Goal: Task Accomplishment & Management: Complete application form

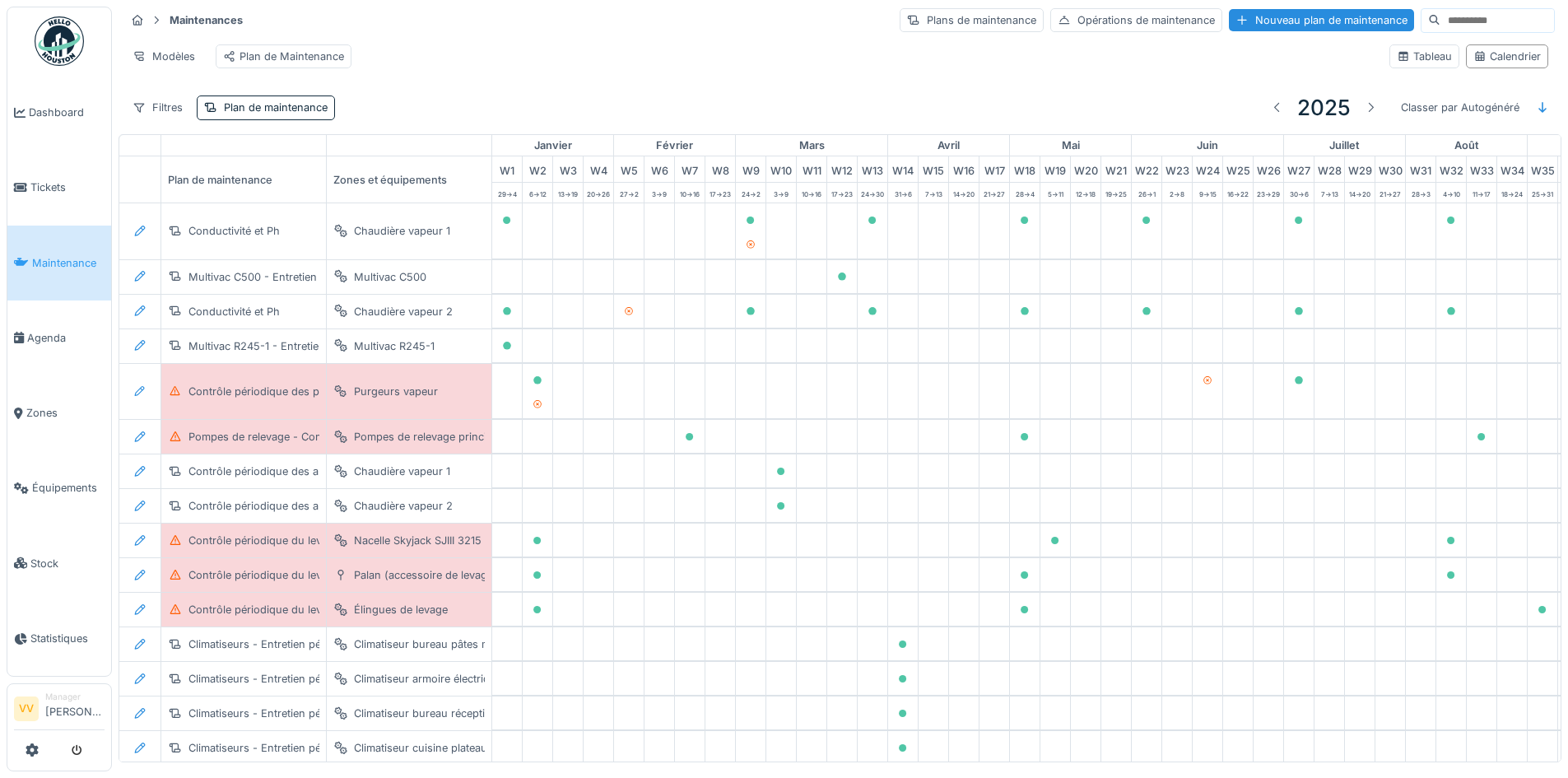
scroll to position [3307, 539]
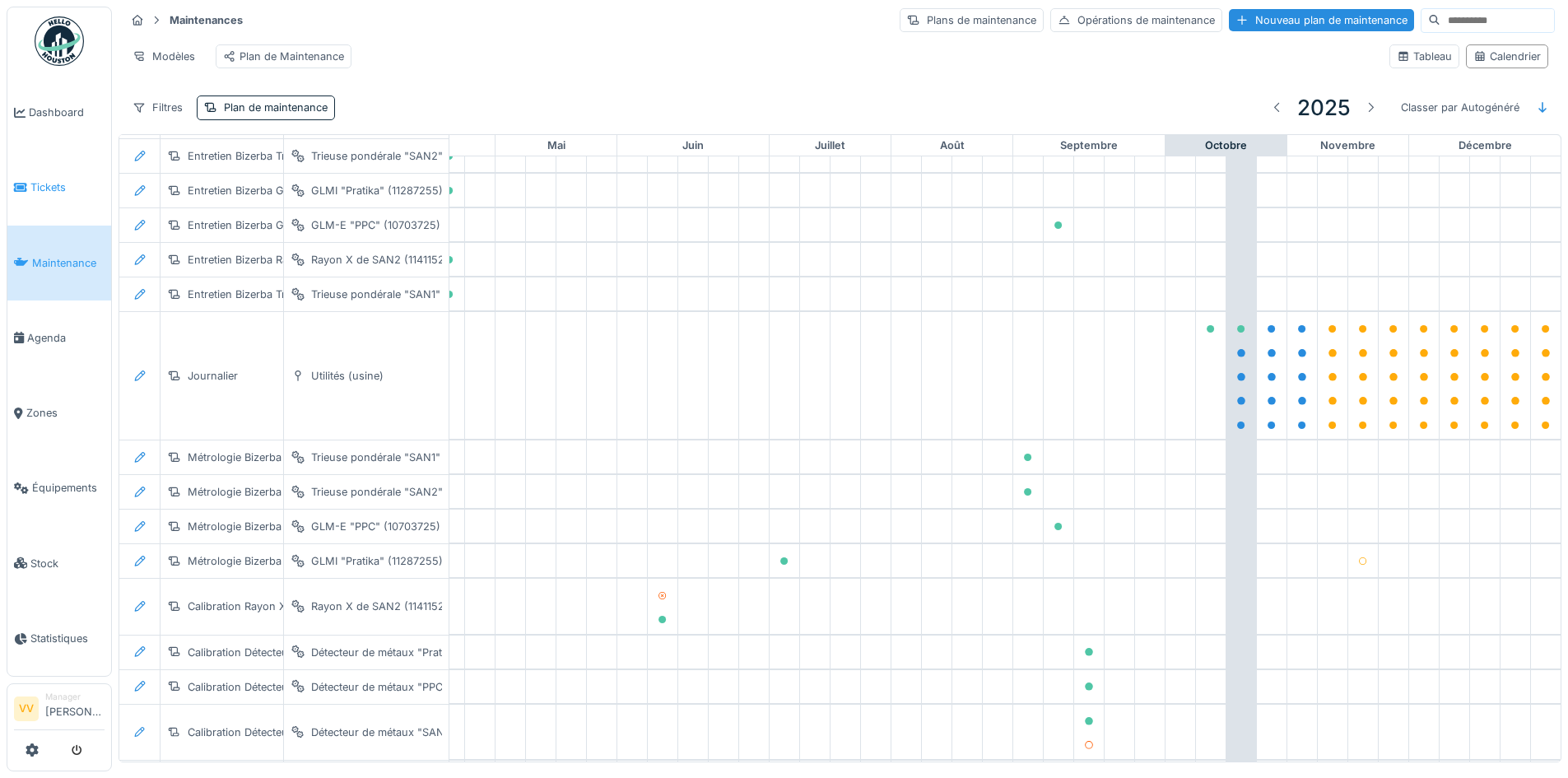
click at [53, 180] on span "Tickets" at bounding box center [67, 188] width 74 height 16
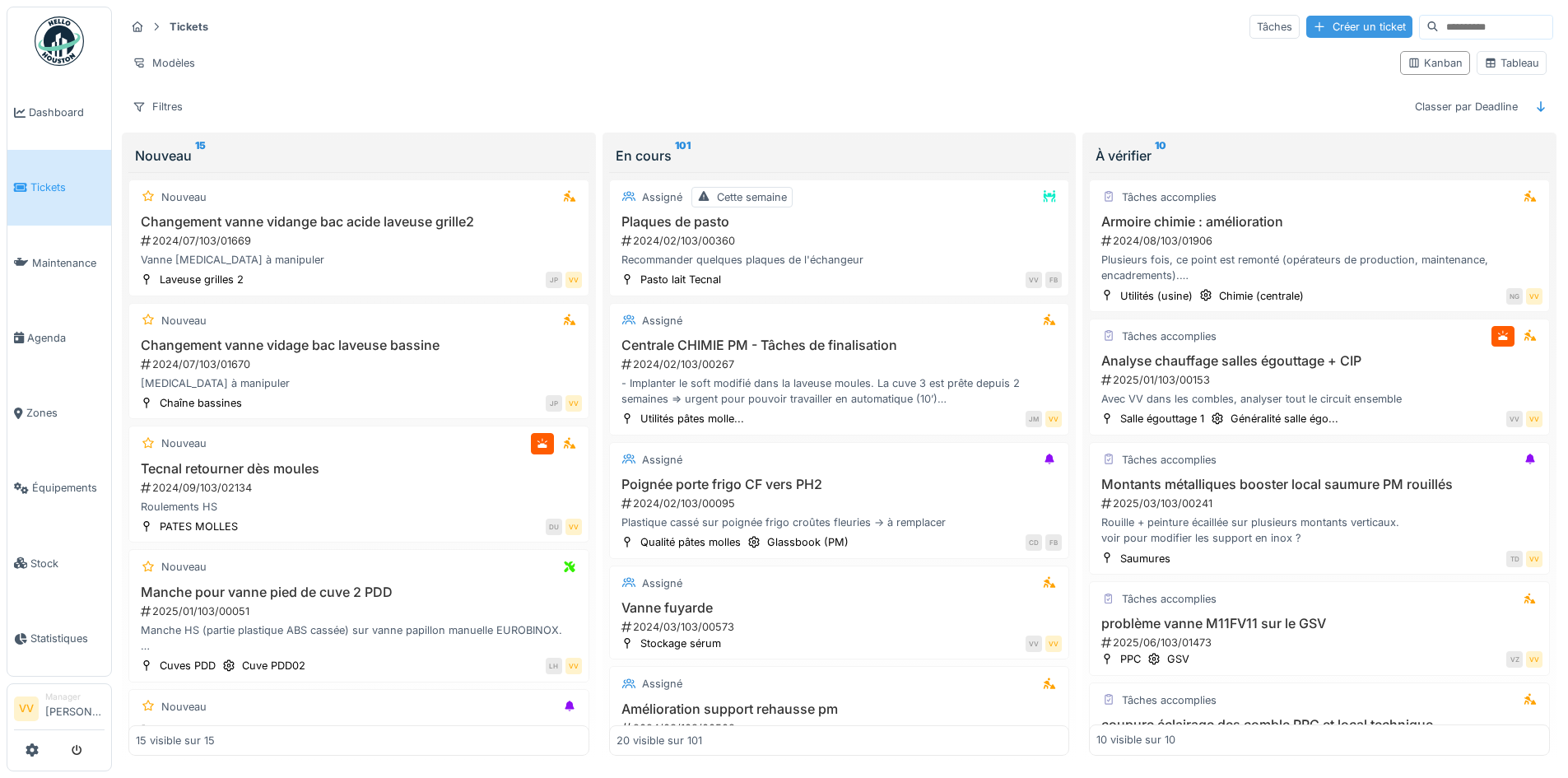
click at [1306, 22] on div "Créer un ticket" at bounding box center [1359, 27] width 106 height 22
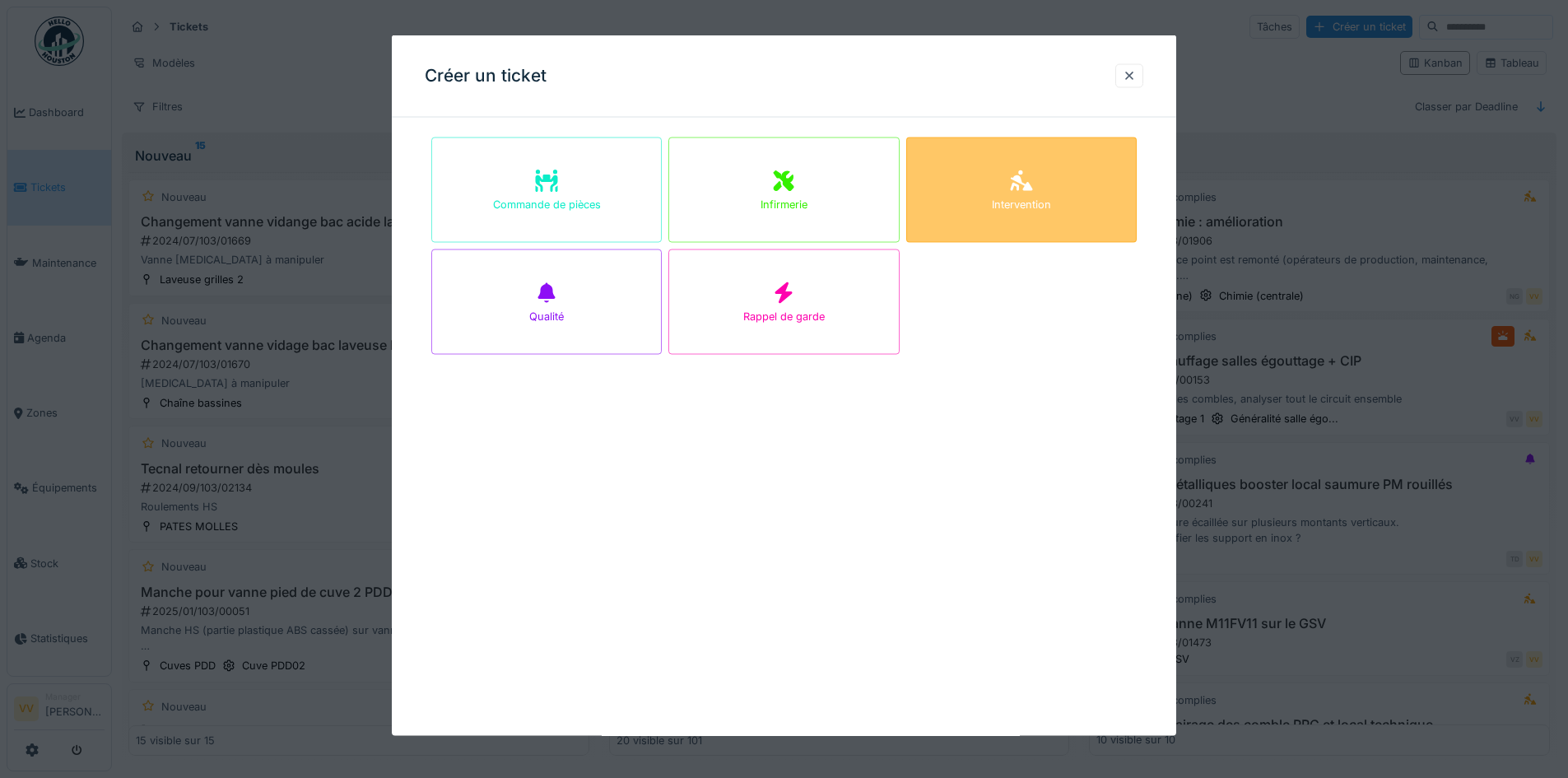
click at [959, 183] on div "Intervention" at bounding box center [1022, 190] width 231 height 105
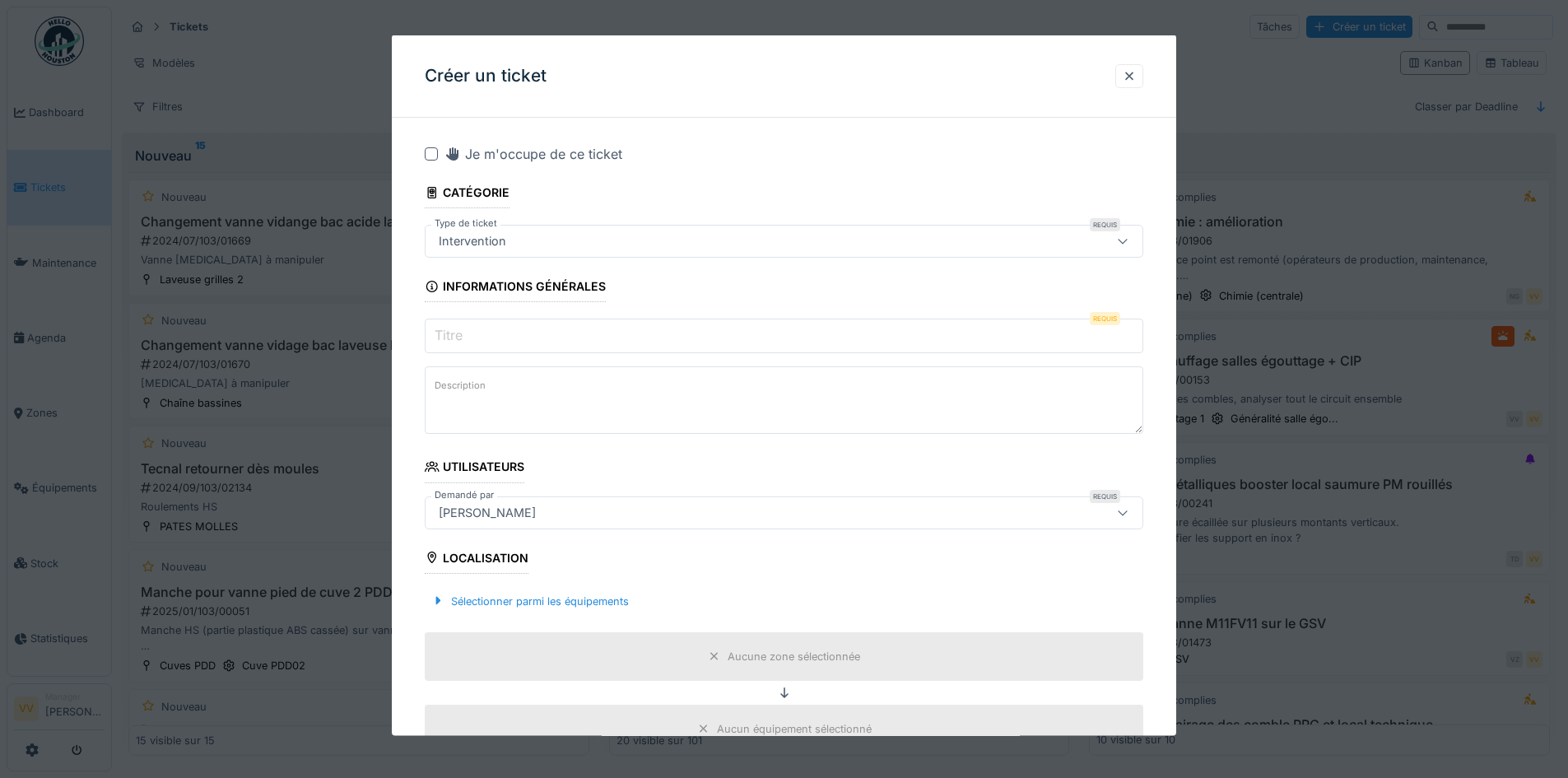
click at [631, 348] on input "Titre" at bounding box center [783, 336] width 718 height 35
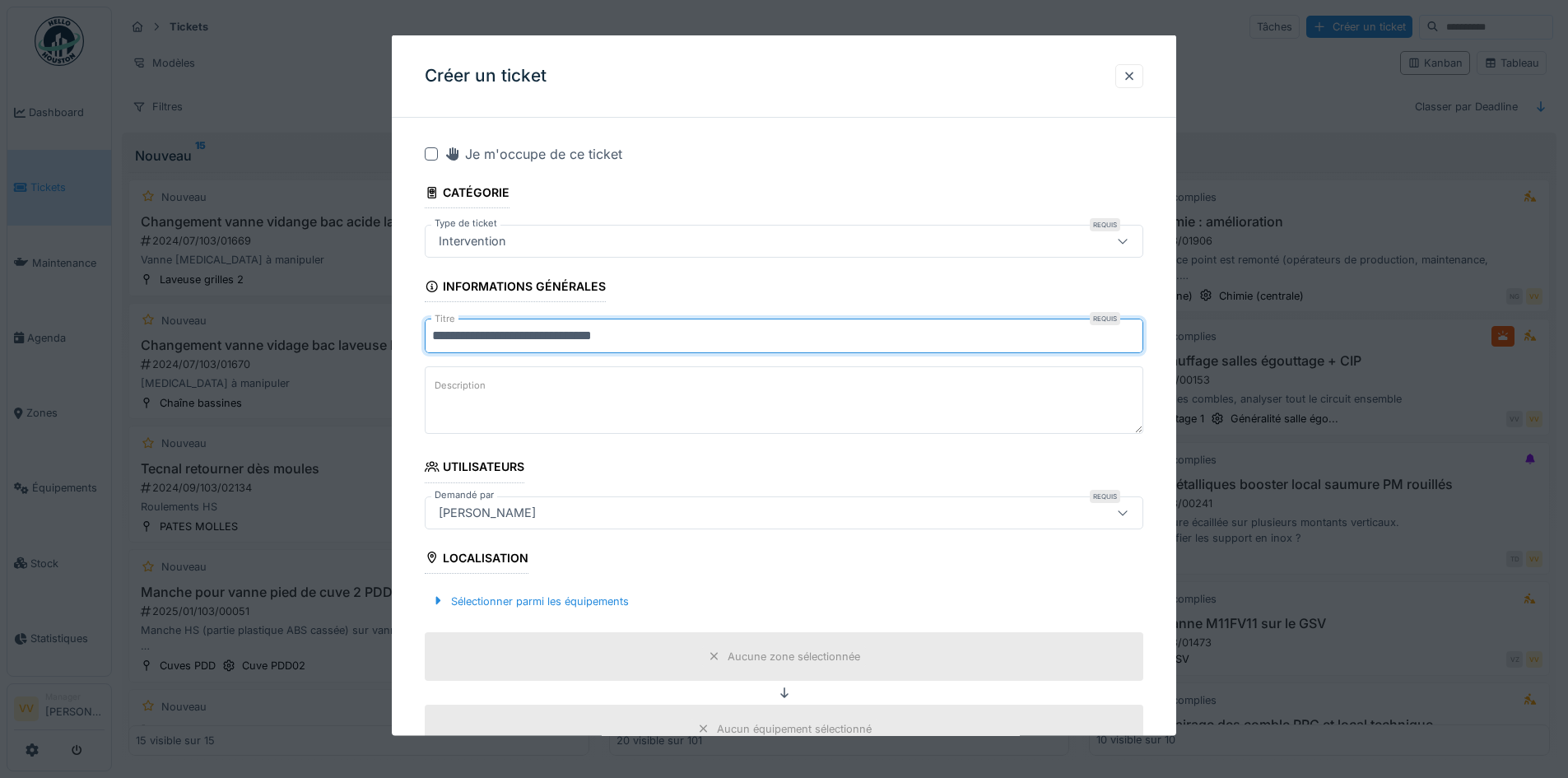
type input "**********"
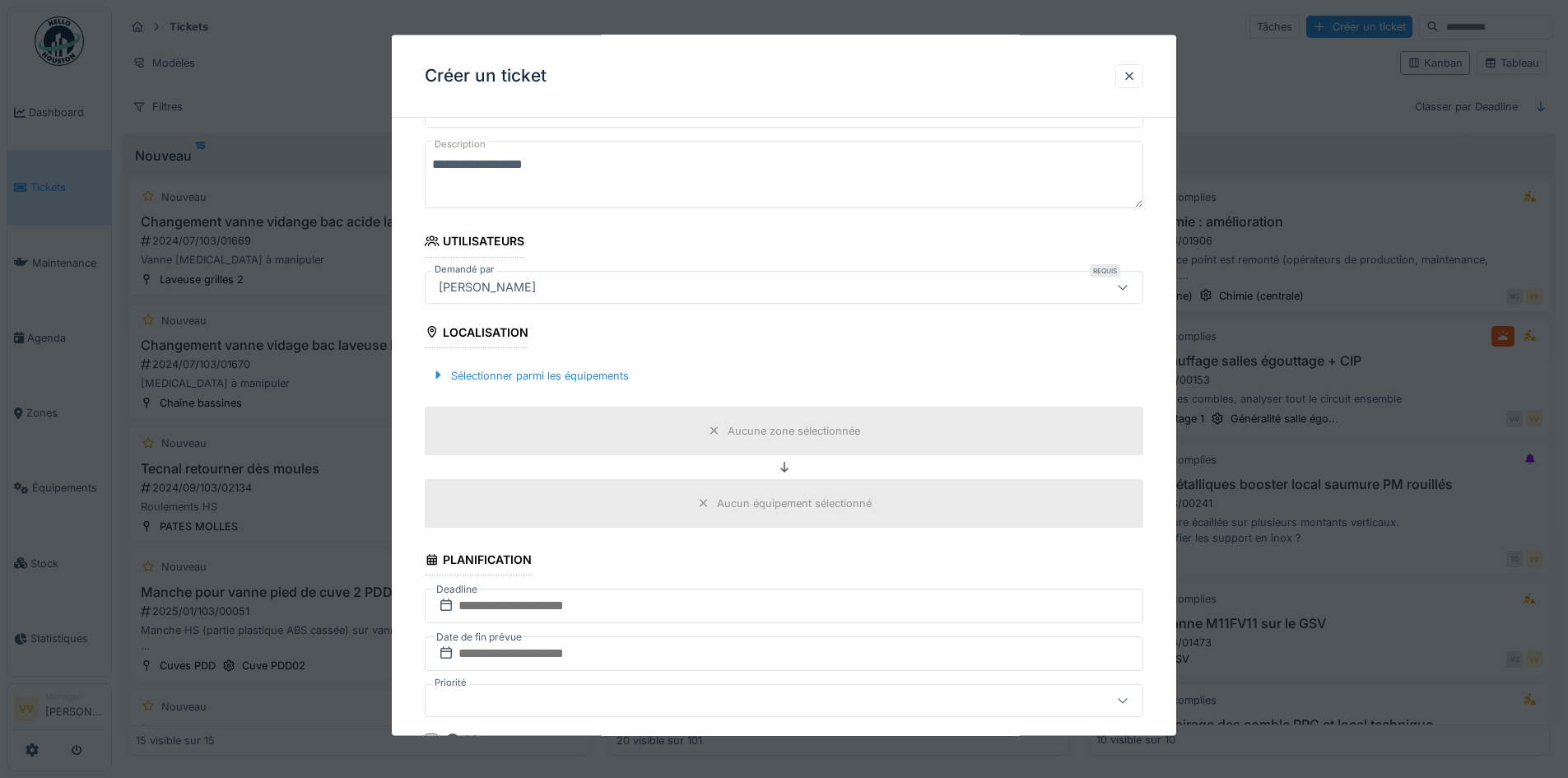
scroll to position [247, 0]
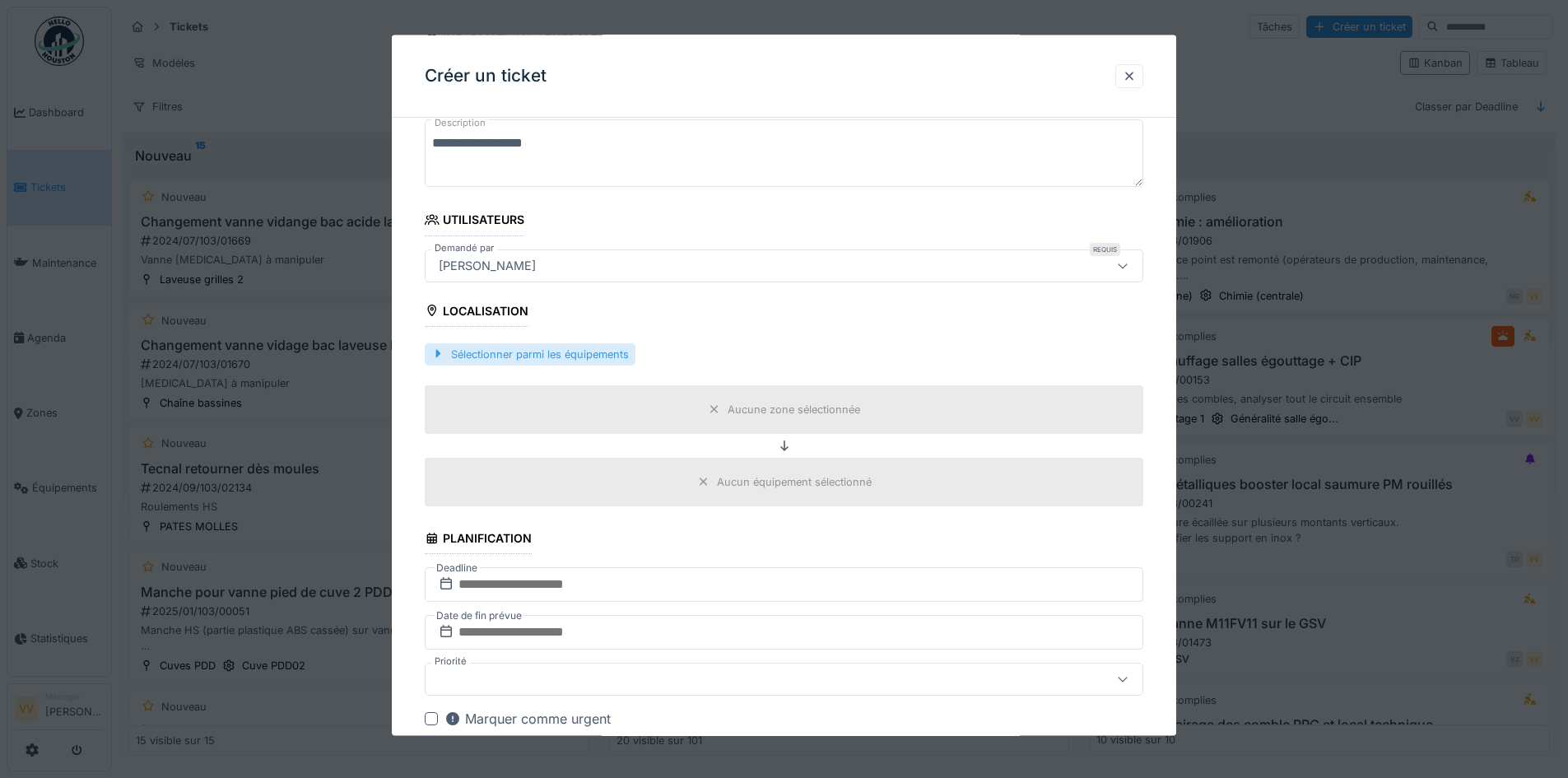
type textarea "**********"
click at [567, 354] on div "Sélectionner parmi les équipements" at bounding box center [530, 354] width 211 height 22
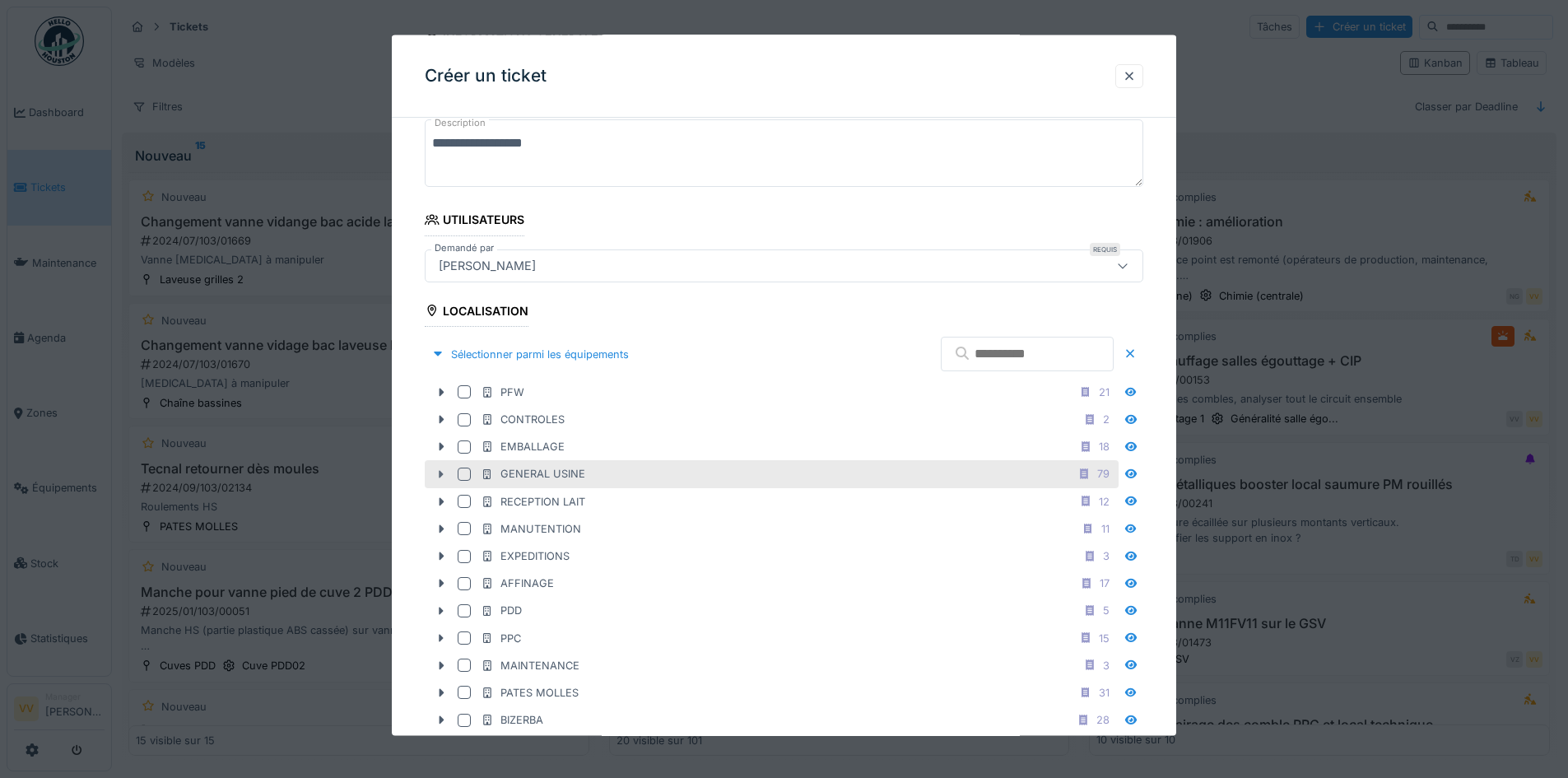
click at [437, 474] on icon at bounding box center [441, 474] width 13 height 10
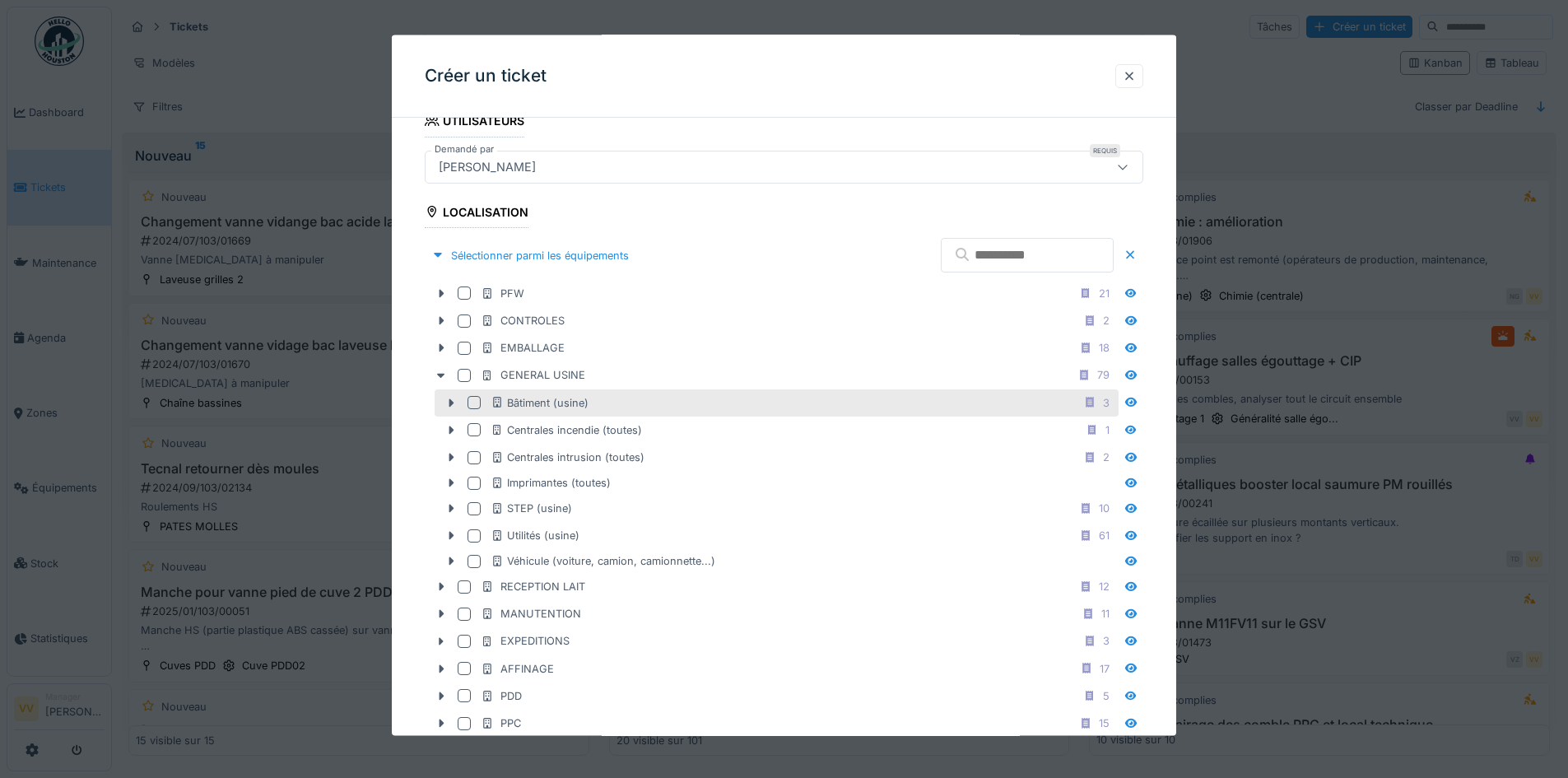
scroll to position [494, 0]
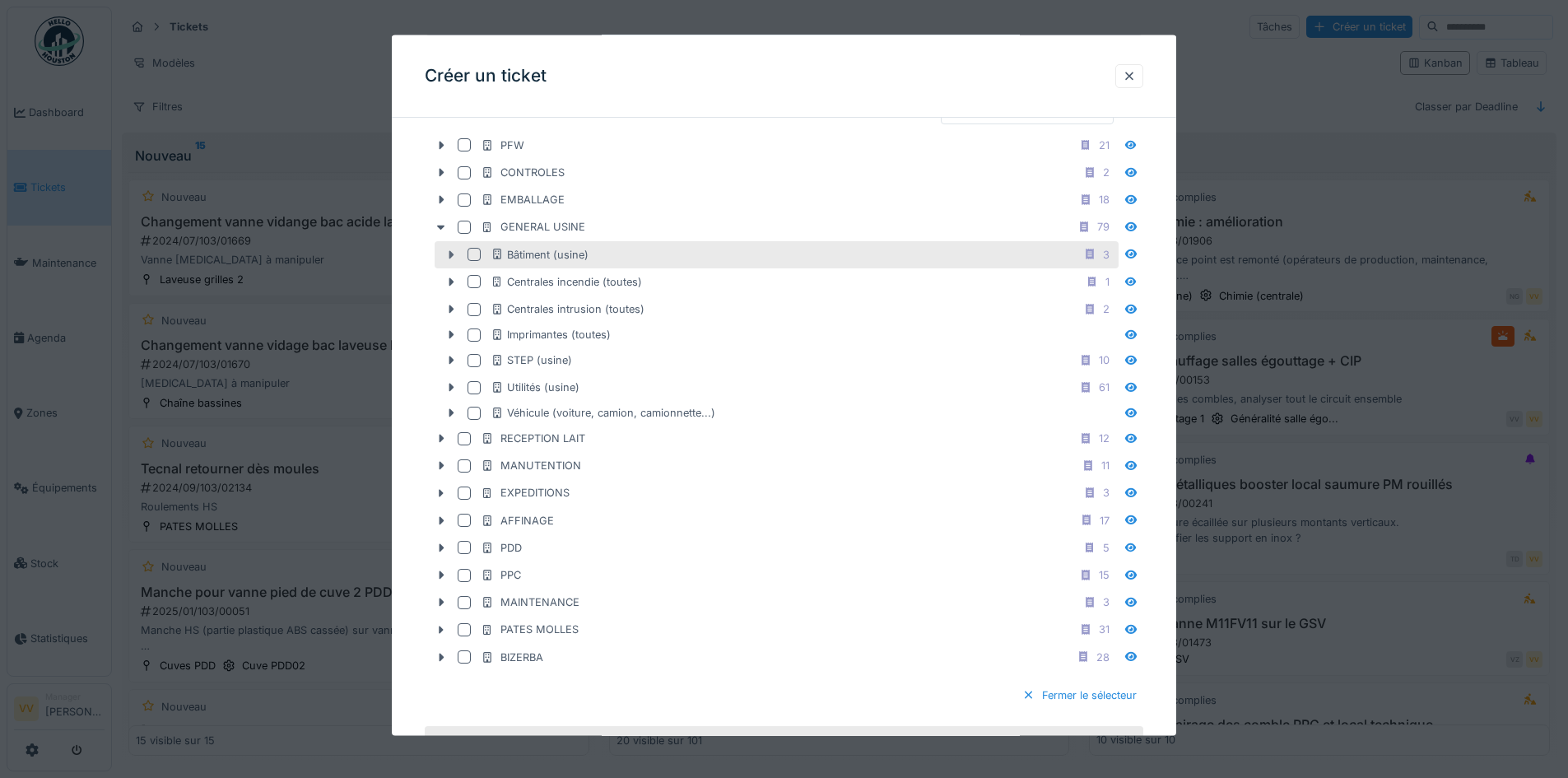
click at [452, 256] on icon at bounding box center [452, 255] width 5 height 9
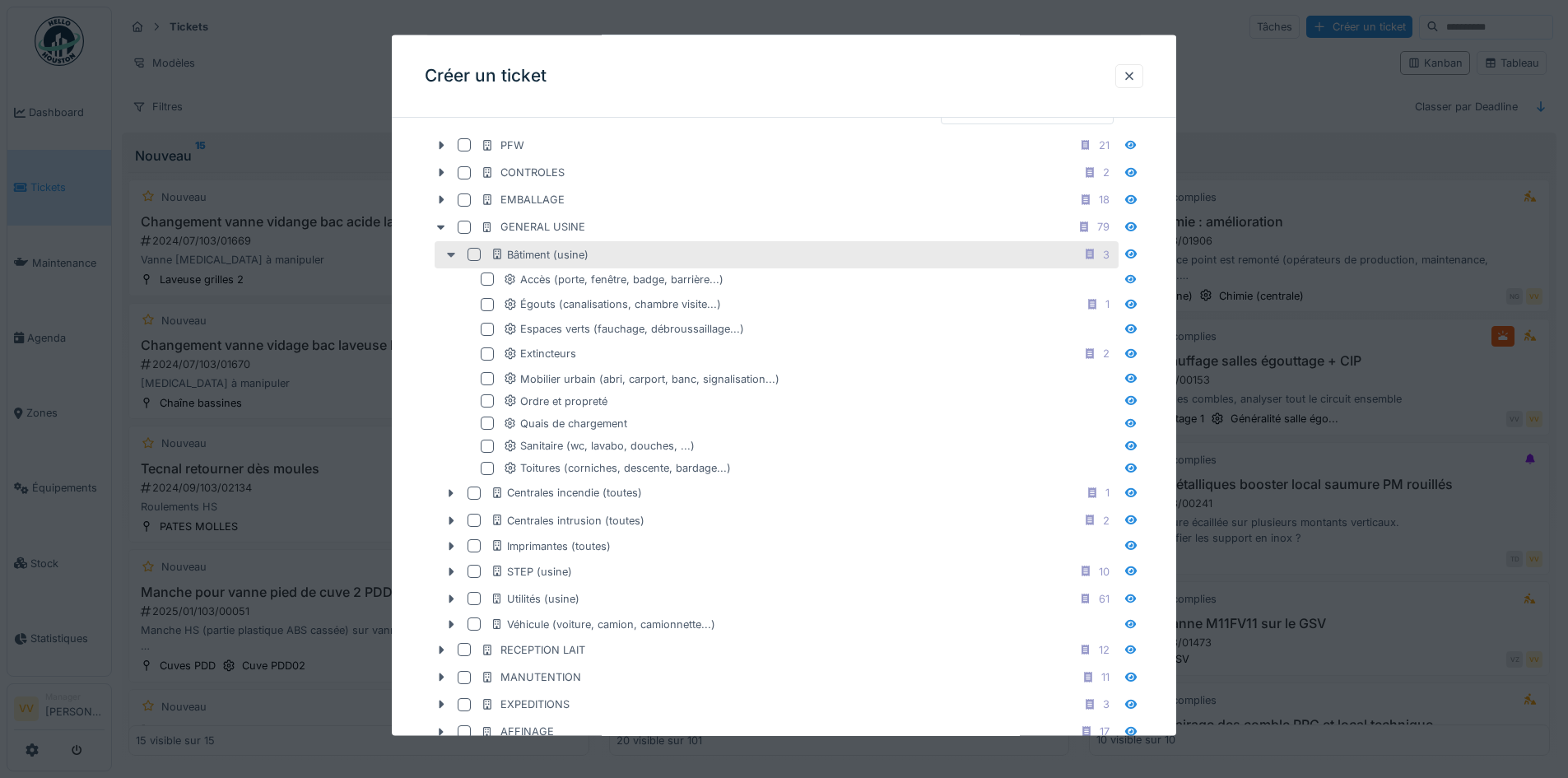
click at [451, 259] on icon at bounding box center [450, 254] width 13 height 10
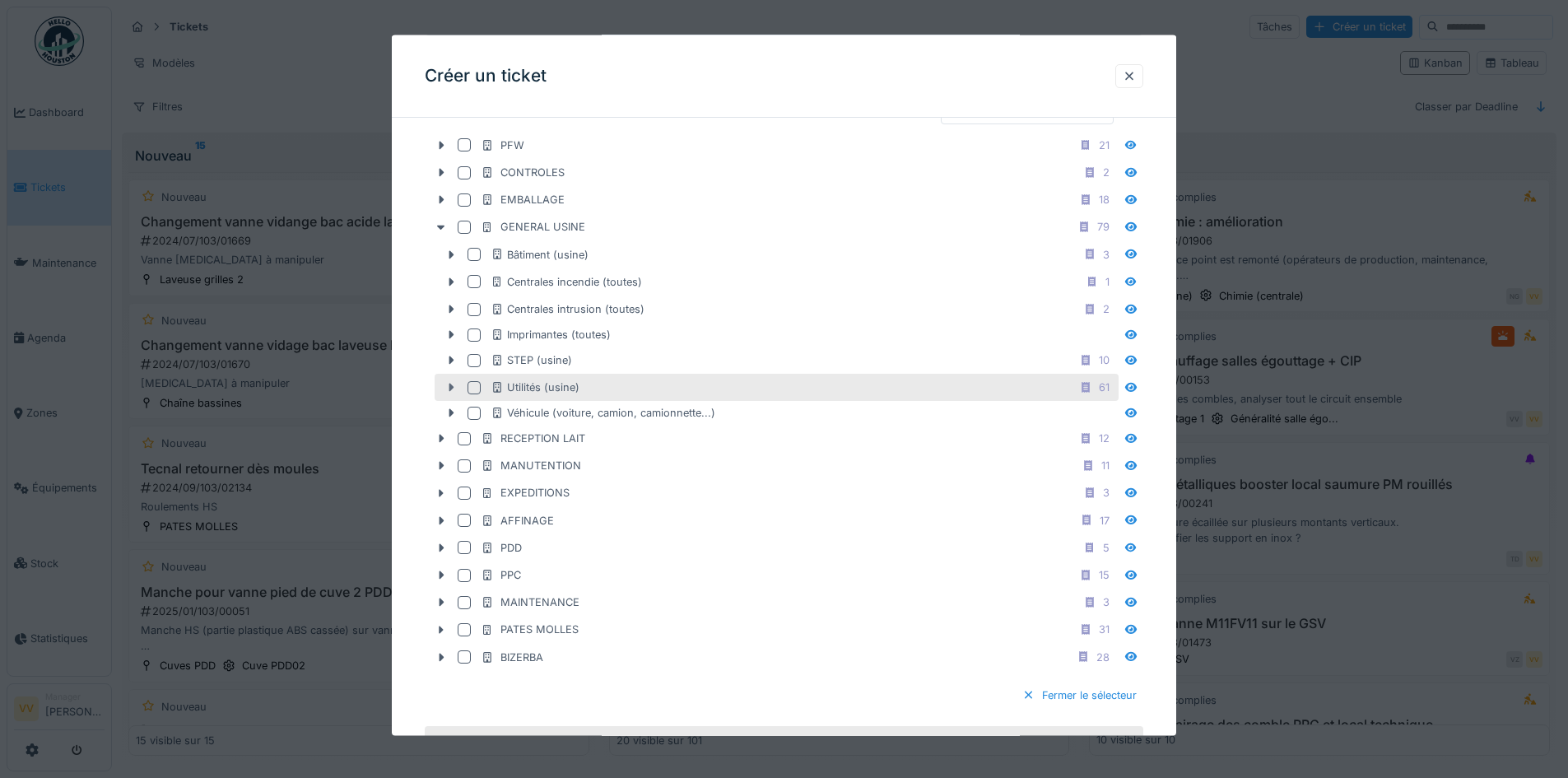
click at [444, 390] on icon at bounding box center [450, 387] width 13 height 10
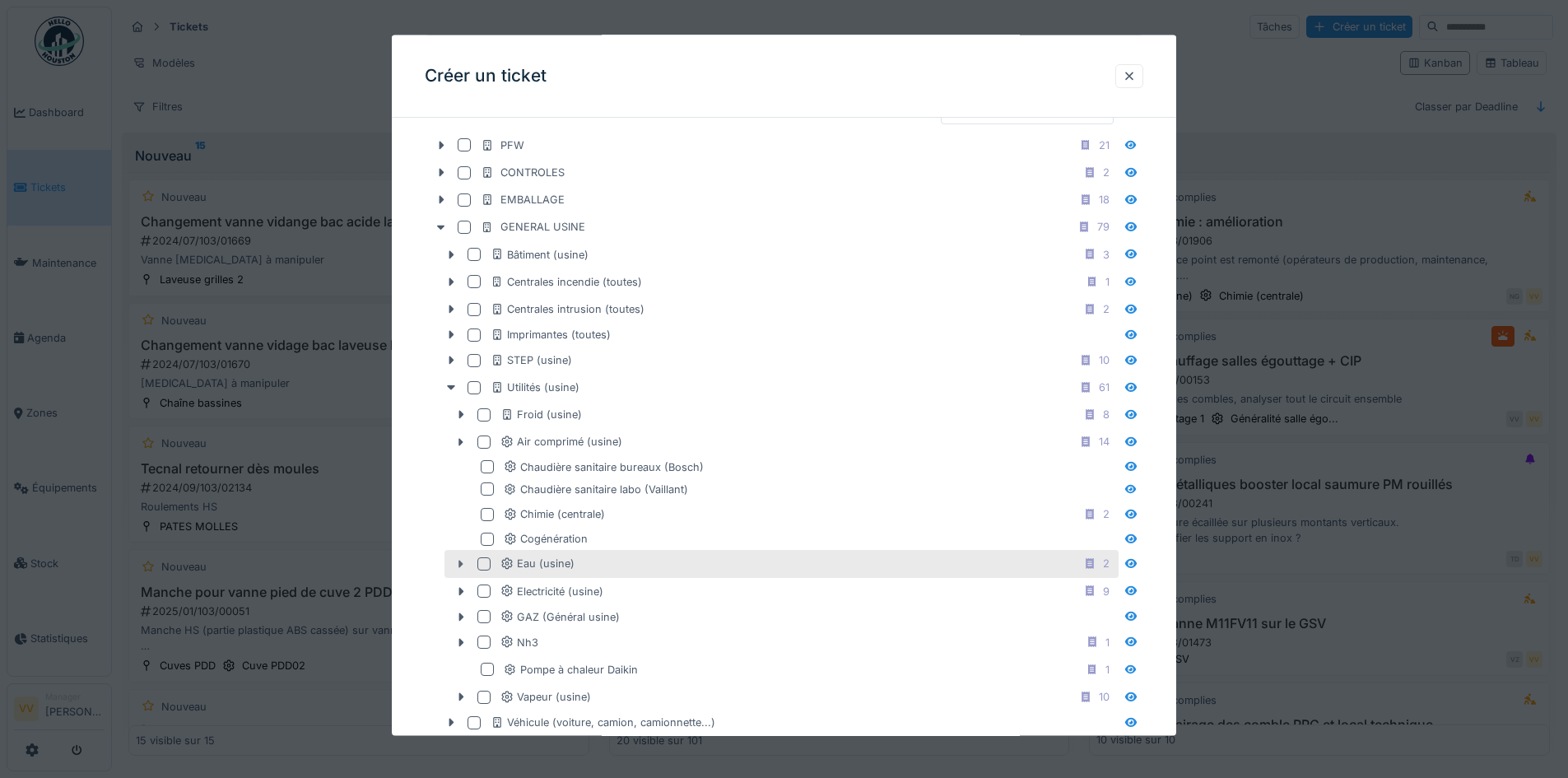
click at [461, 564] on icon at bounding box center [462, 564] width 5 height 9
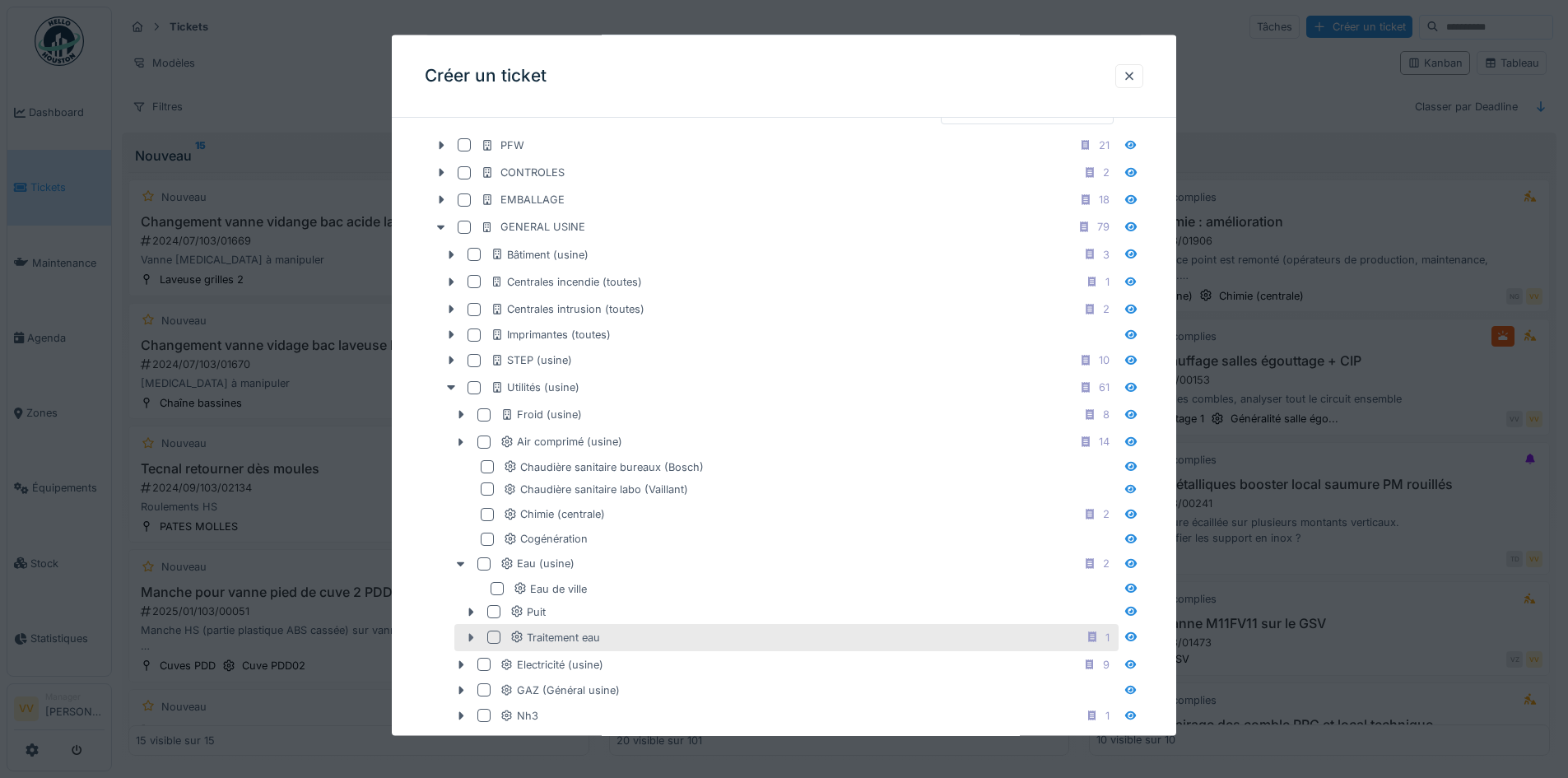
click at [471, 637] on icon at bounding box center [472, 637] width 5 height 9
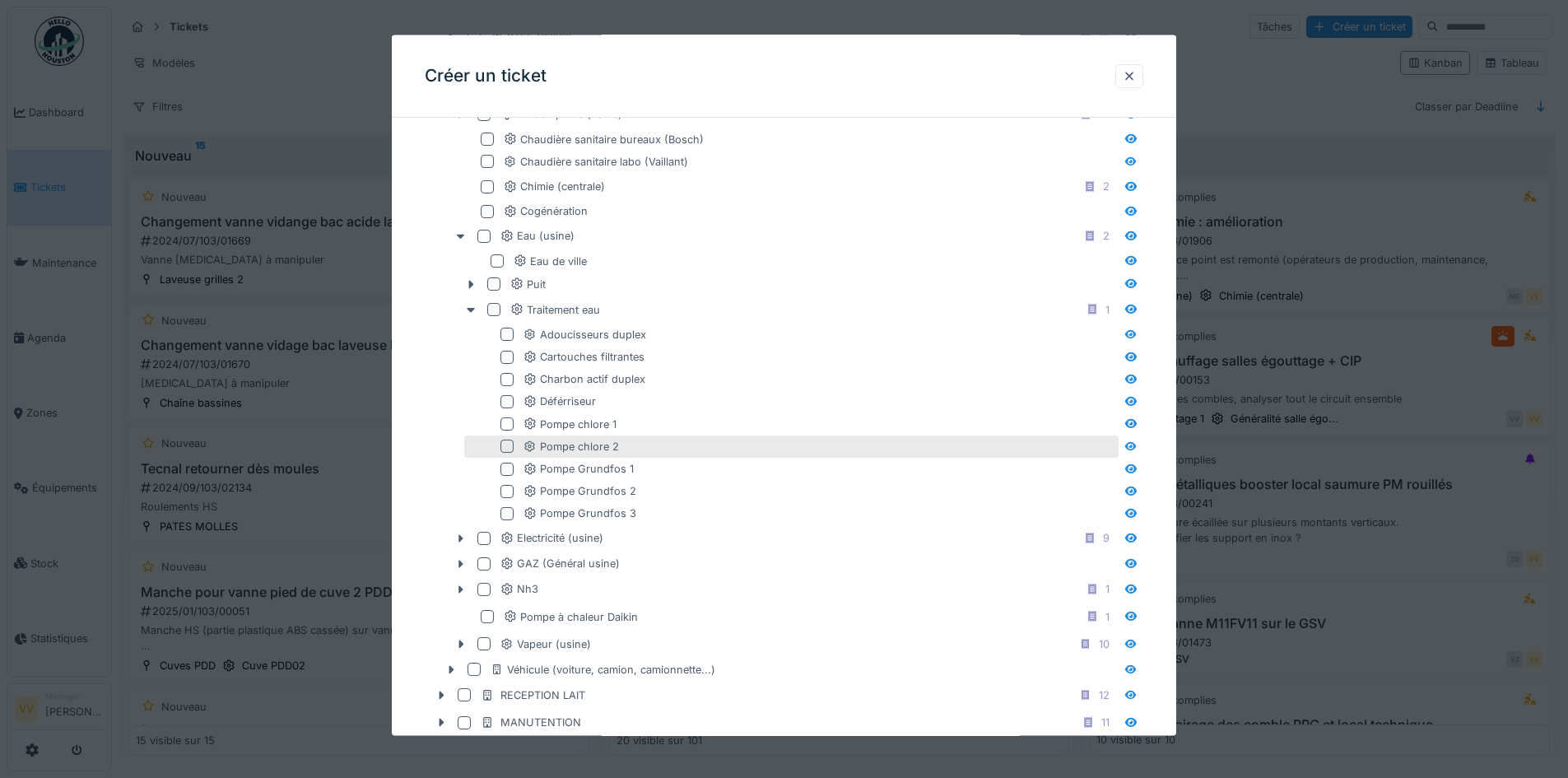
scroll to position [823, 0]
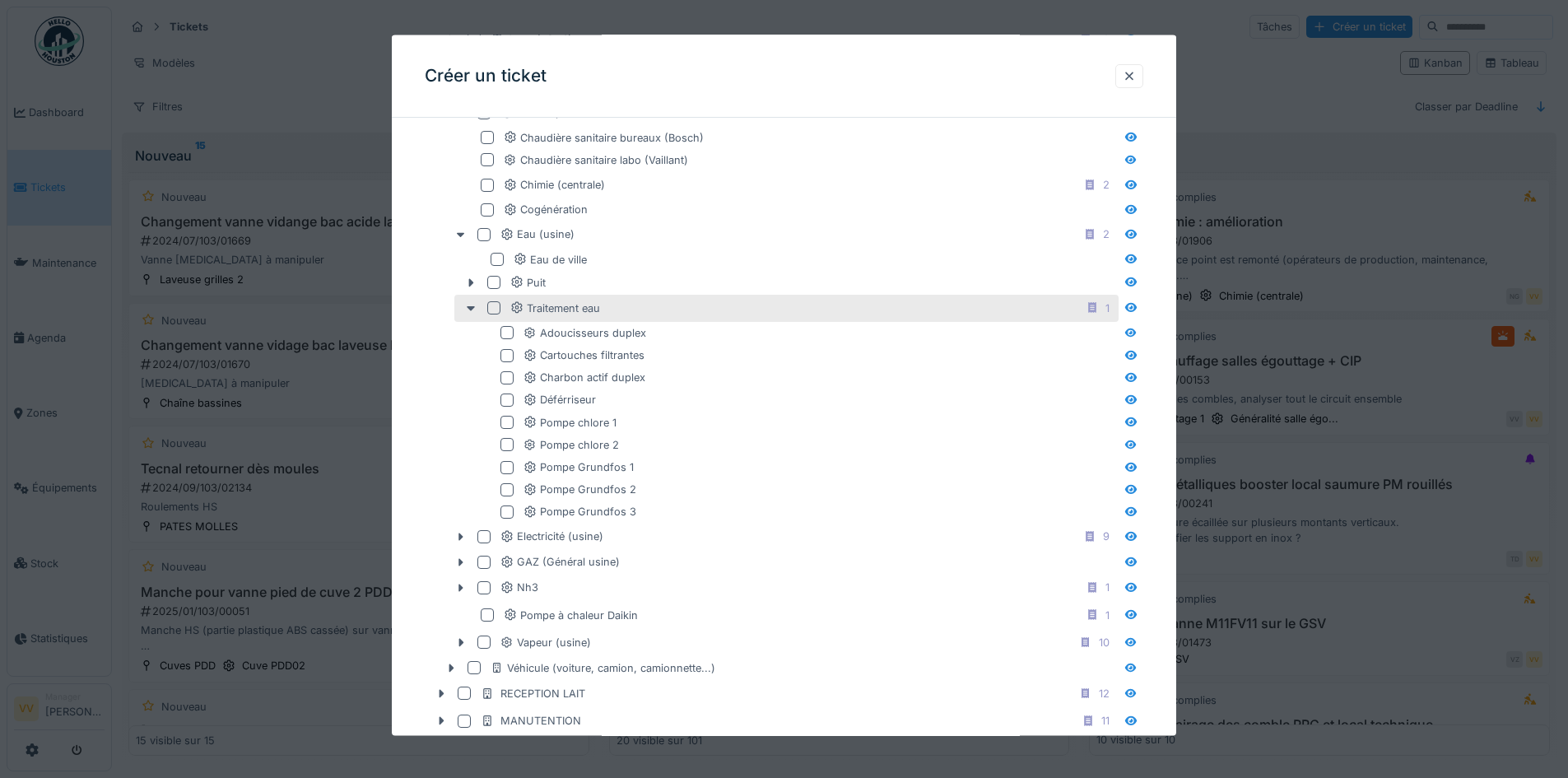
click at [500, 309] on div at bounding box center [494, 308] width 13 height 13
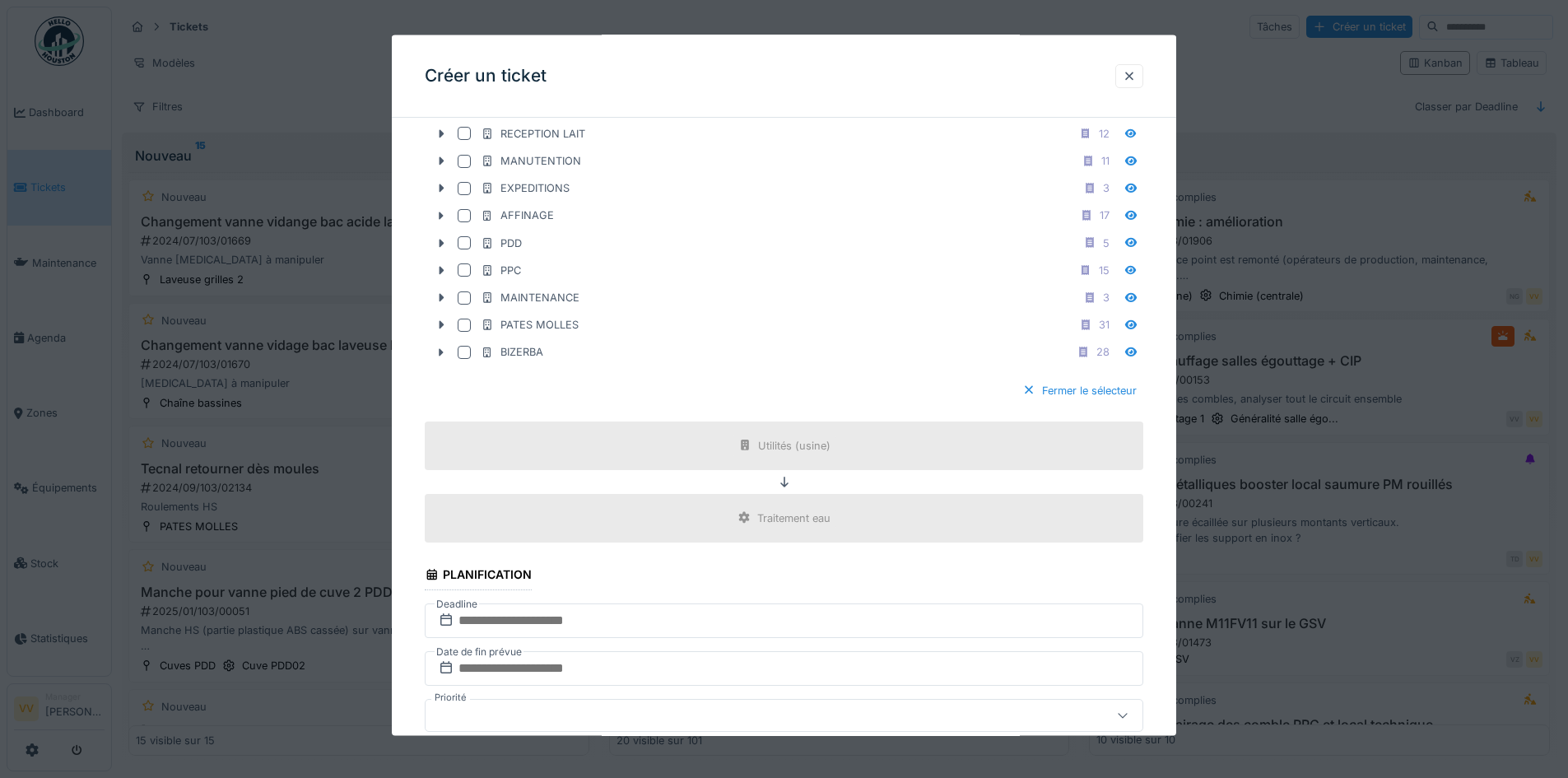
scroll to position [1482, 0]
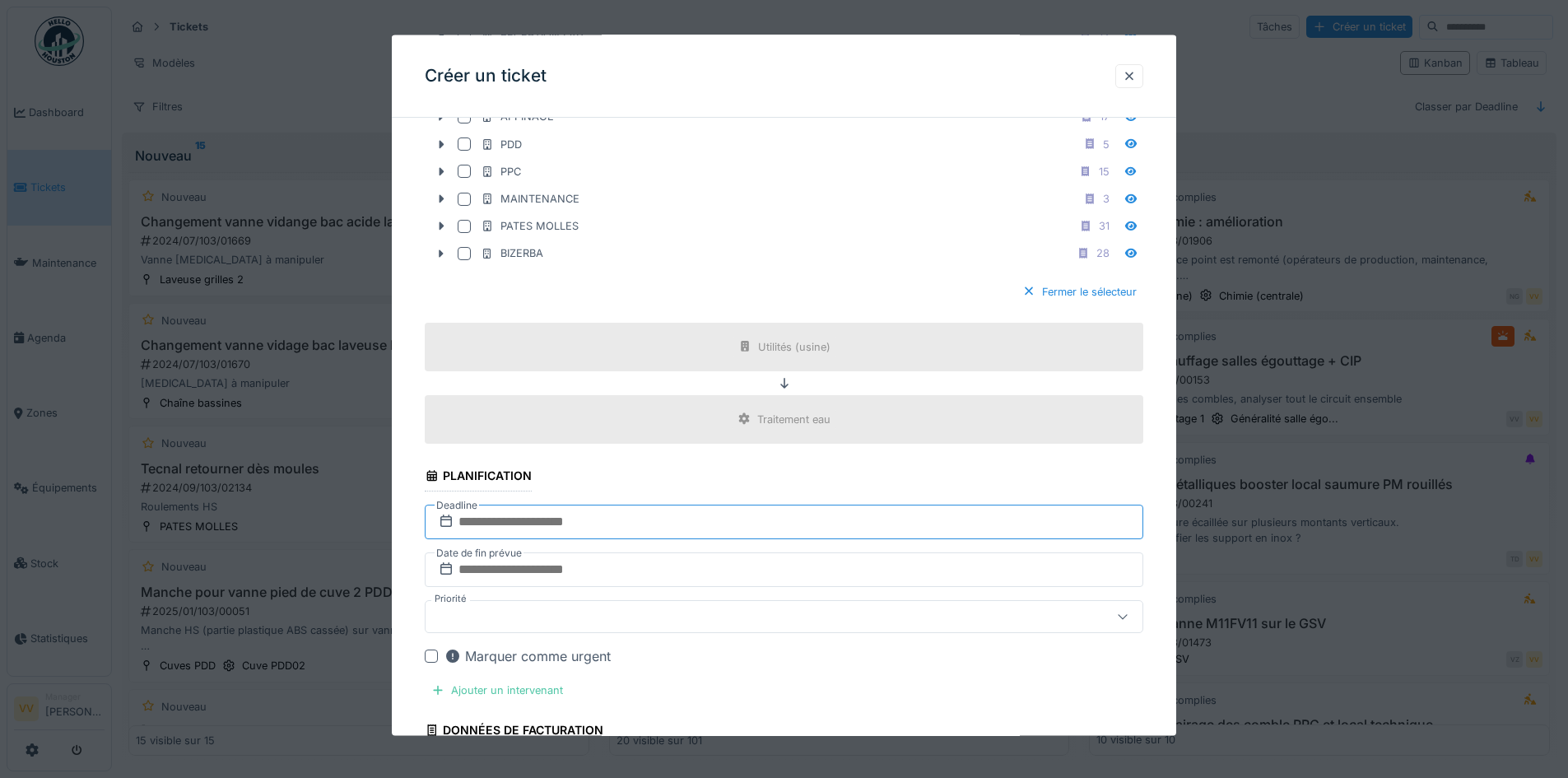
click at [709, 525] on input "text" at bounding box center [783, 521] width 718 height 35
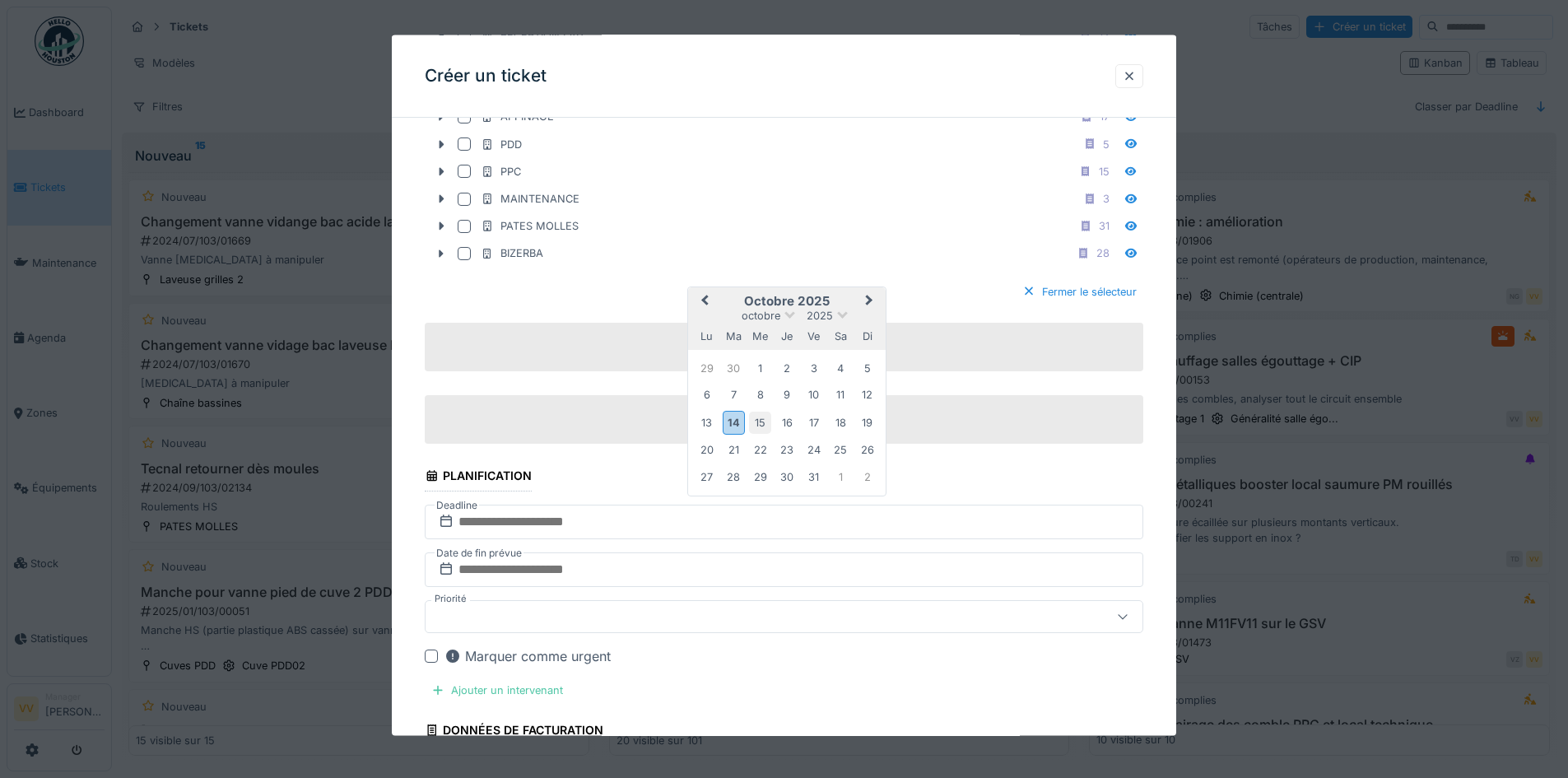
click at [763, 424] on div "15" at bounding box center [761, 422] width 22 height 22
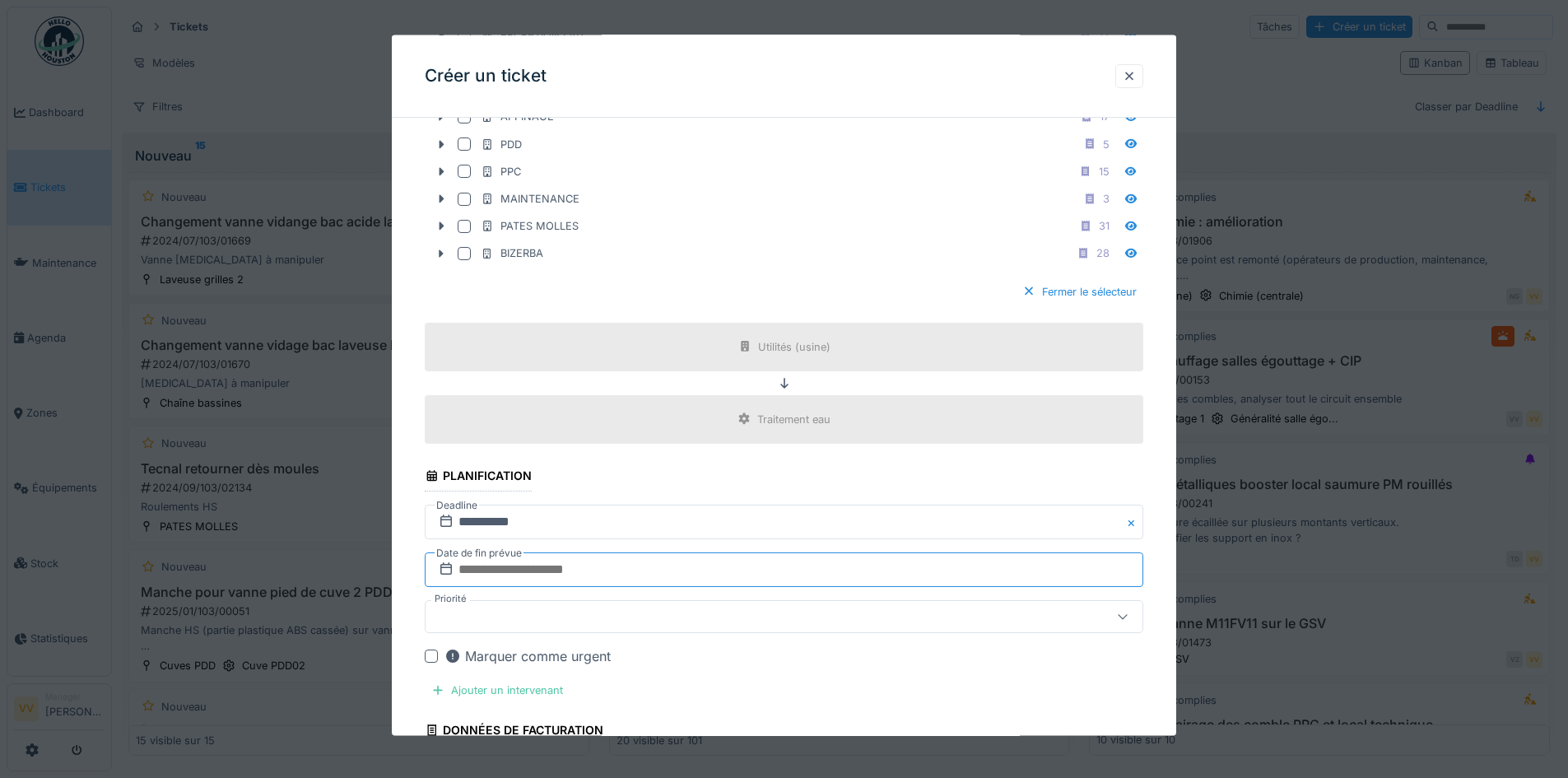
click at [564, 569] on input "text" at bounding box center [783, 569] width 718 height 35
click at [762, 466] on div "15" at bounding box center [761, 469] width 22 height 22
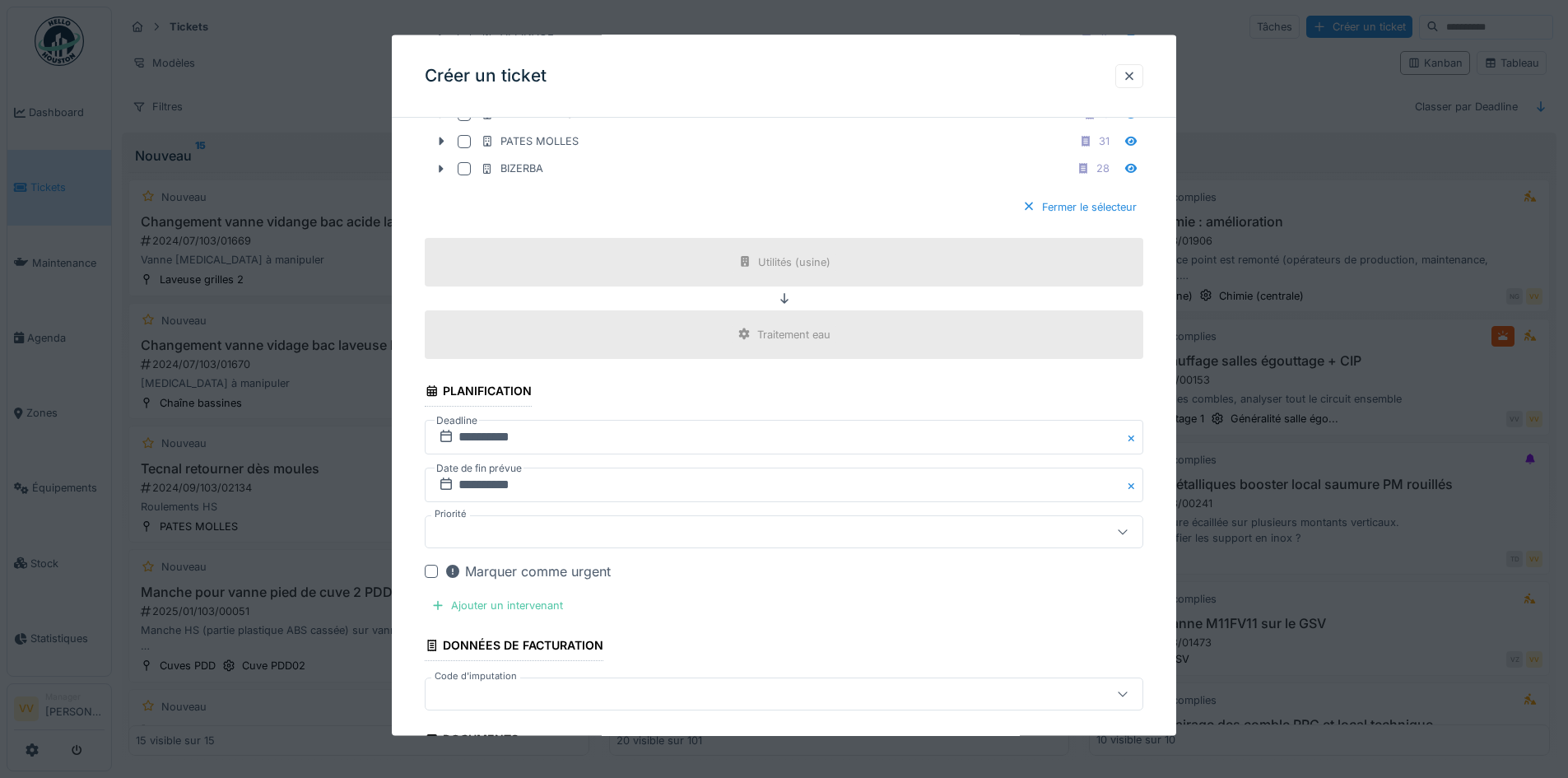
scroll to position [1647, 0]
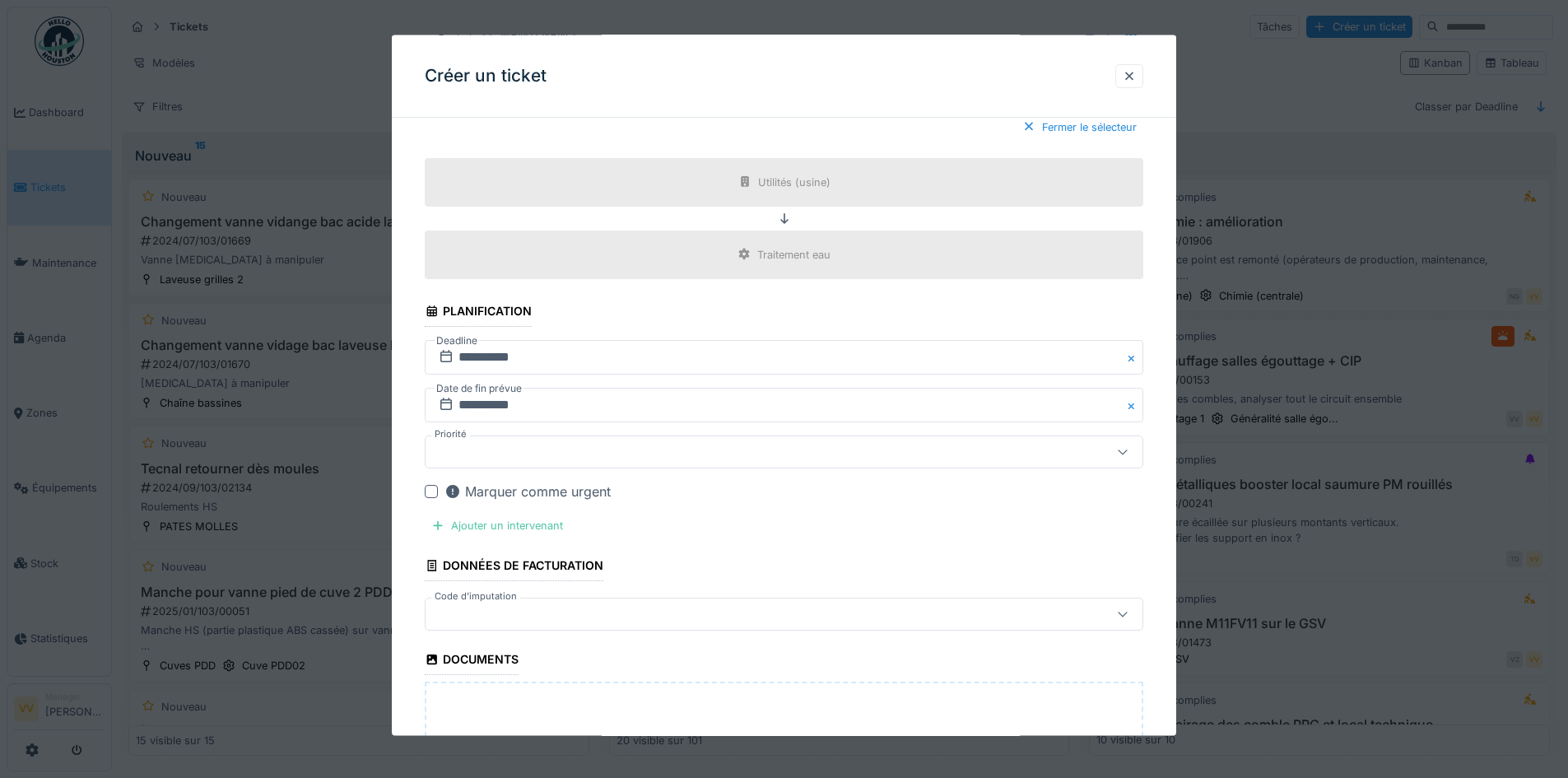
click at [461, 490] on div "Marquer comme urgent" at bounding box center [527, 490] width 166 height 20
click at [471, 527] on div "Ajouter un intervenant" at bounding box center [497, 525] width 145 height 22
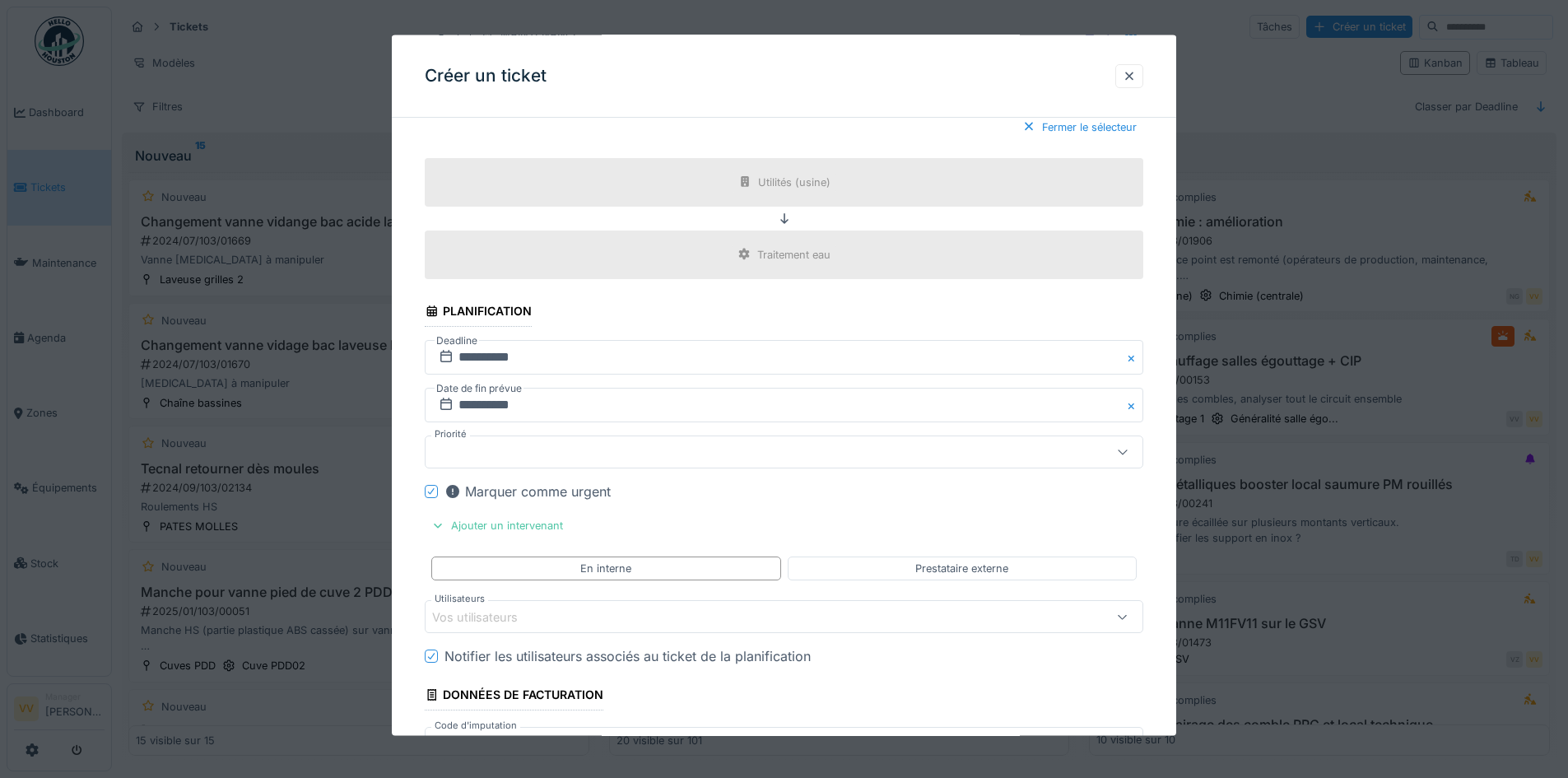
click at [598, 614] on div "Vos utilisateurs" at bounding box center [742, 616] width 620 height 18
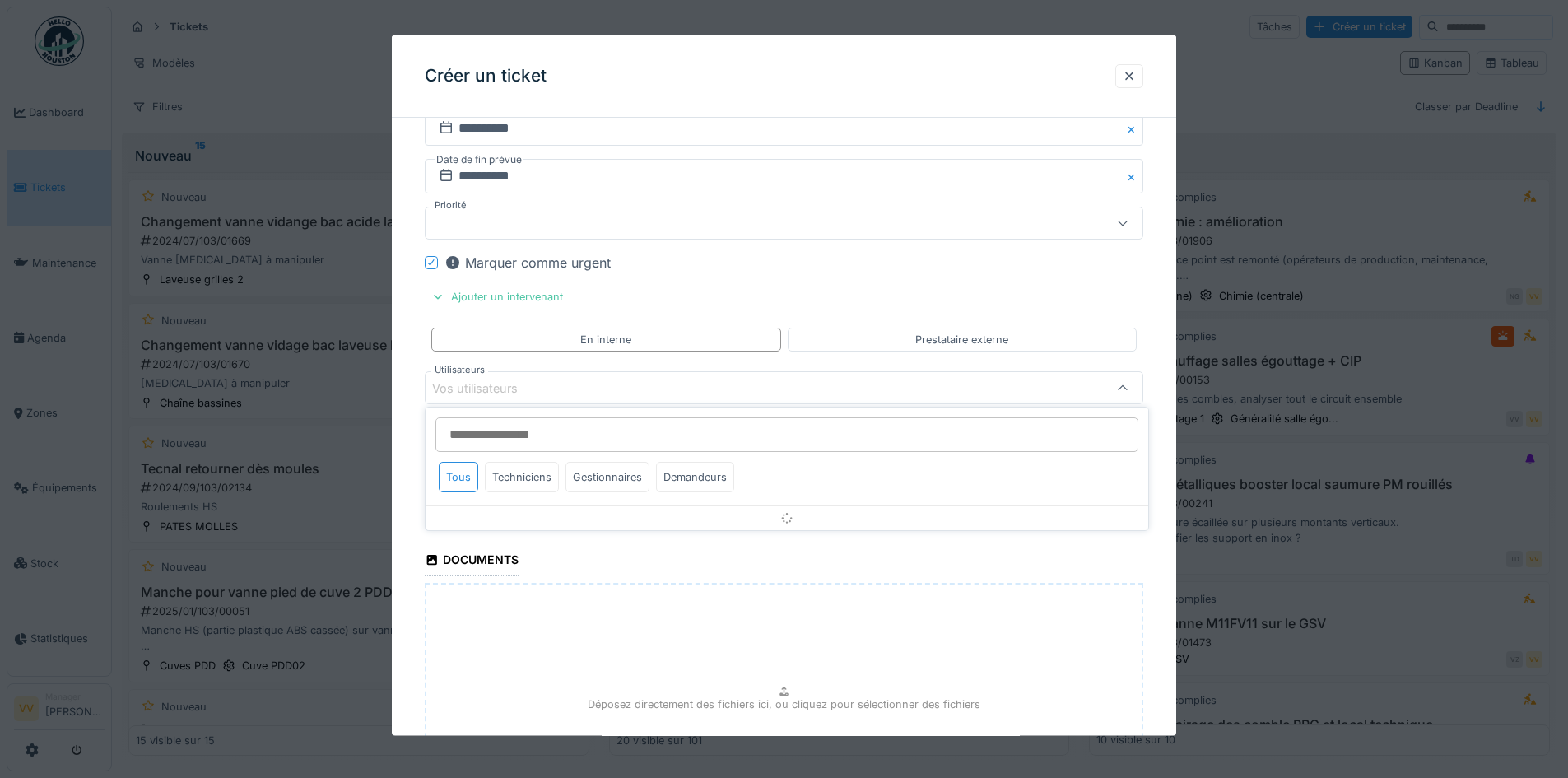
scroll to position [1878, 0]
click at [527, 479] on div "Techniciens" at bounding box center [522, 476] width 74 height 30
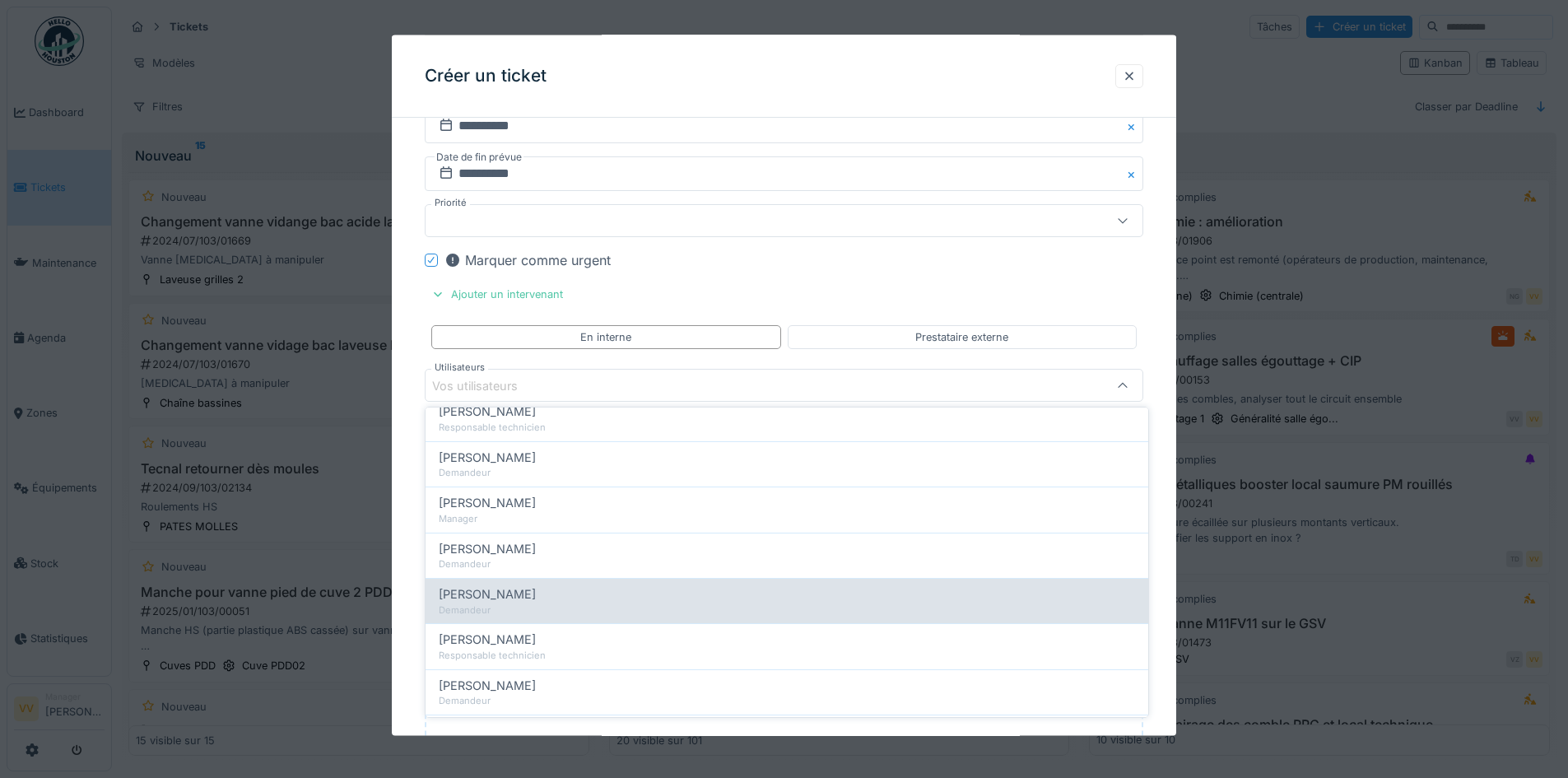
scroll to position [329, 0]
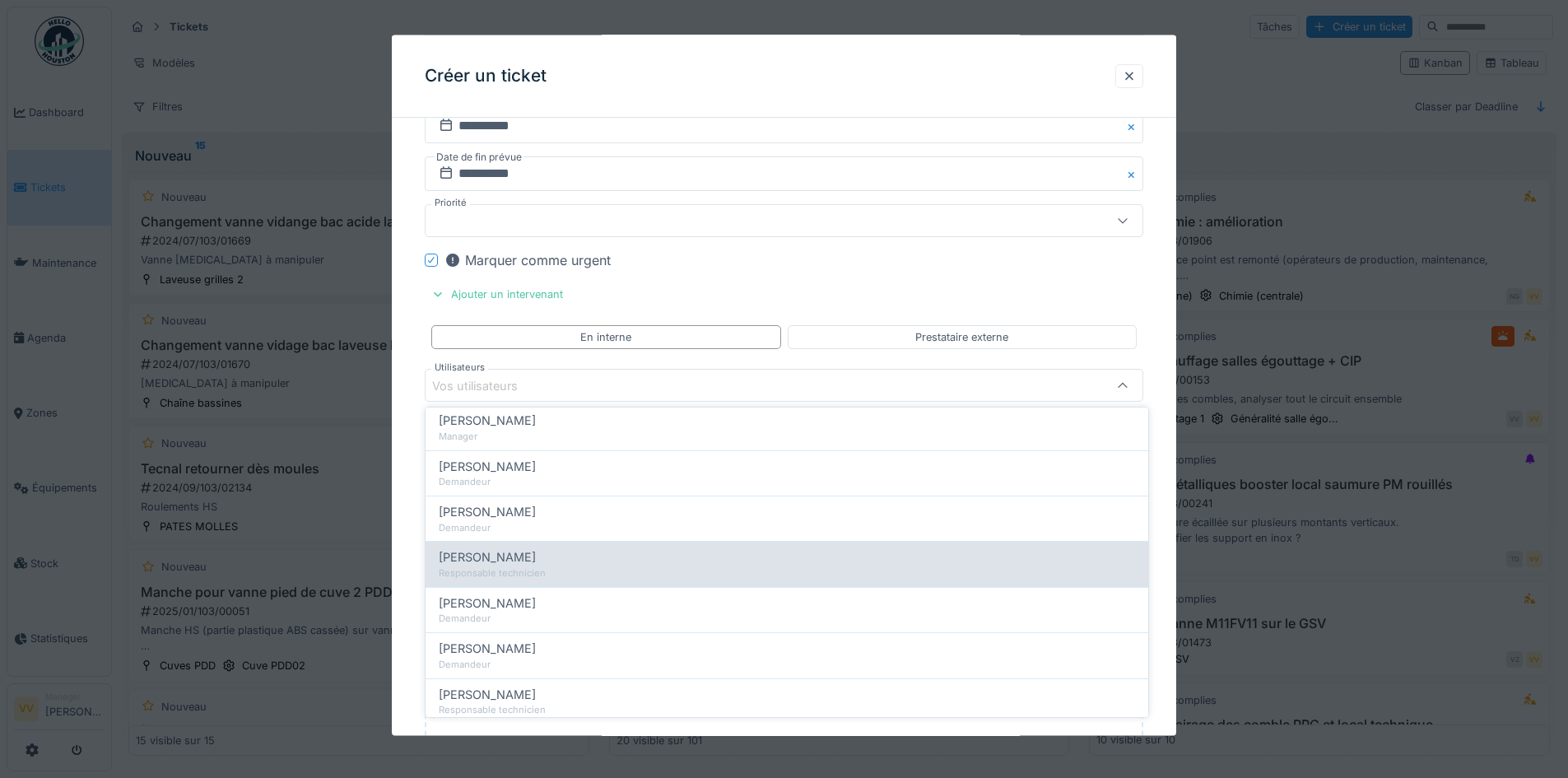
click at [527, 556] on span "Julien Bebronne" at bounding box center [488, 557] width 97 height 18
type input "****"
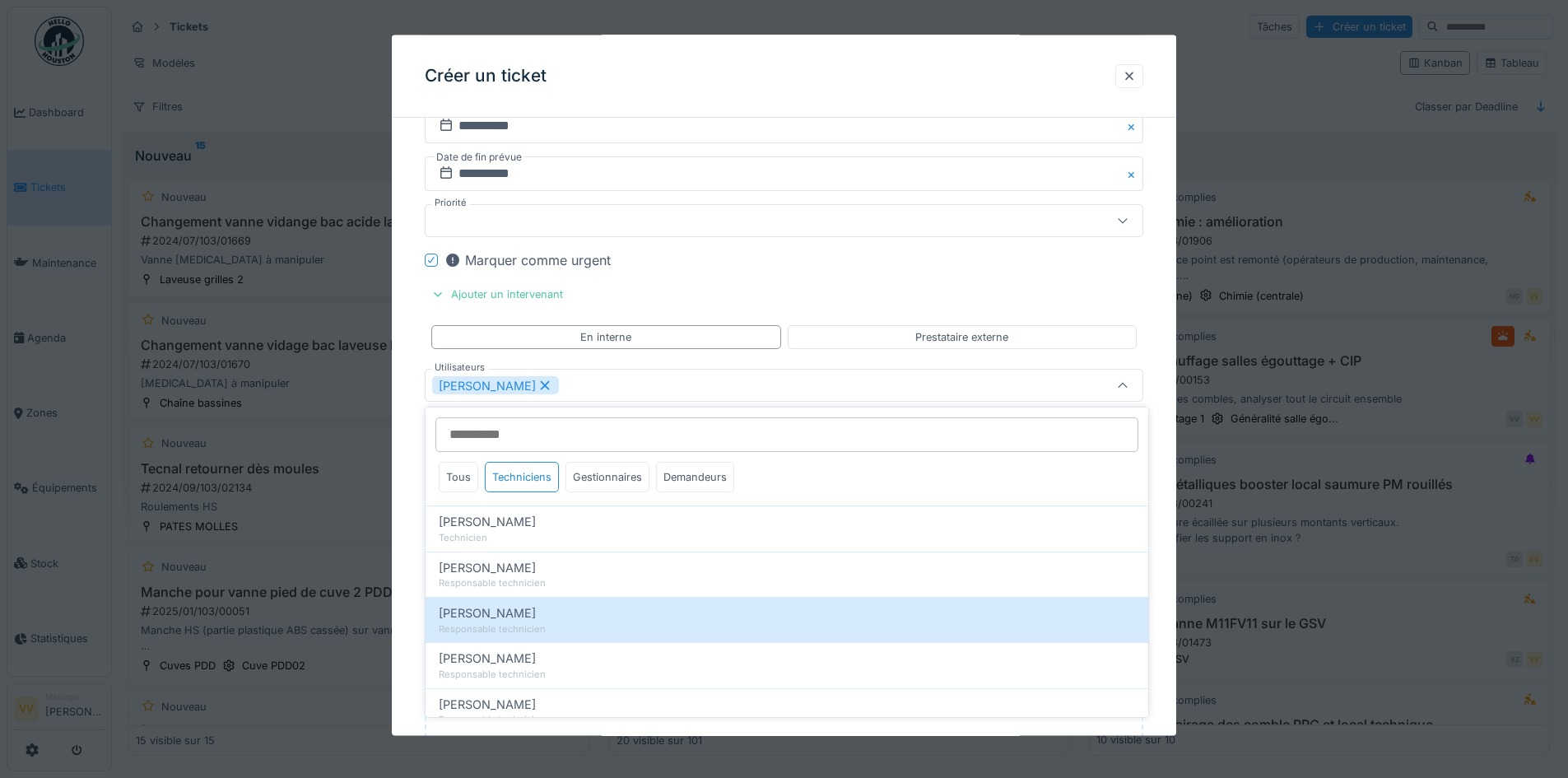
click at [974, 269] on div "Marquer comme urgent" at bounding box center [794, 259] width 699 height 20
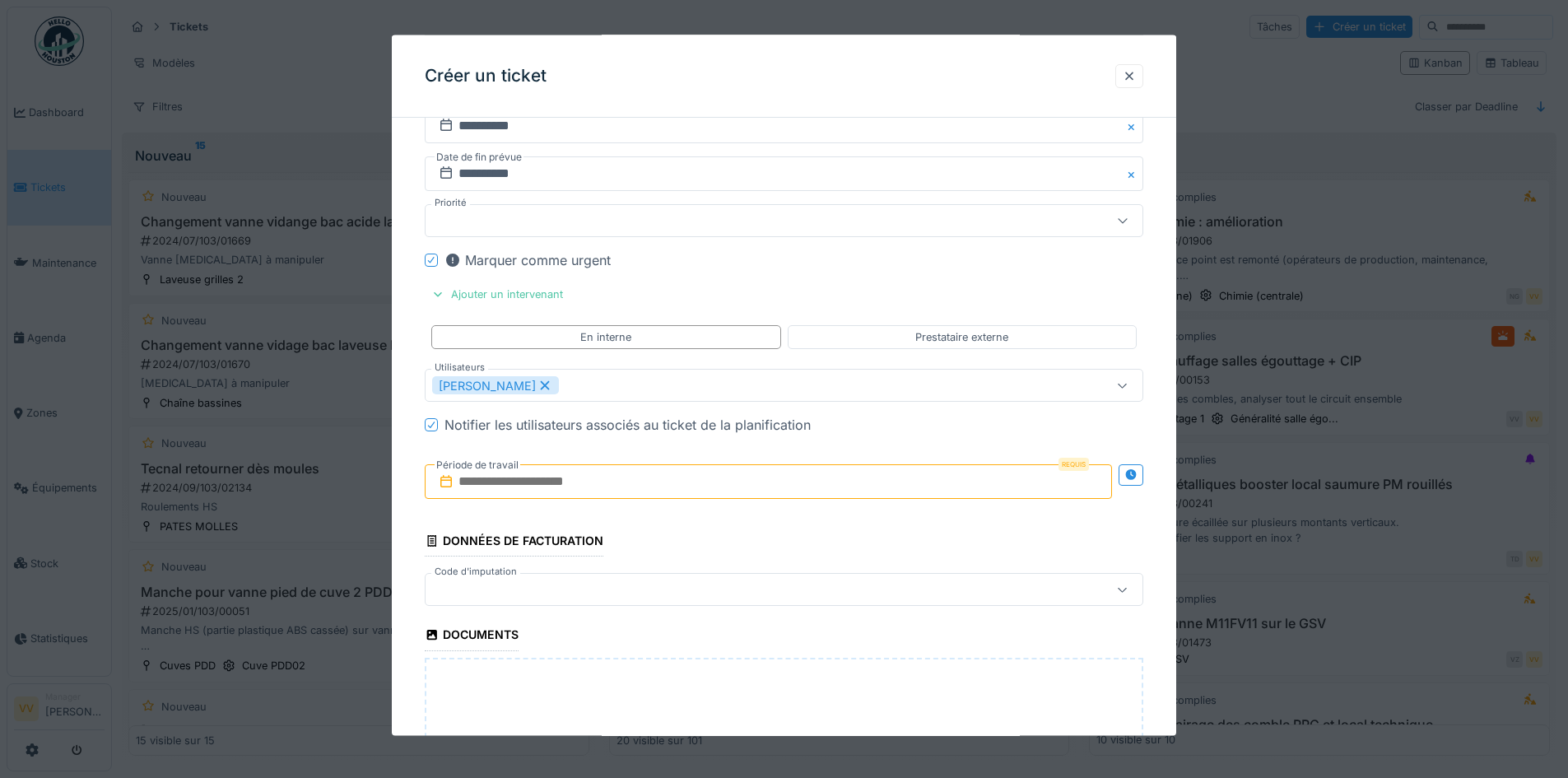
click at [510, 482] on input "text" at bounding box center [768, 481] width 687 height 35
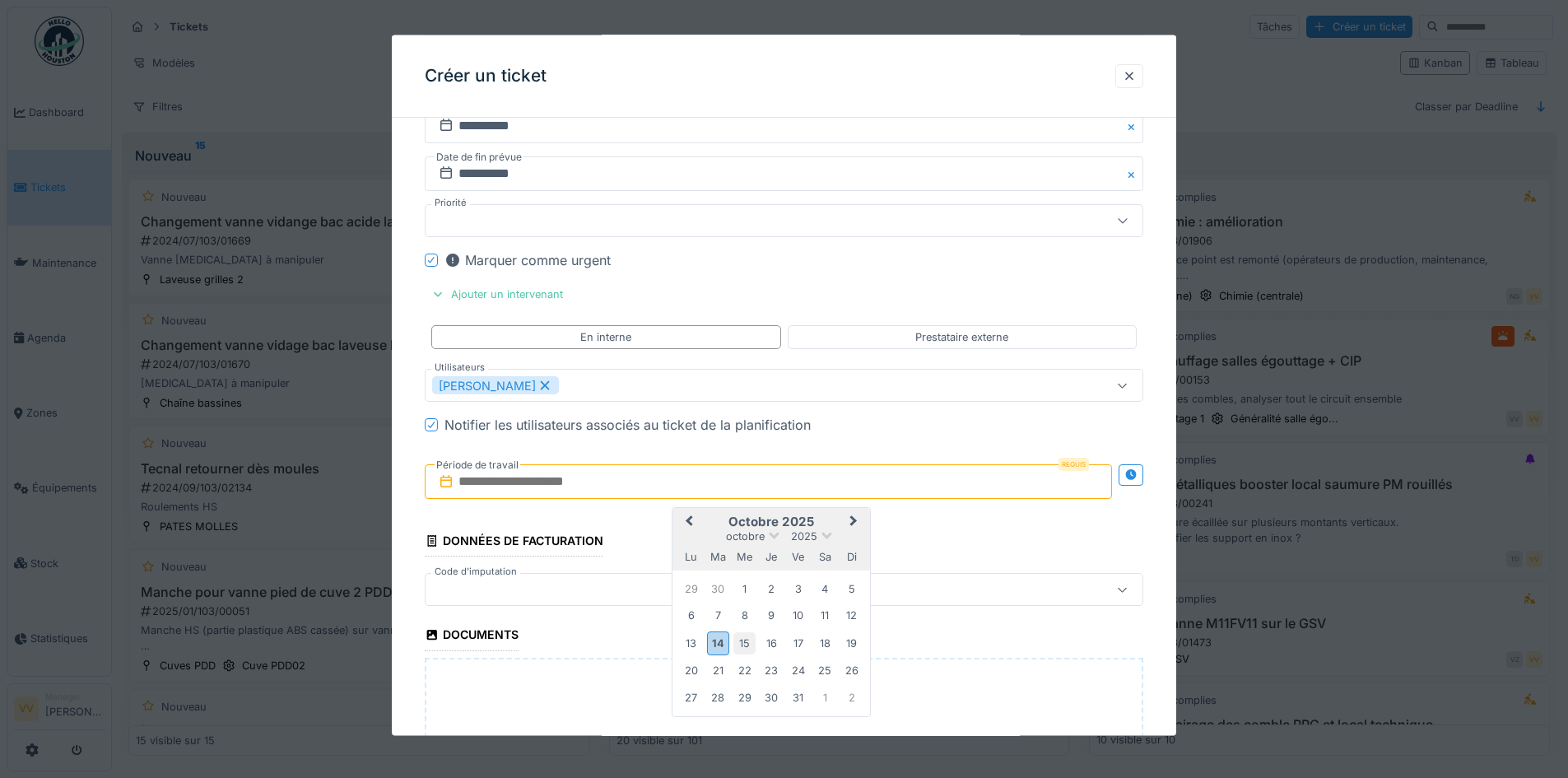
click at [738, 641] on div "15" at bounding box center [745, 642] width 22 height 22
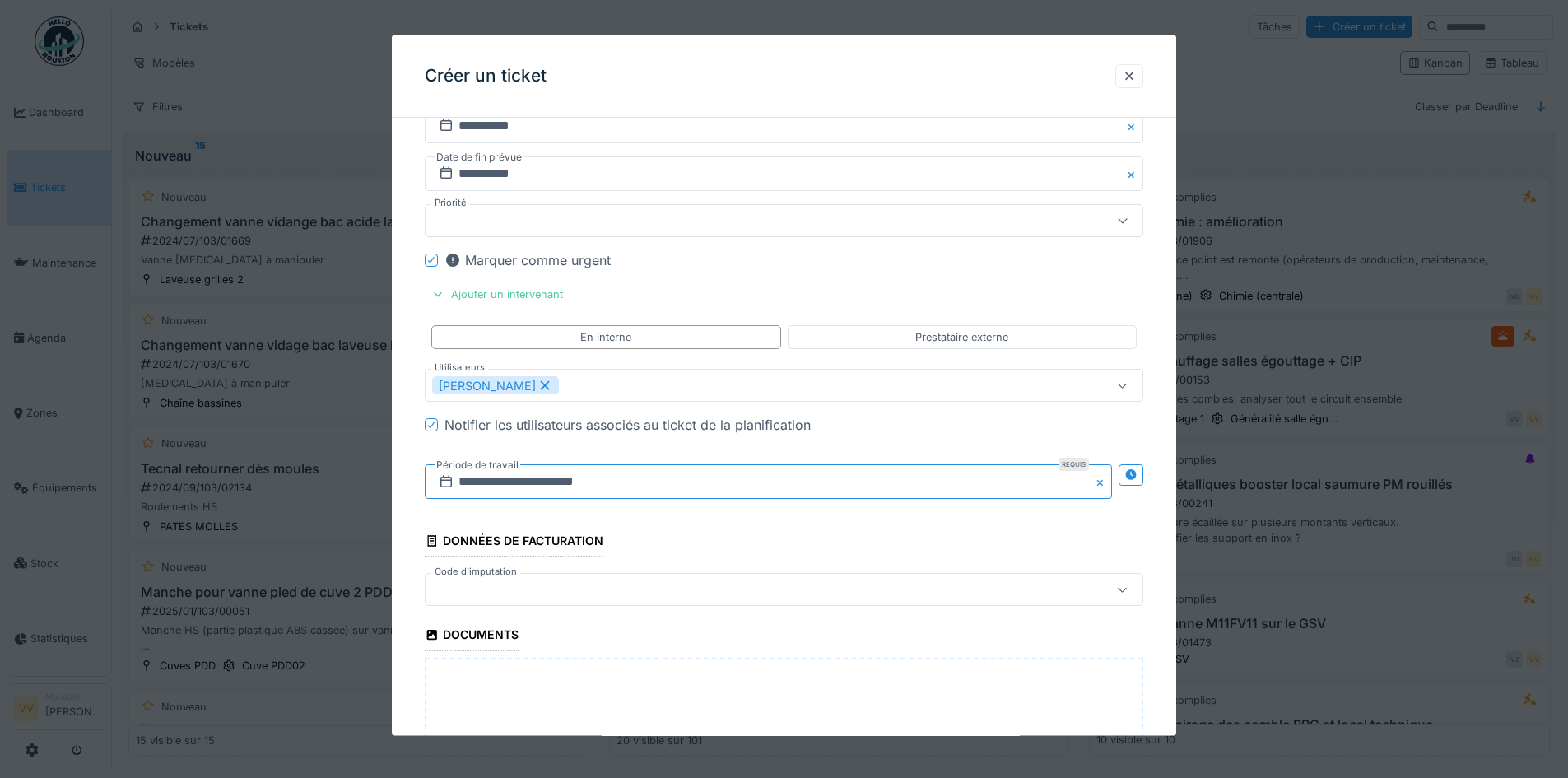
click at [695, 494] on input "**********" at bounding box center [768, 481] width 687 height 35
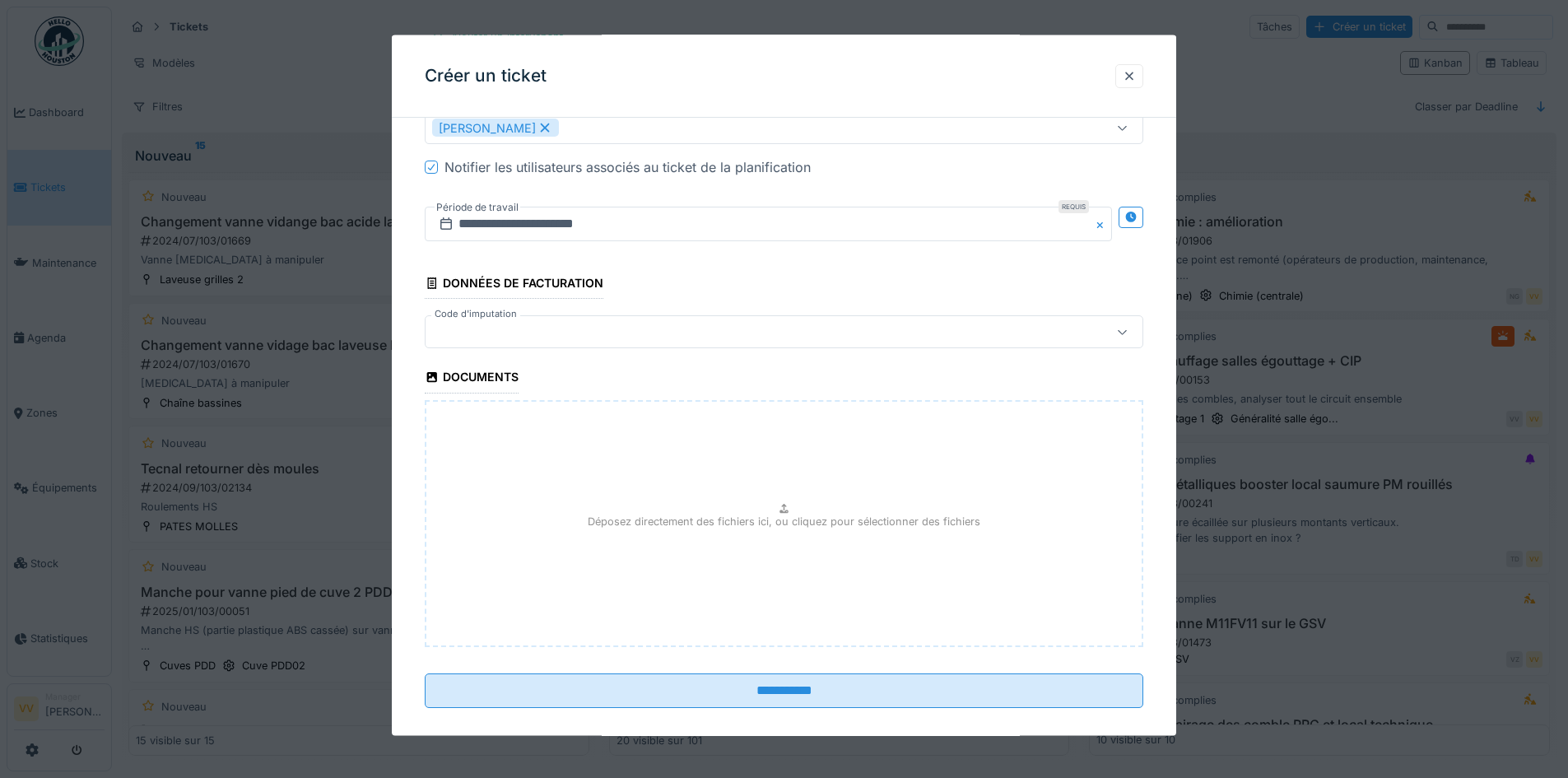
scroll to position [2153, 0]
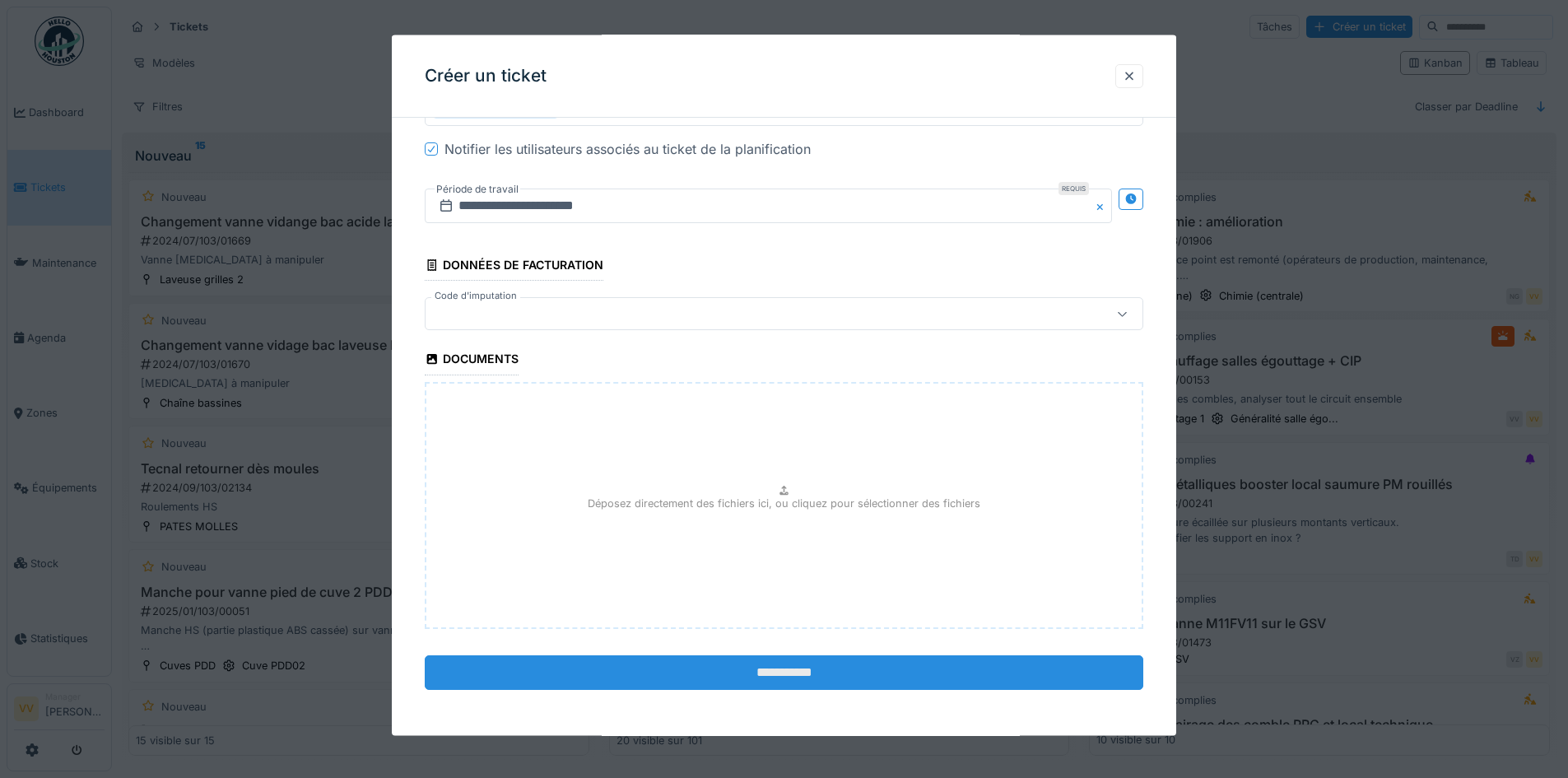
click at [787, 666] on input "**********" at bounding box center [783, 672] width 718 height 35
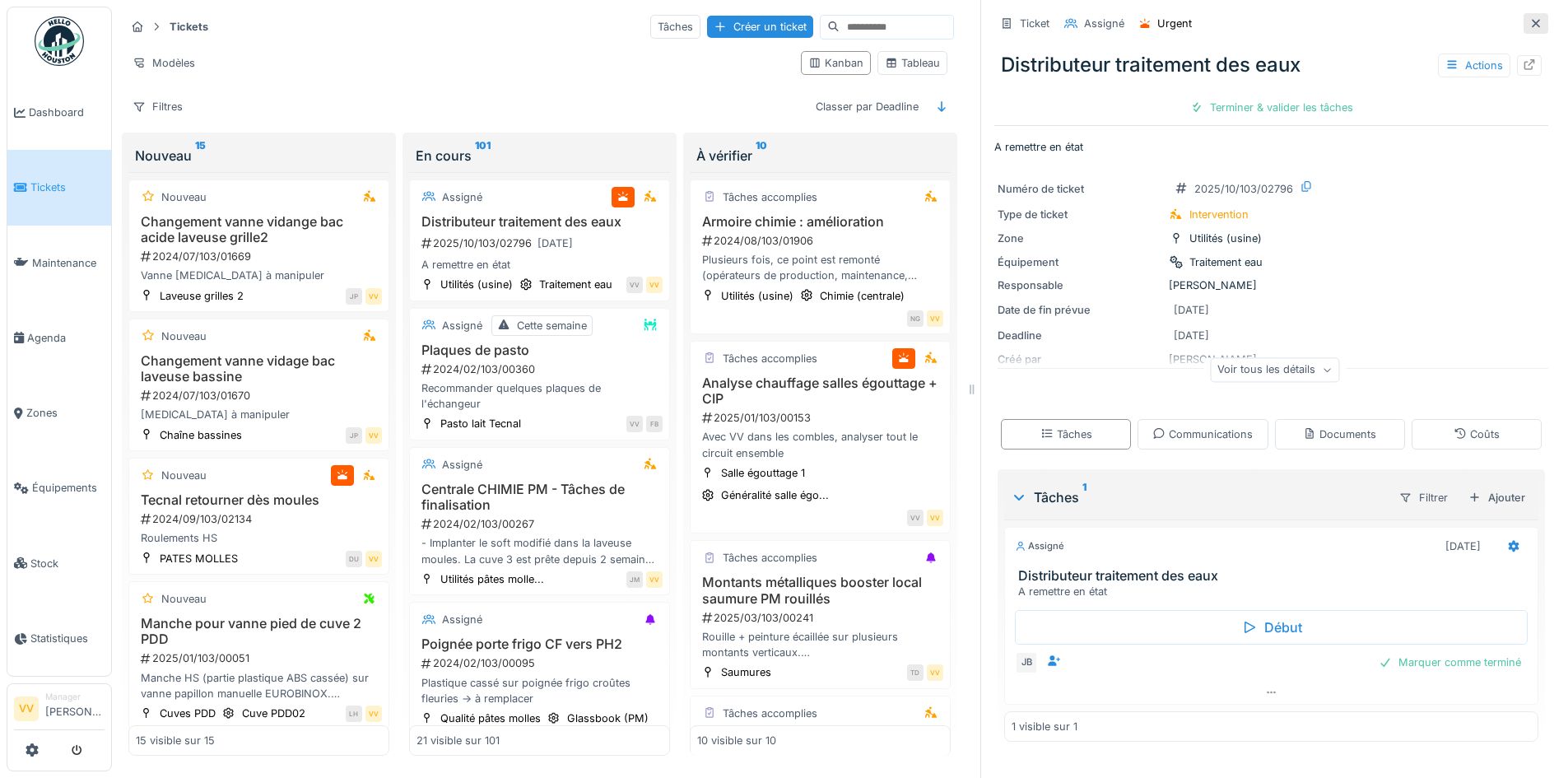
click at [1529, 23] on icon at bounding box center [1535, 23] width 13 height 10
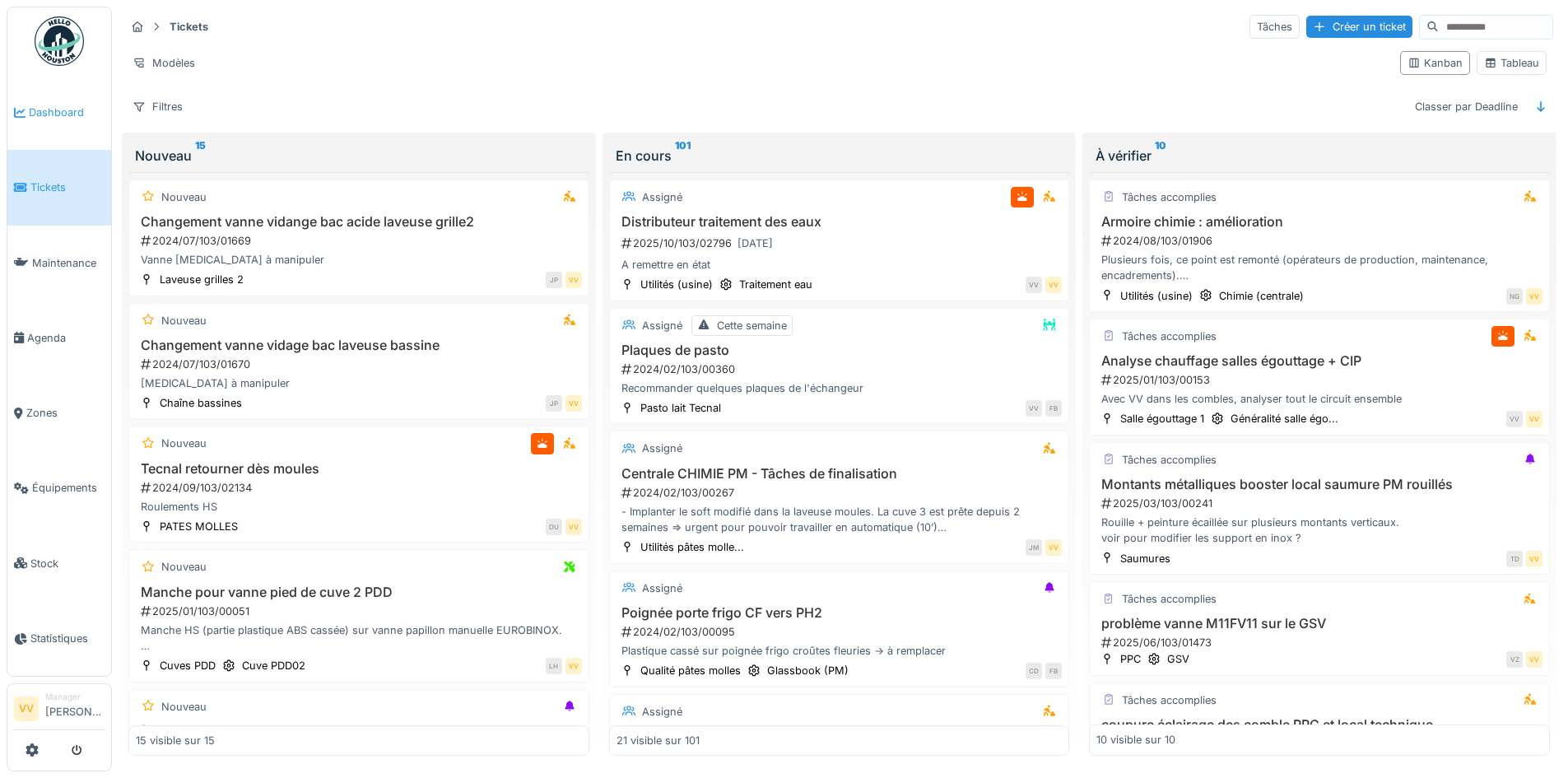
click at [41, 105] on span "Dashboard" at bounding box center [67, 112] width 76 height 16
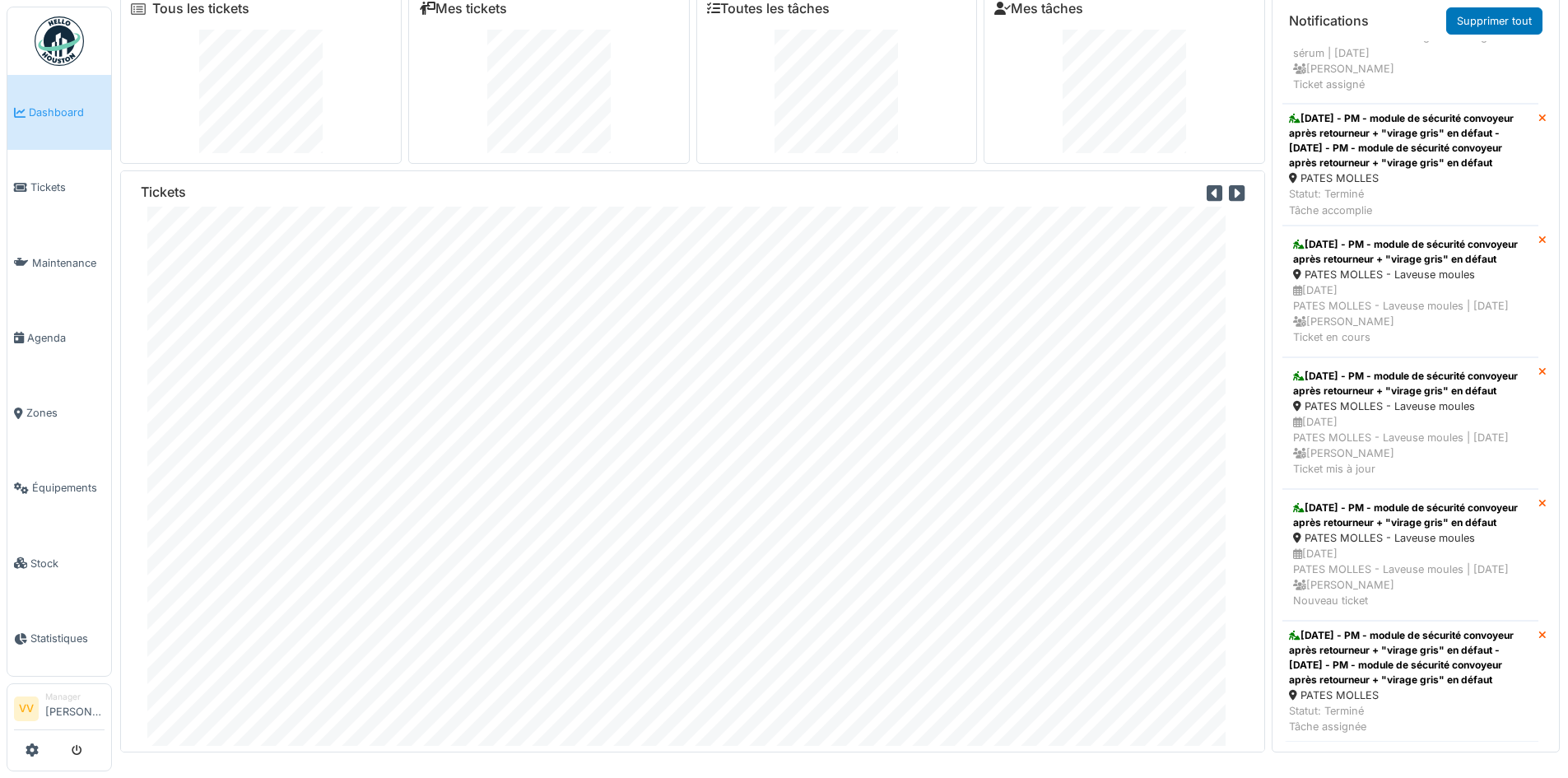
scroll to position [17, 0]
click at [45, 200] on link "Tickets" at bounding box center [60, 187] width 104 height 75
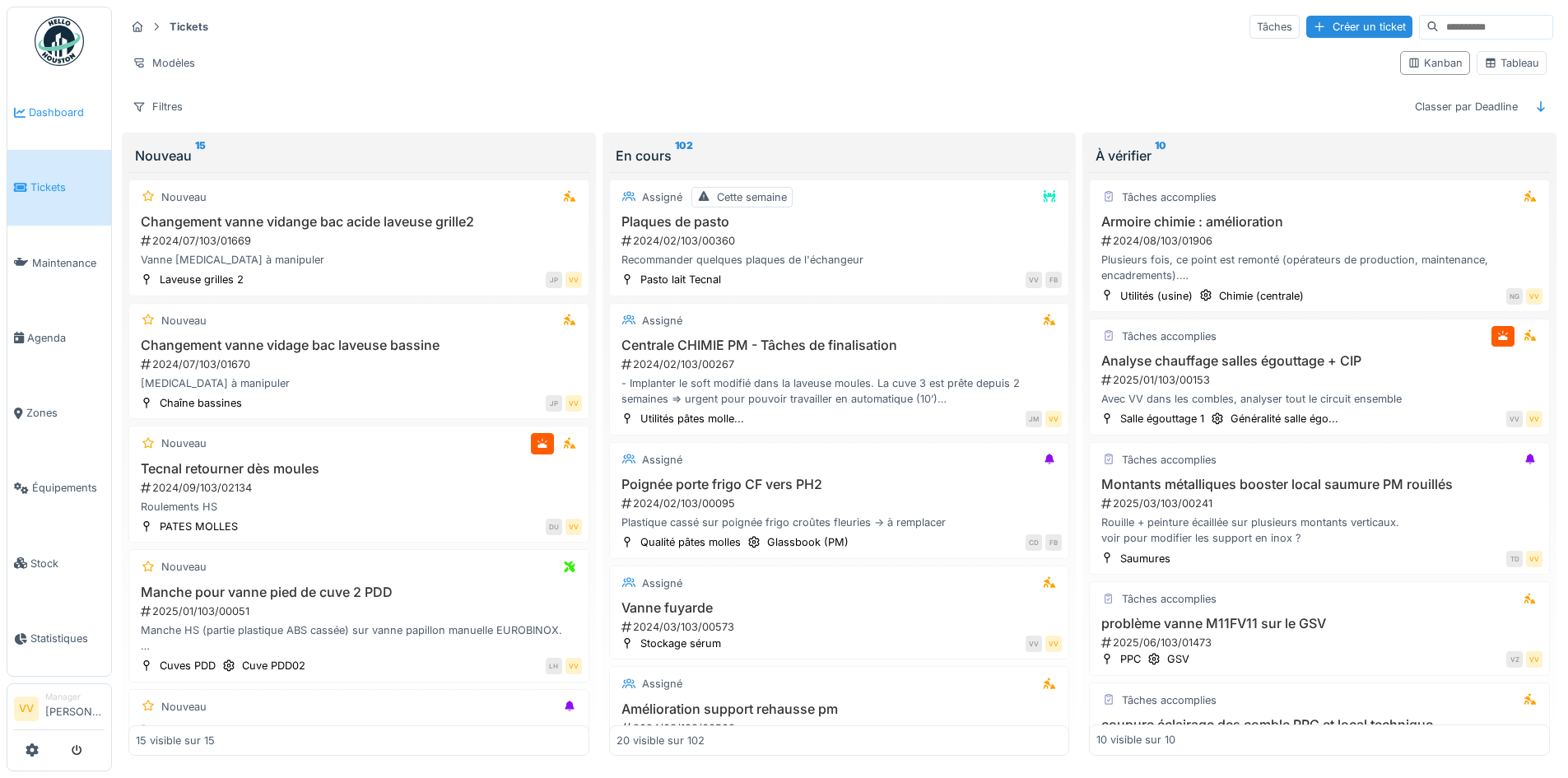
click at [59, 107] on span "Dashboard" at bounding box center [67, 112] width 76 height 16
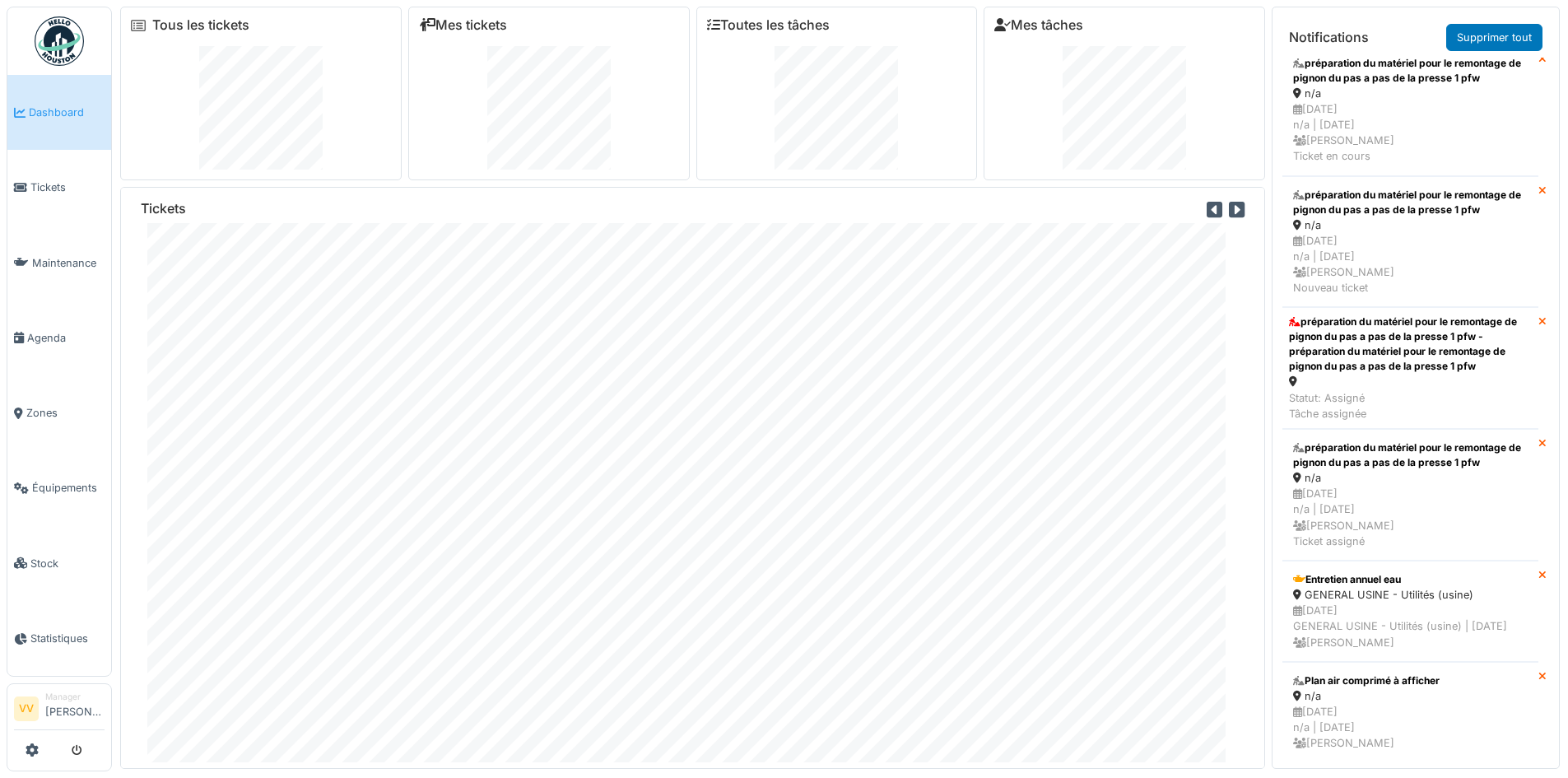
scroll to position [494, 0]
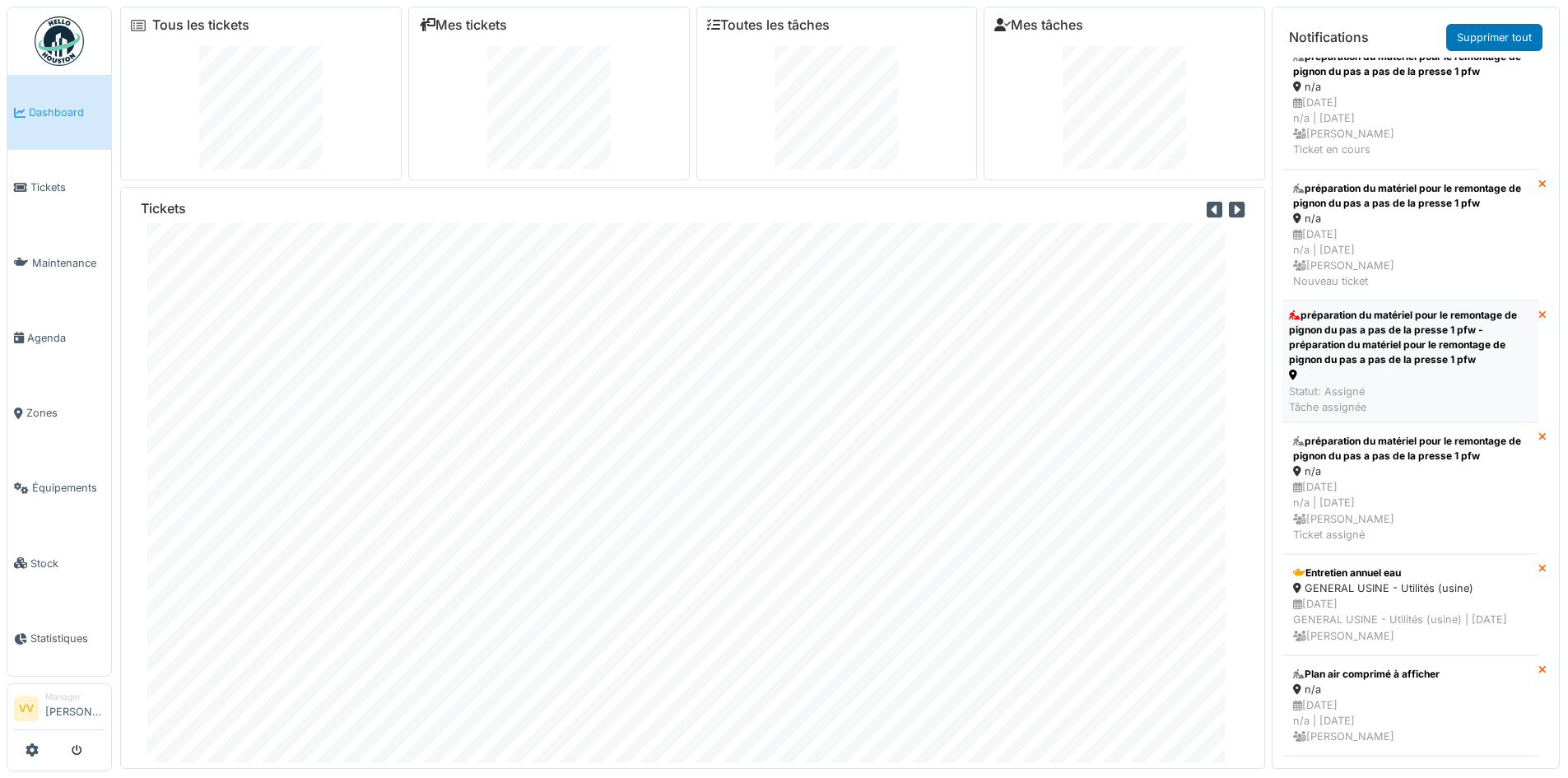
click at [1427, 354] on div "préparation du matériel pour le remontage de pignon du pas a pas de la presse 1…" at bounding box center [1410, 337] width 243 height 60
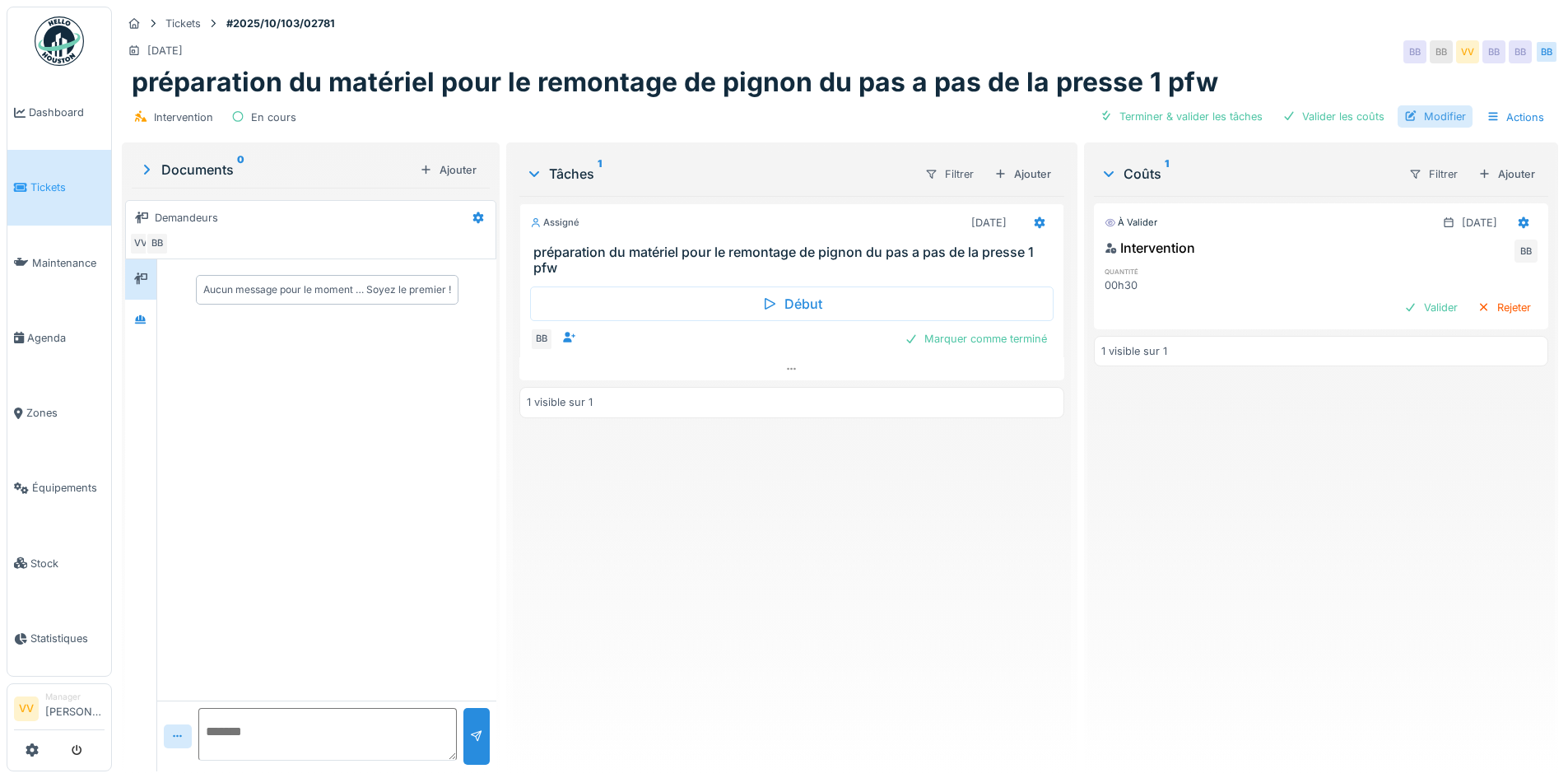
click at [1432, 113] on div "Modifier" at bounding box center [1435, 117] width 75 height 22
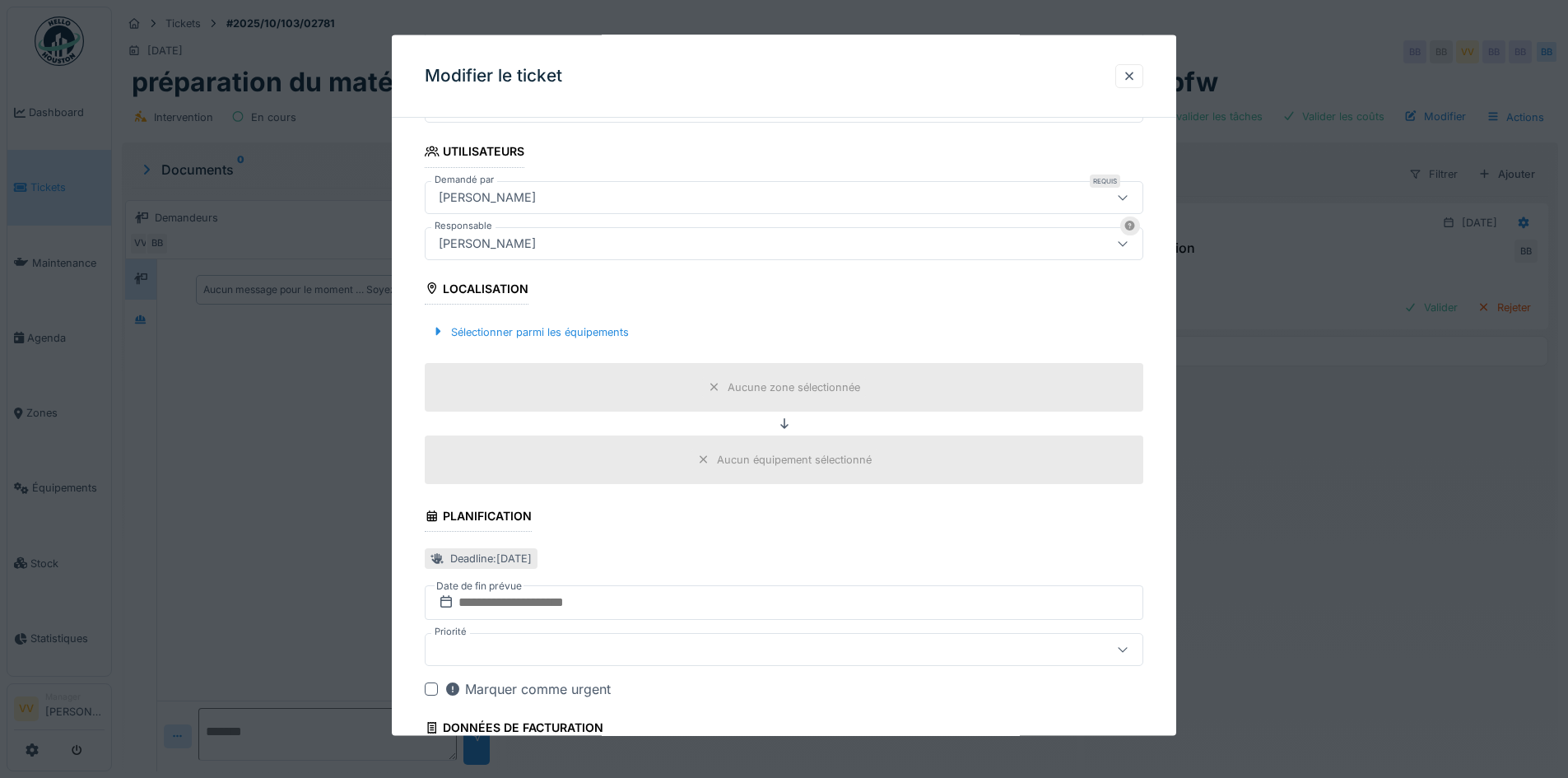
scroll to position [329, 0]
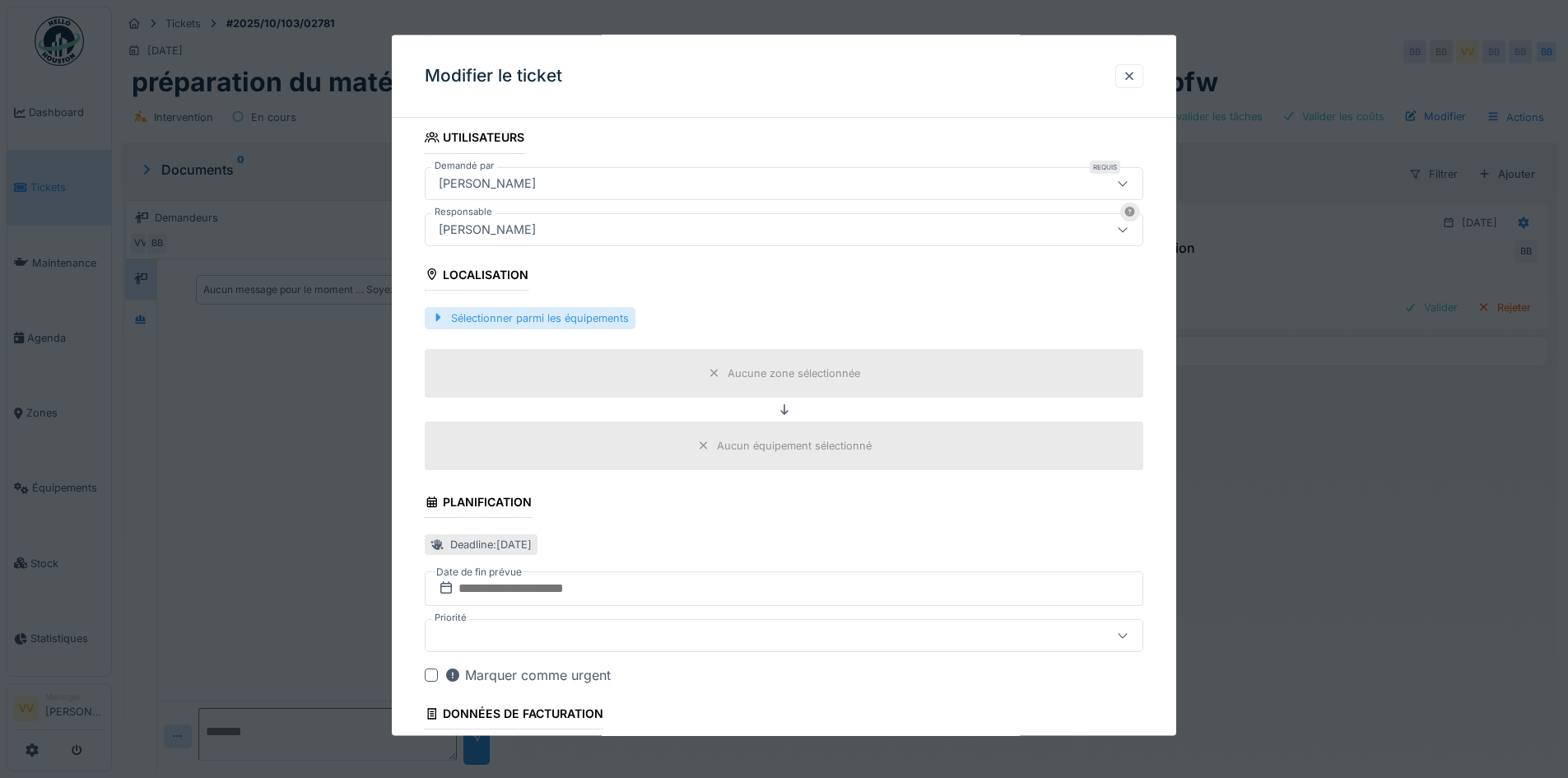
click at [546, 308] on div "Sélectionner parmi les équipements" at bounding box center [530, 317] width 211 height 22
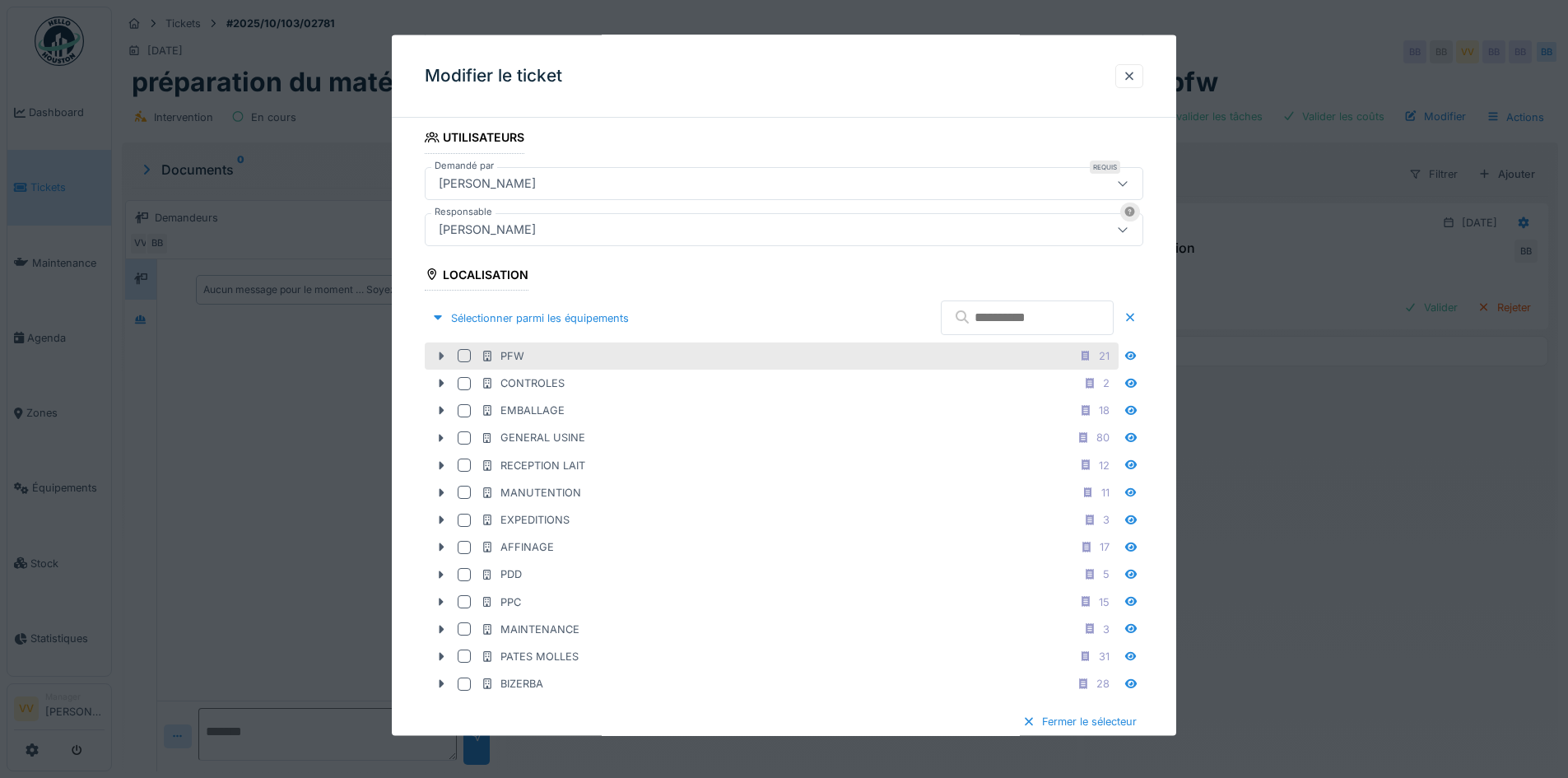
click at [443, 348] on div at bounding box center [441, 356] width 26 height 17
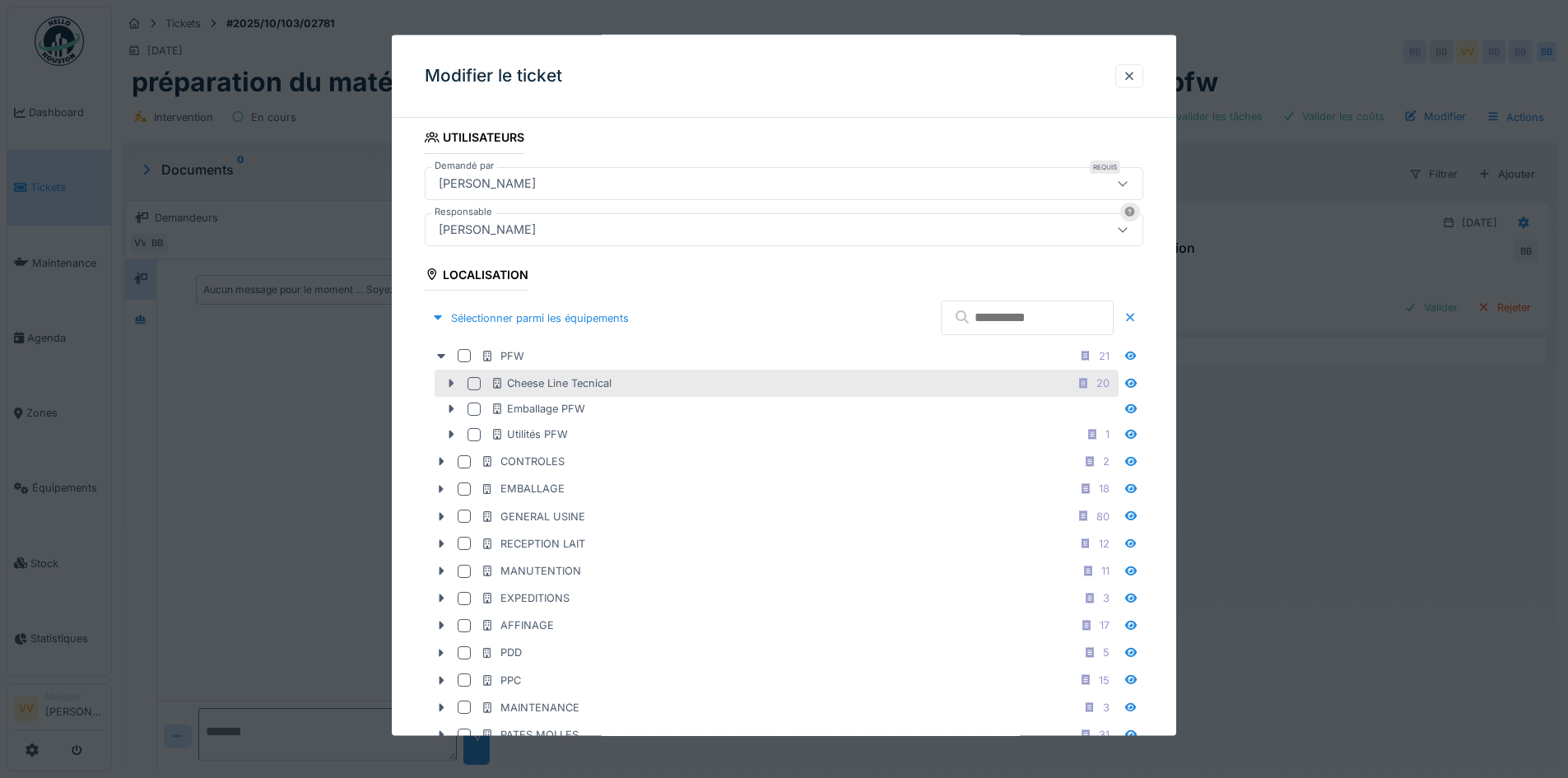
click at [449, 388] on icon at bounding box center [450, 383] width 13 height 10
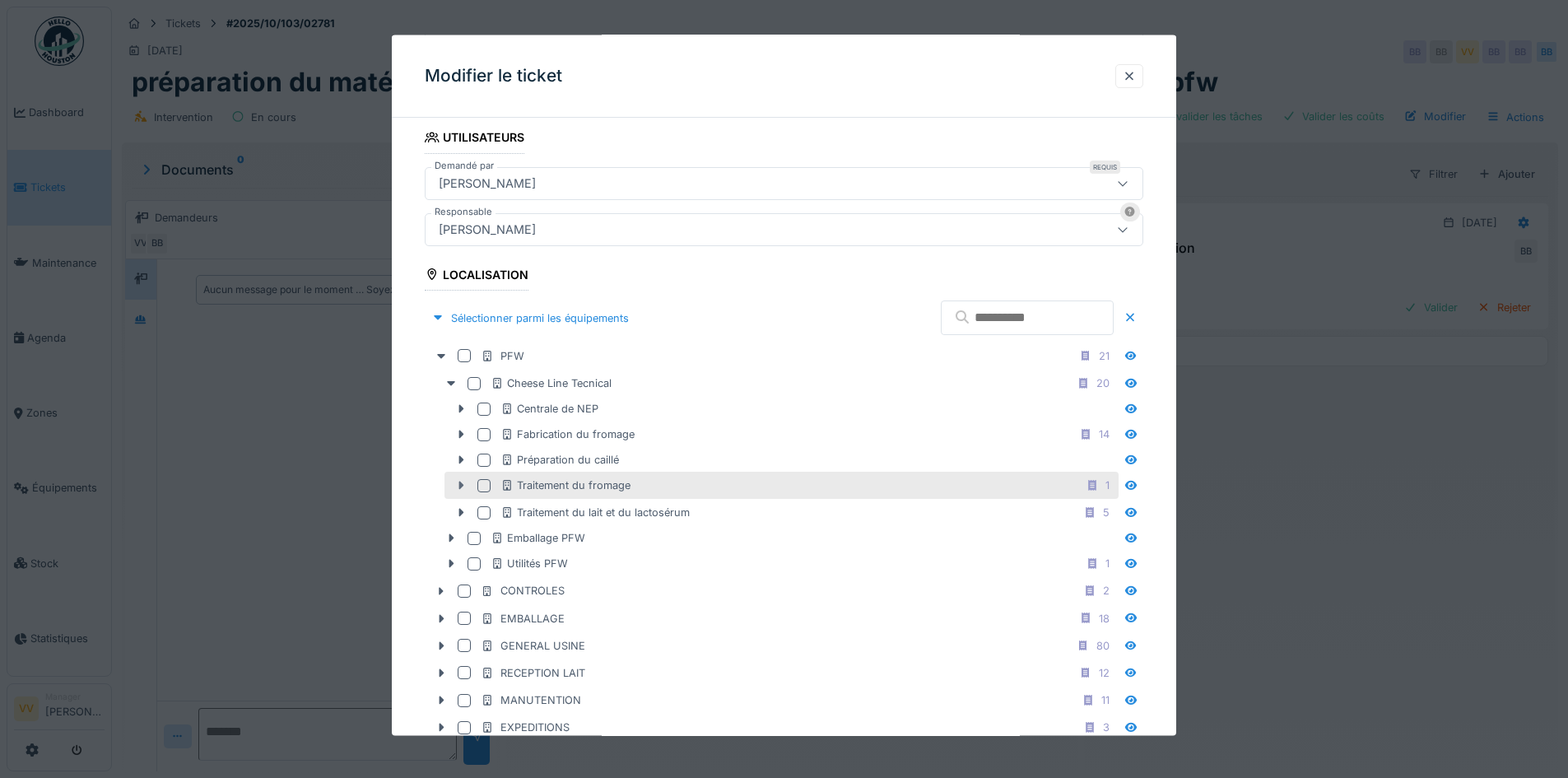
click at [464, 483] on icon at bounding box center [461, 485] width 13 height 10
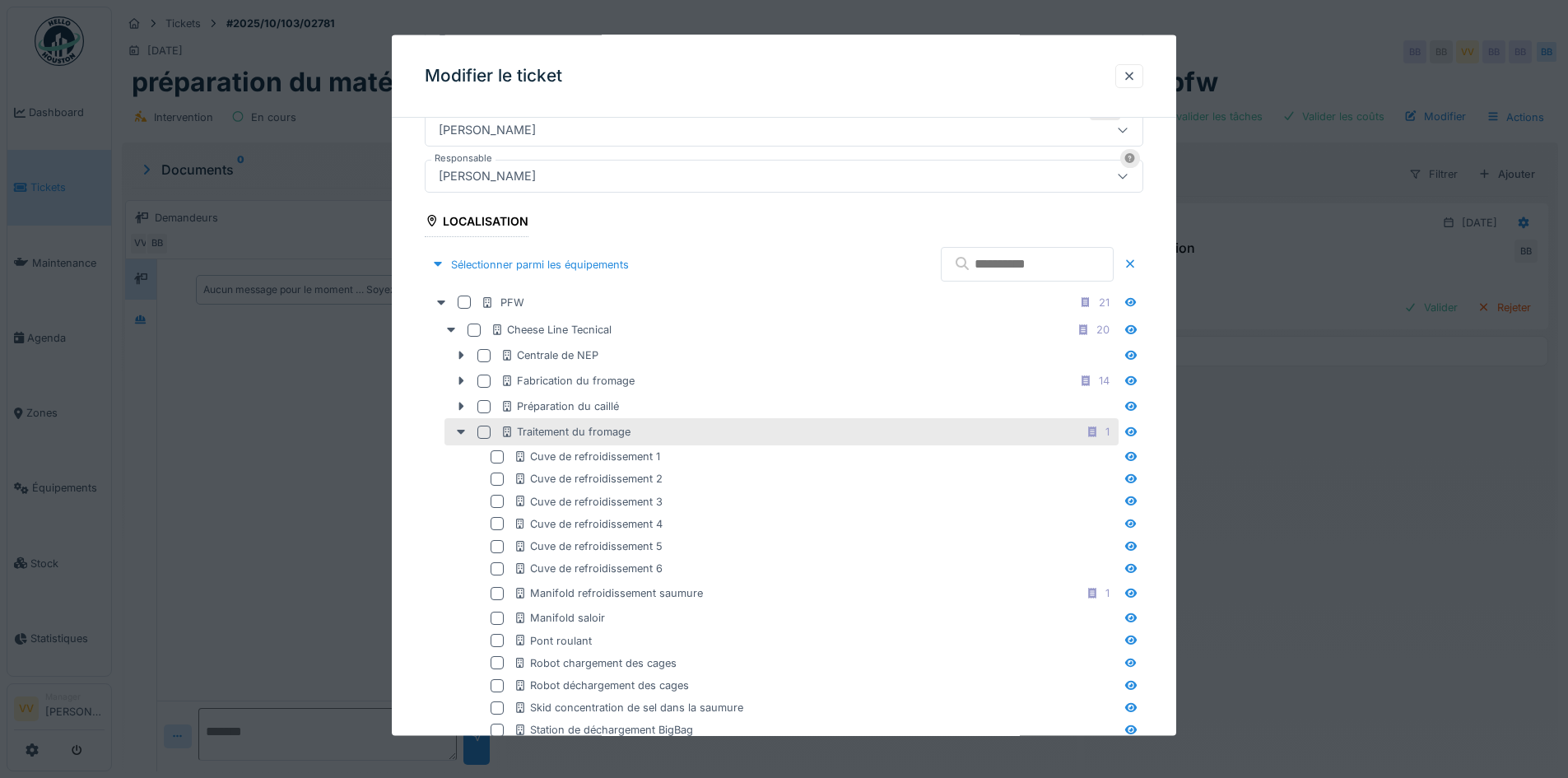
scroll to position [411, 0]
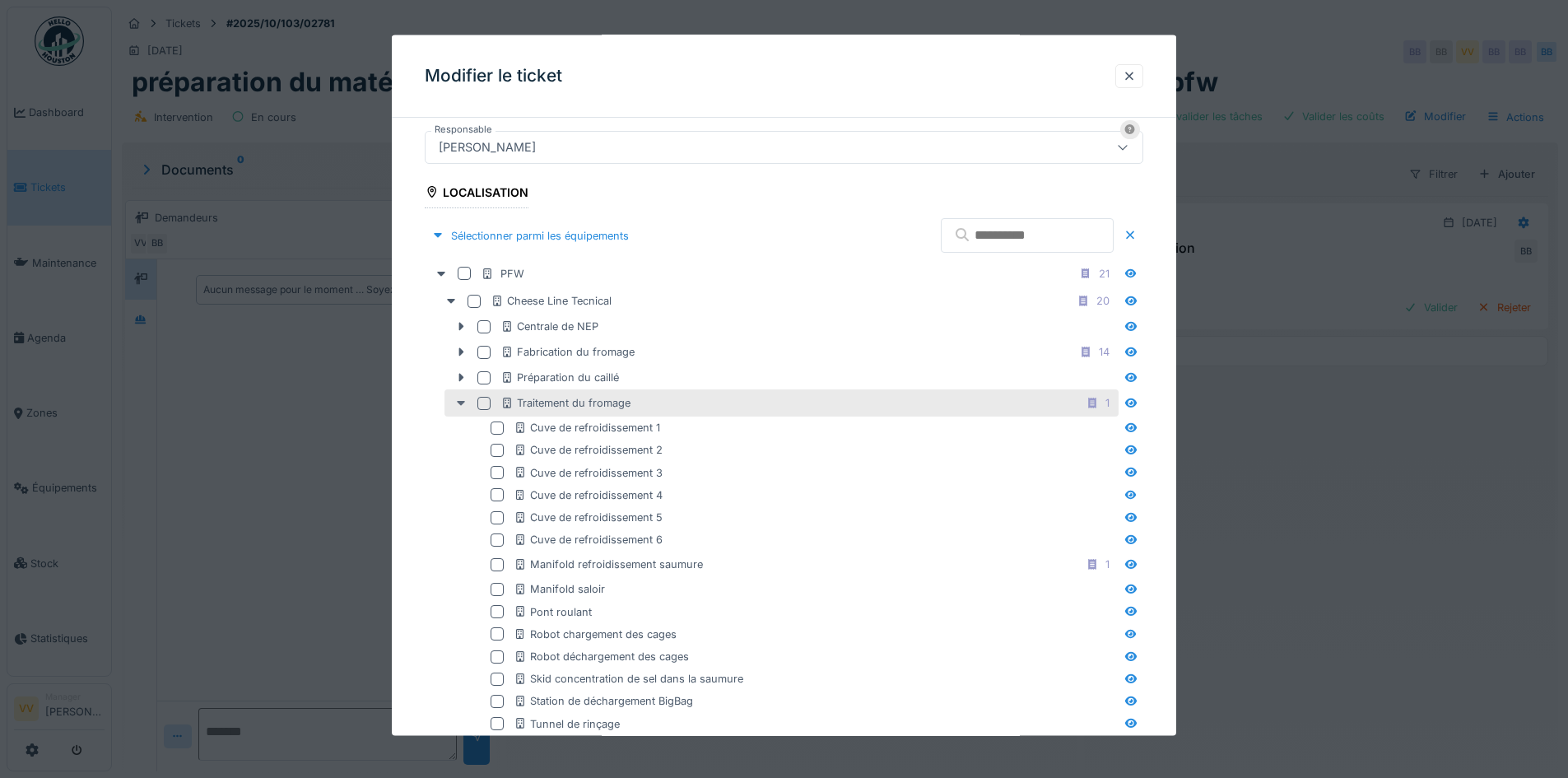
click at [460, 399] on icon at bounding box center [461, 403] width 13 height 10
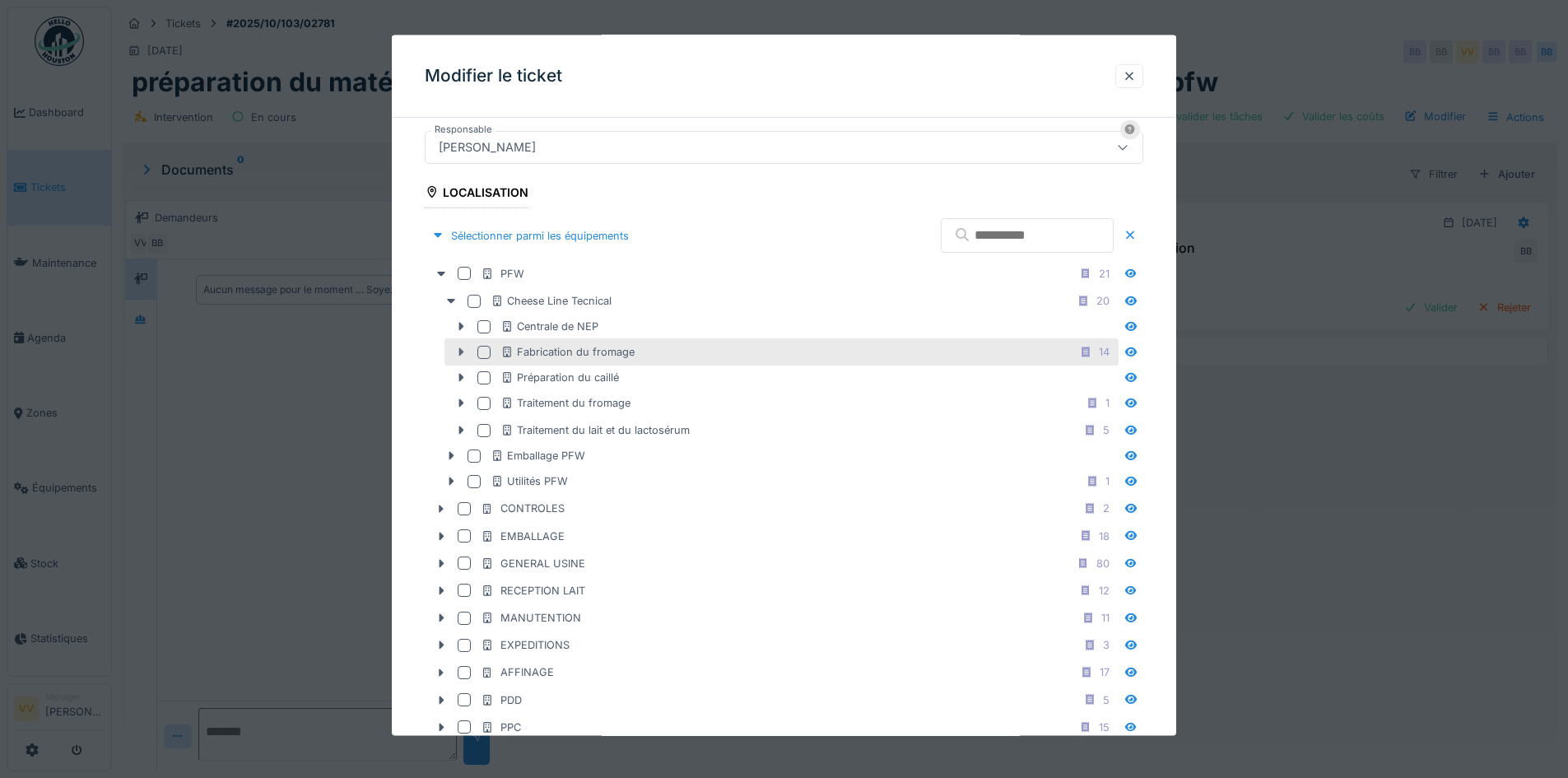
click at [456, 348] on icon at bounding box center [461, 352] width 13 height 10
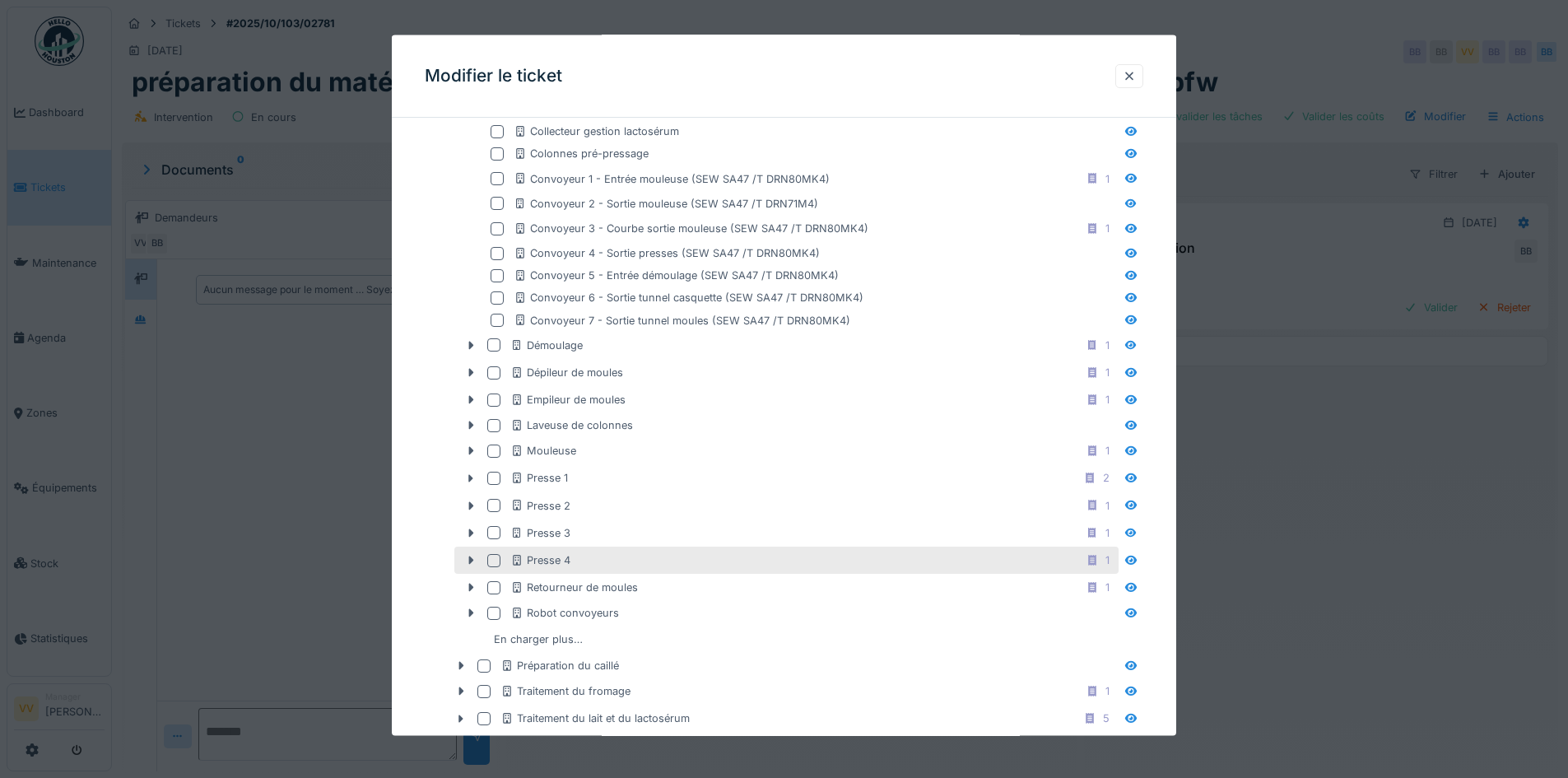
scroll to position [659, 0]
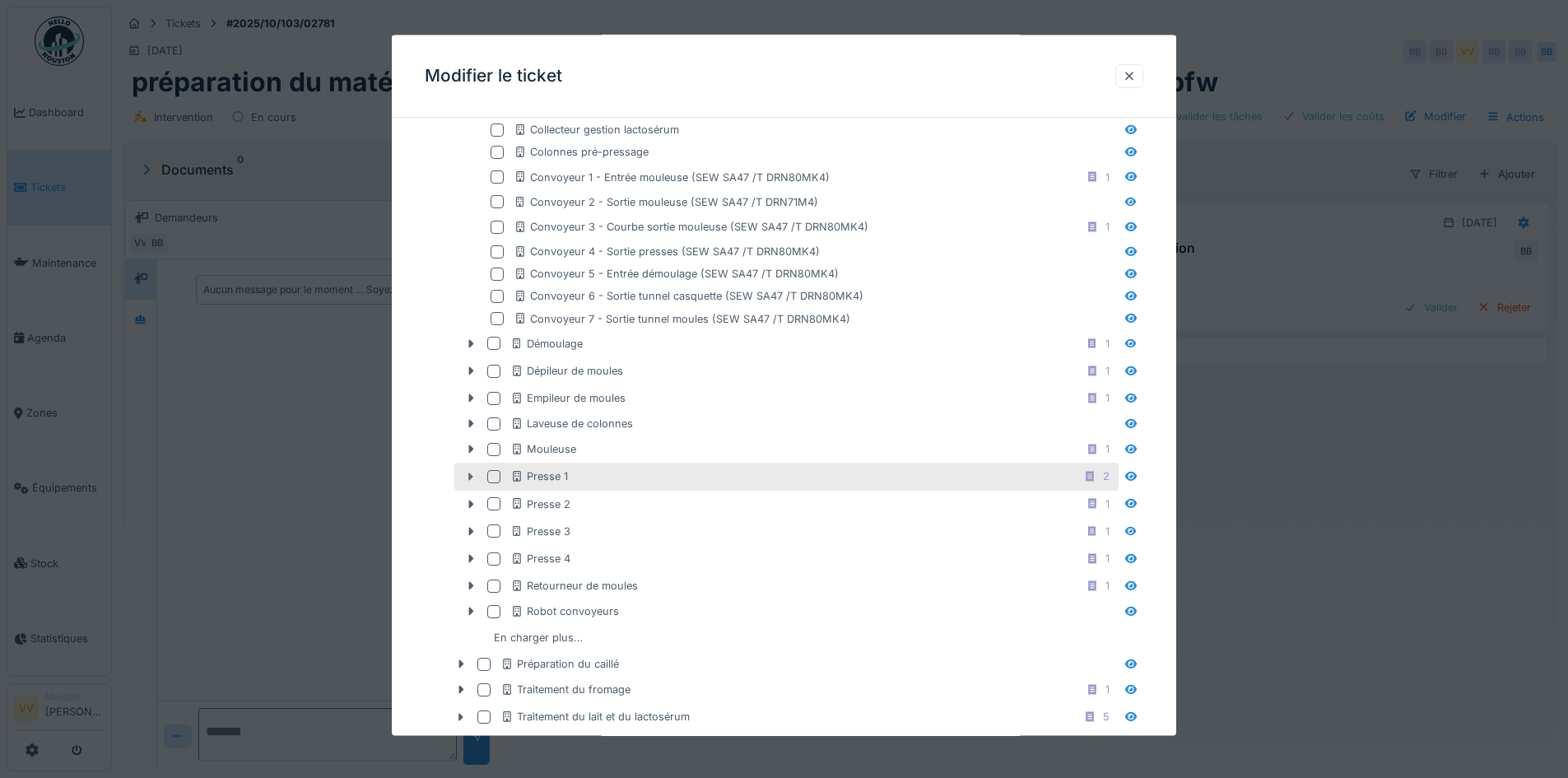
click at [471, 476] on icon at bounding box center [472, 477] width 5 height 9
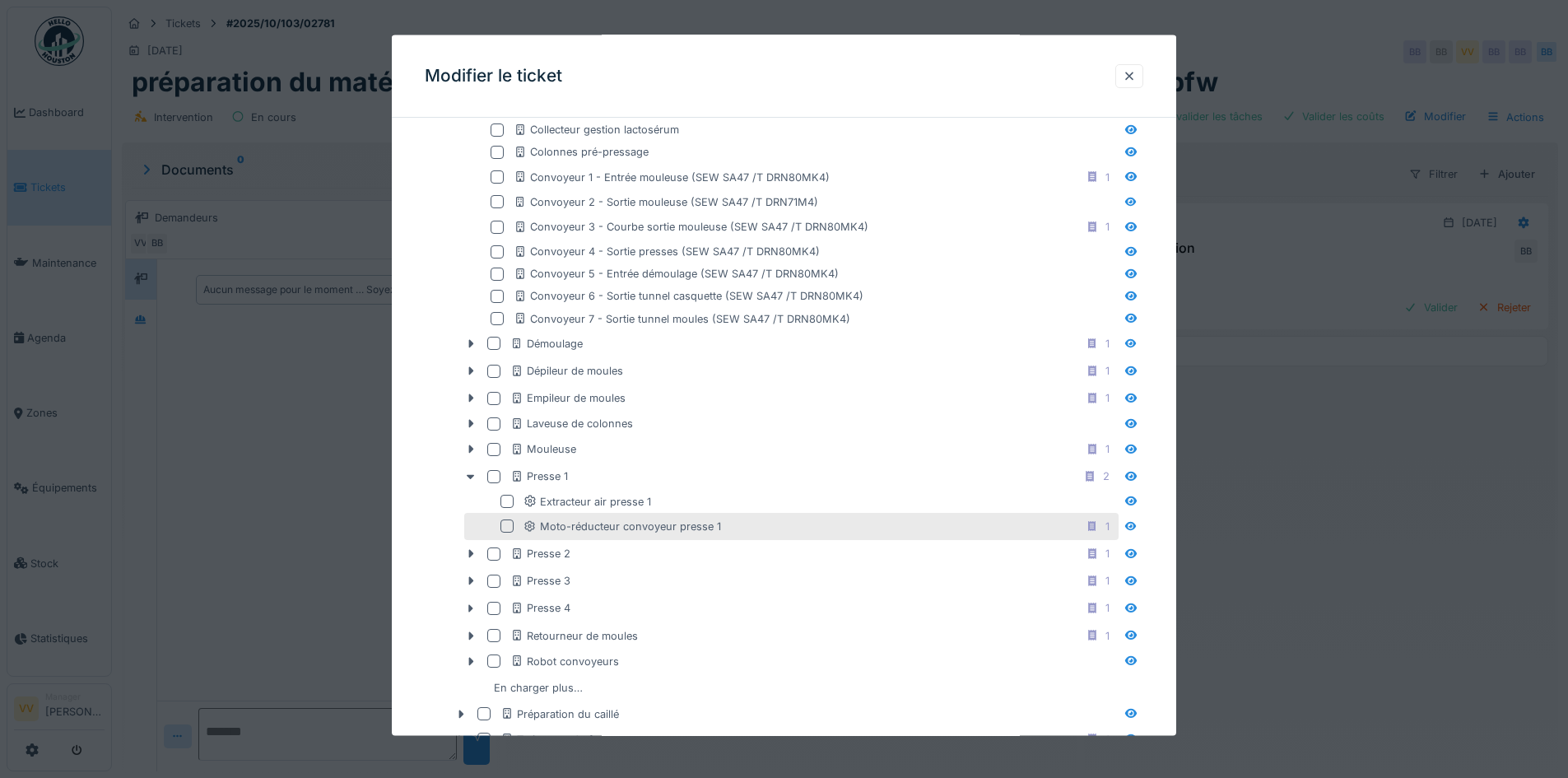
click at [762, 527] on div "Moto-réducteur convoyeur presse 1 1" at bounding box center [819, 526] width 592 height 21
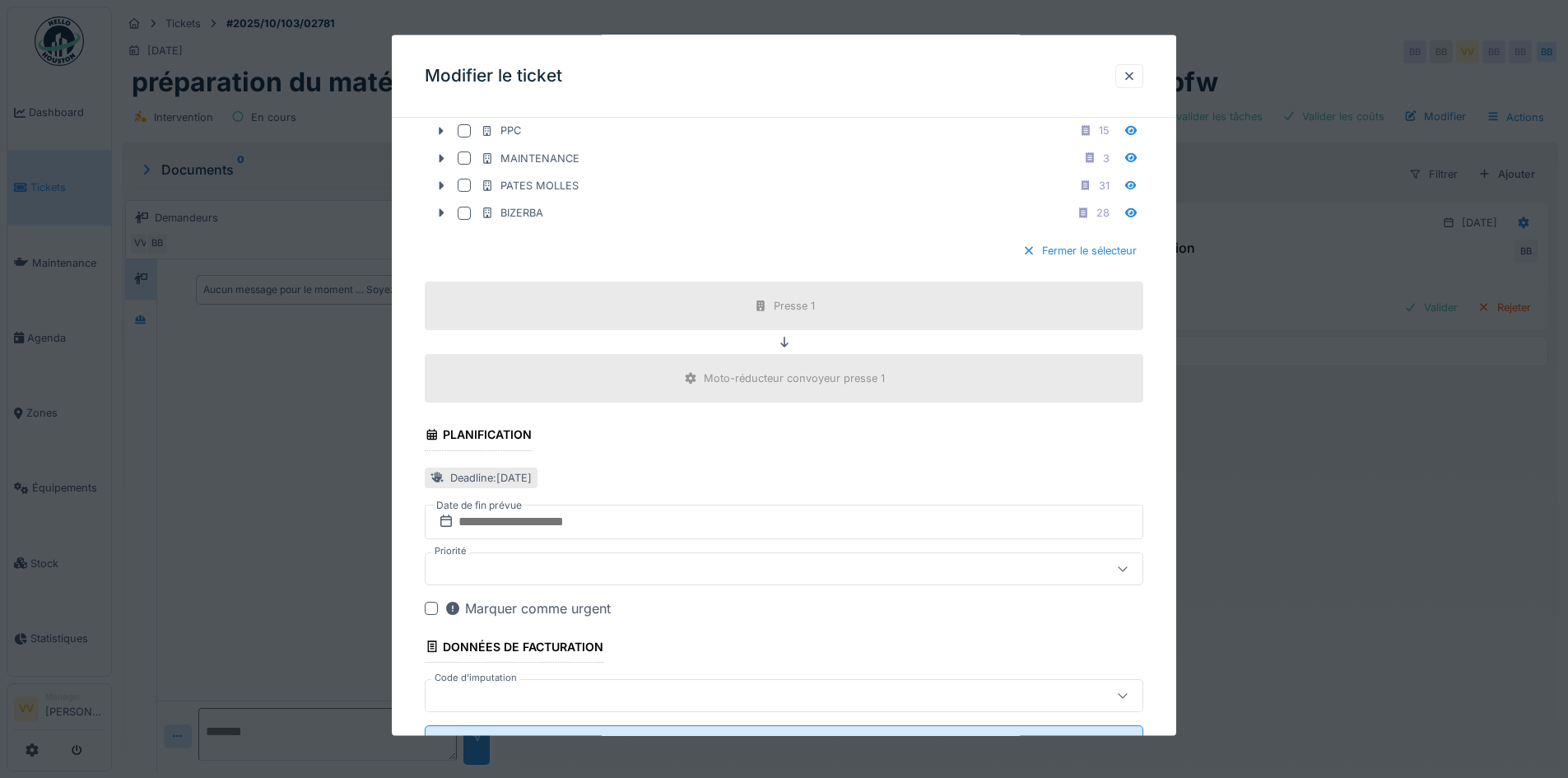
scroll to position [1647, 0]
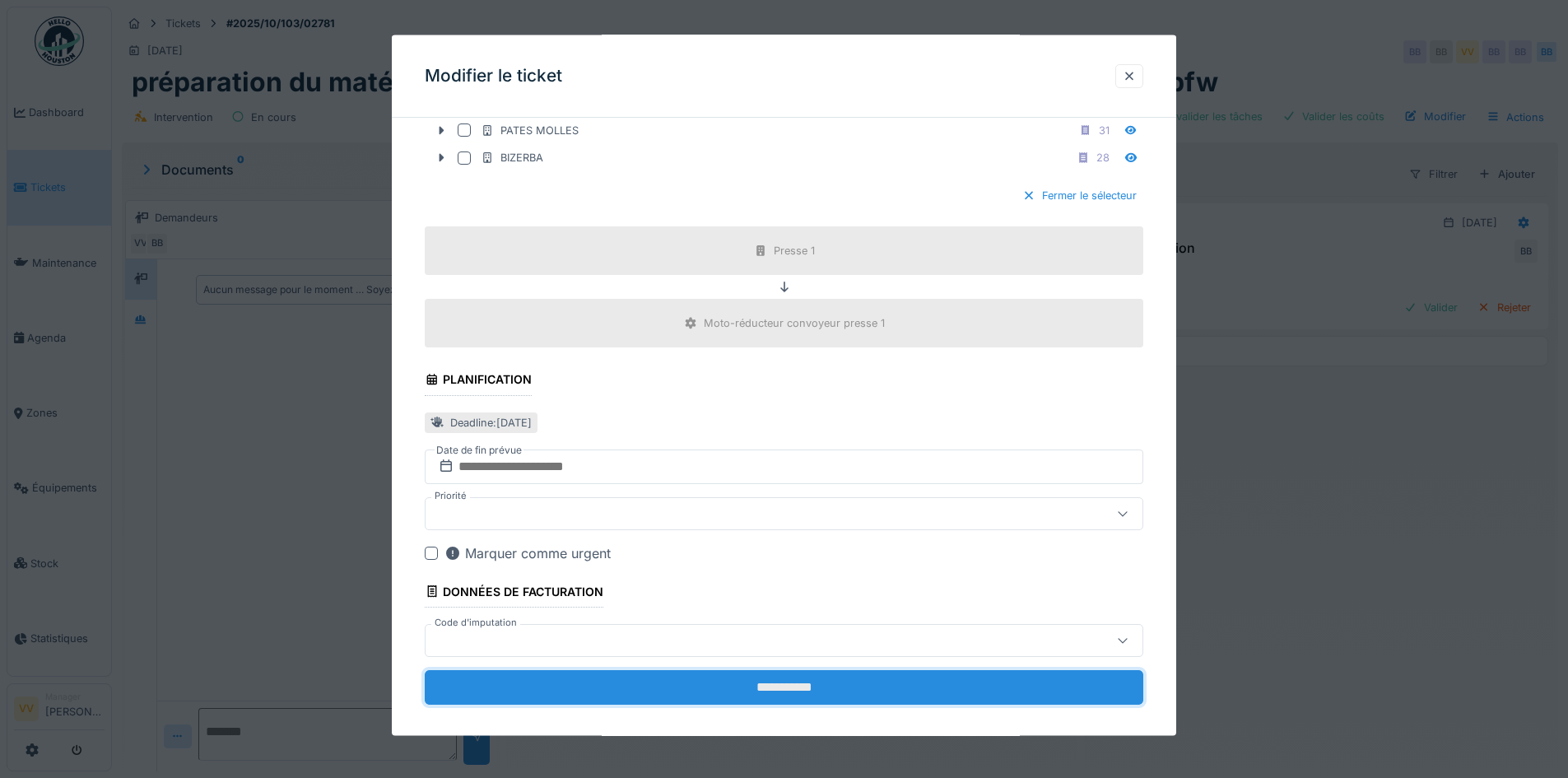
click at [837, 677] on input "**********" at bounding box center [783, 686] width 718 height 35
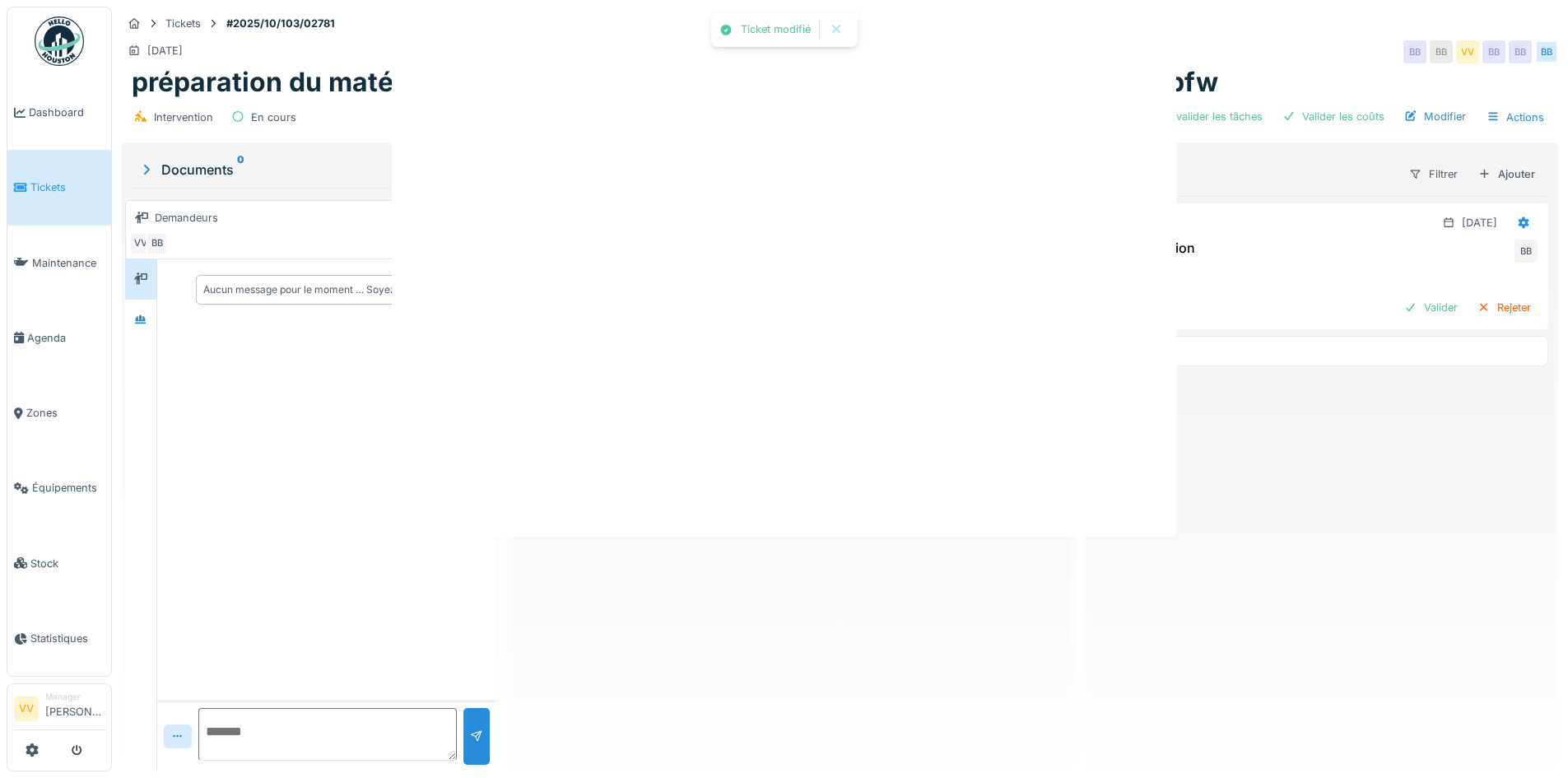
scroll to position [0, 0]
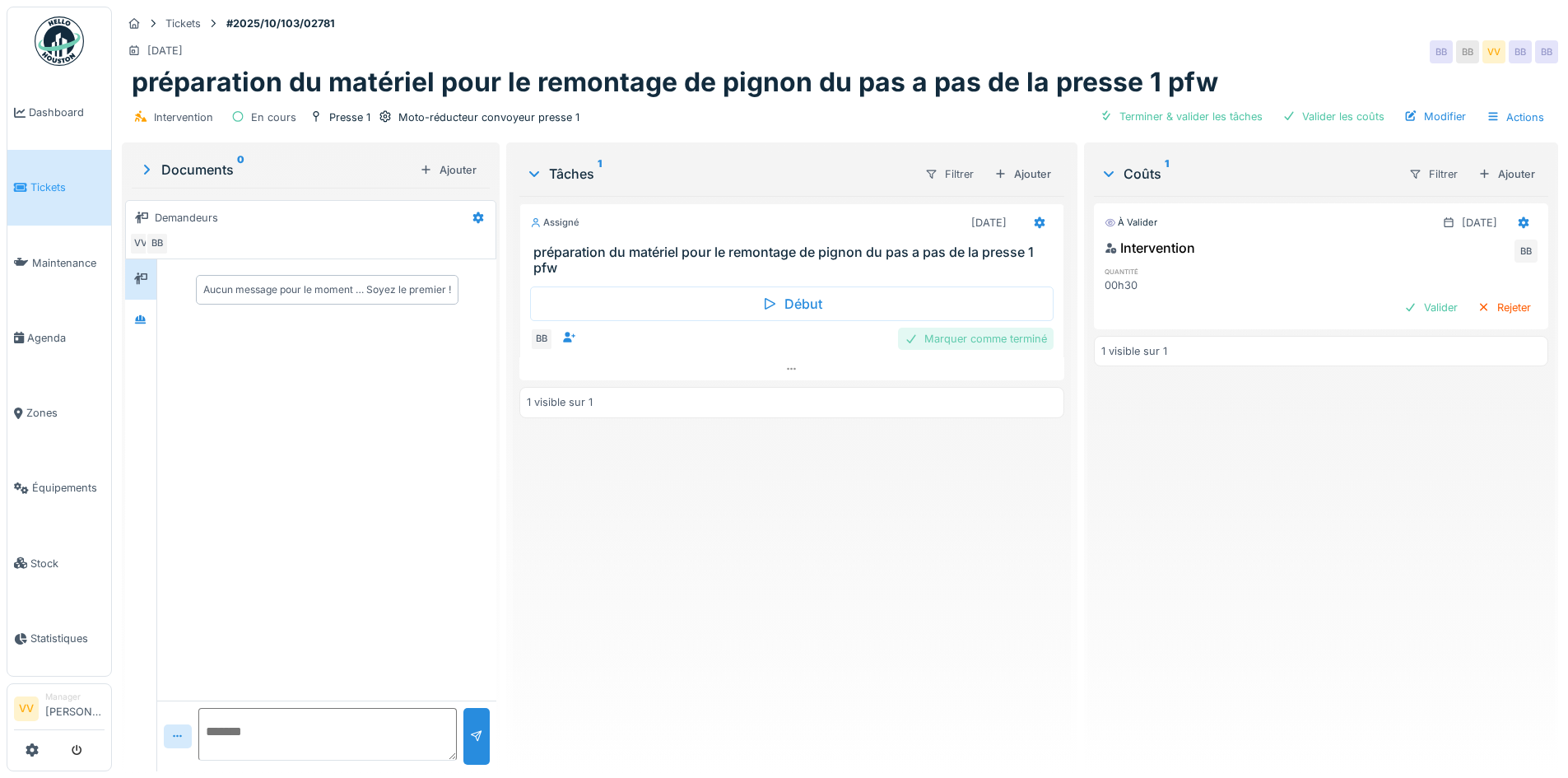
click at [969, 336] on div "Marquer comme terminé" at bounding box center [976, 339] width 156 height 22
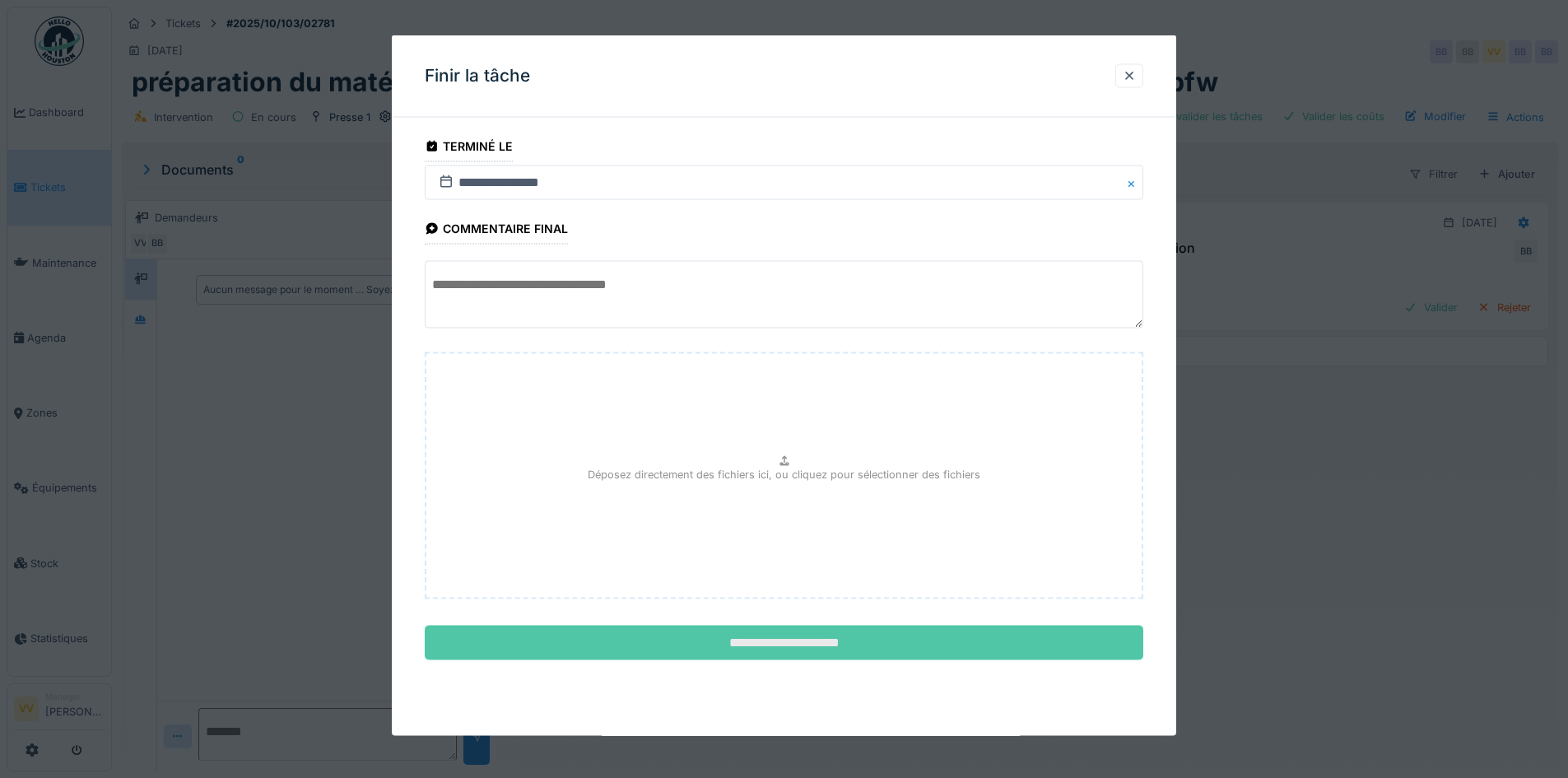
click at [832, 648] on input "**********" at bounding box center [783, 643] width 718 height 35
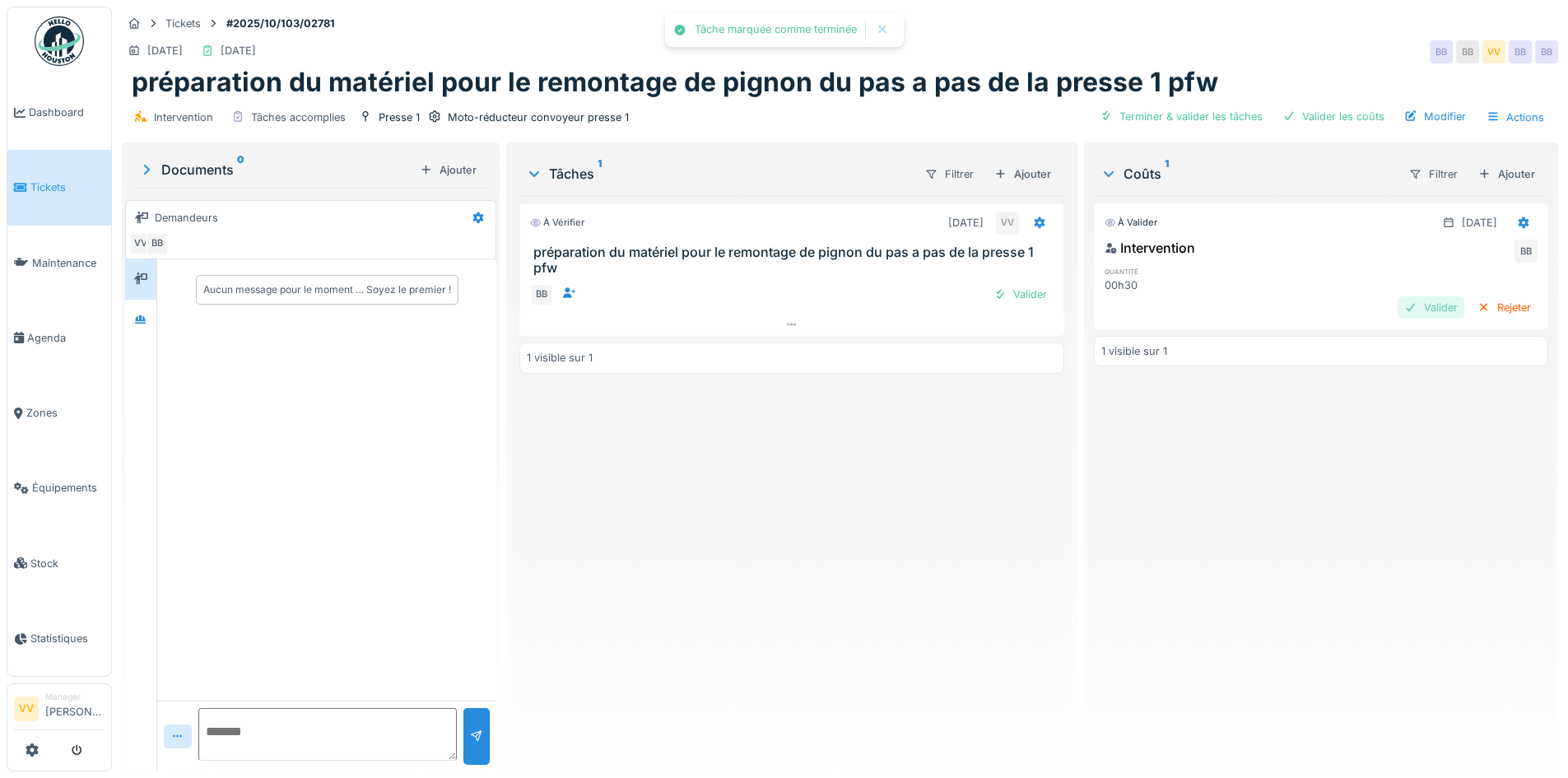
click at [1398, 309] on div "Valider" at bounding box center [1431, 308] width 67 height 22
click at [1024, 301] on div "Valider" at bounding box center [1020, 295] width 67 height 22
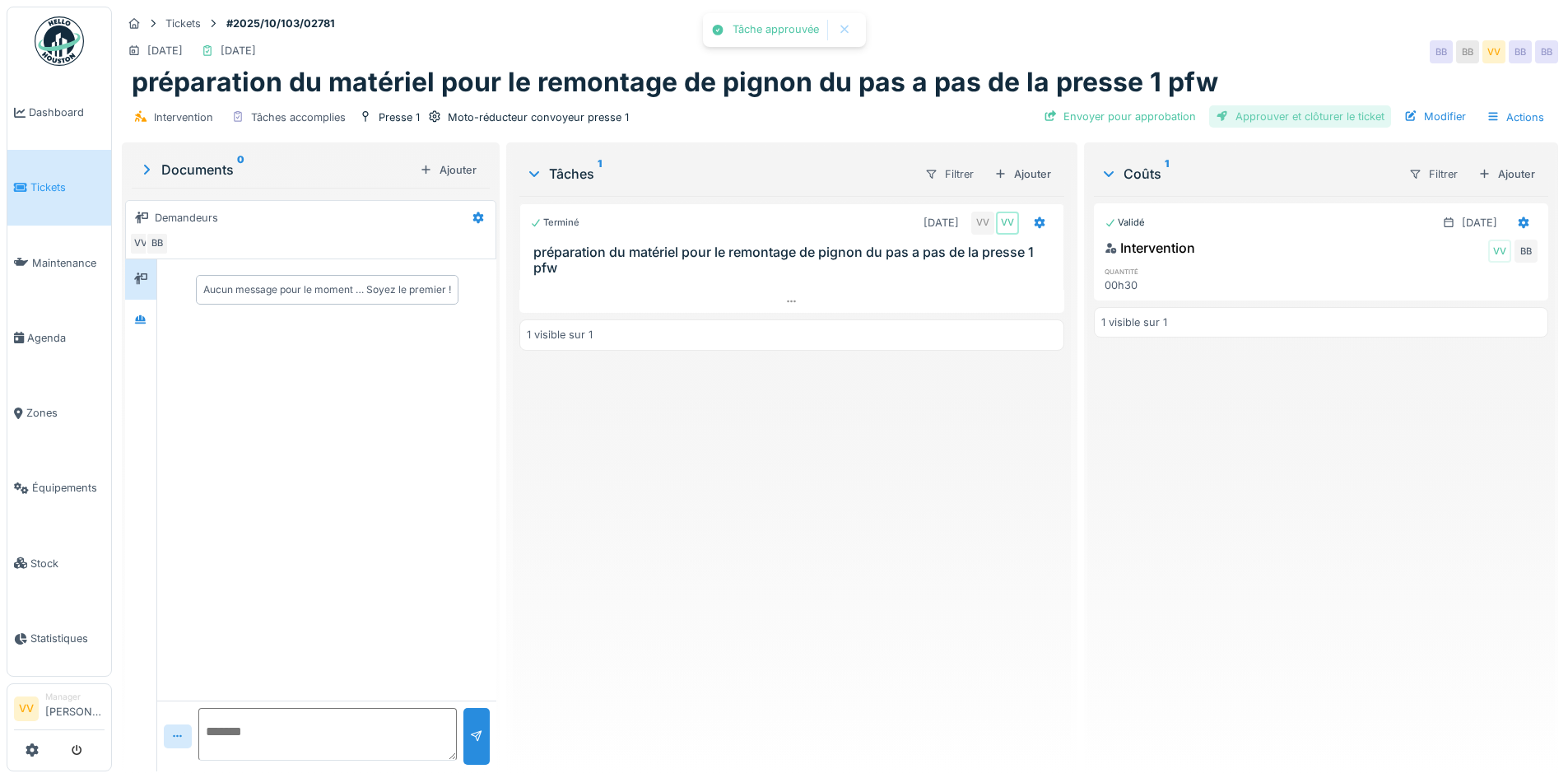
click at [1339, 121] on div "Approuver et clôturer le ticket" at bounding box center [1300, 117] width 182 height 22
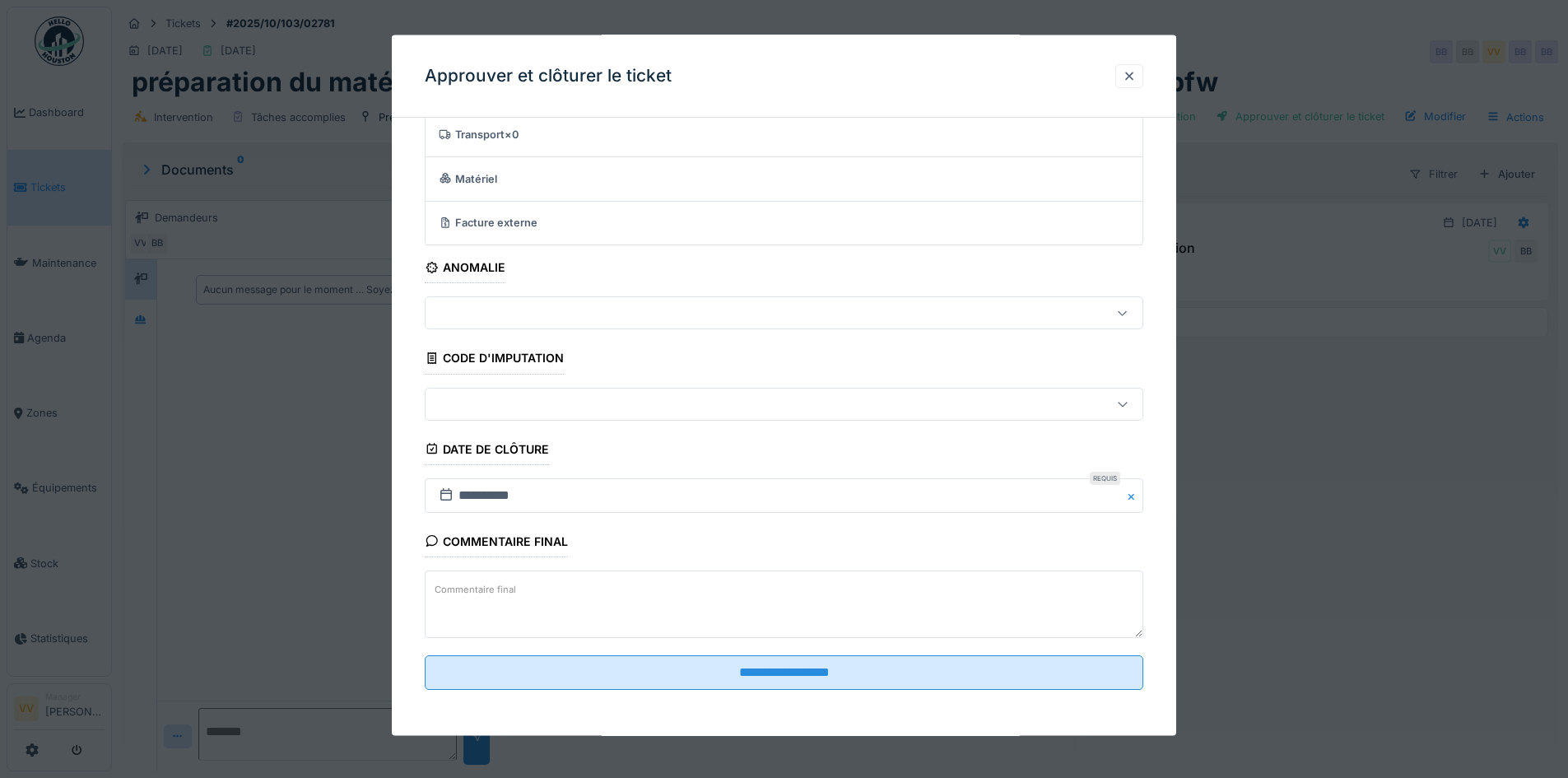
scroll to position [12, 0]
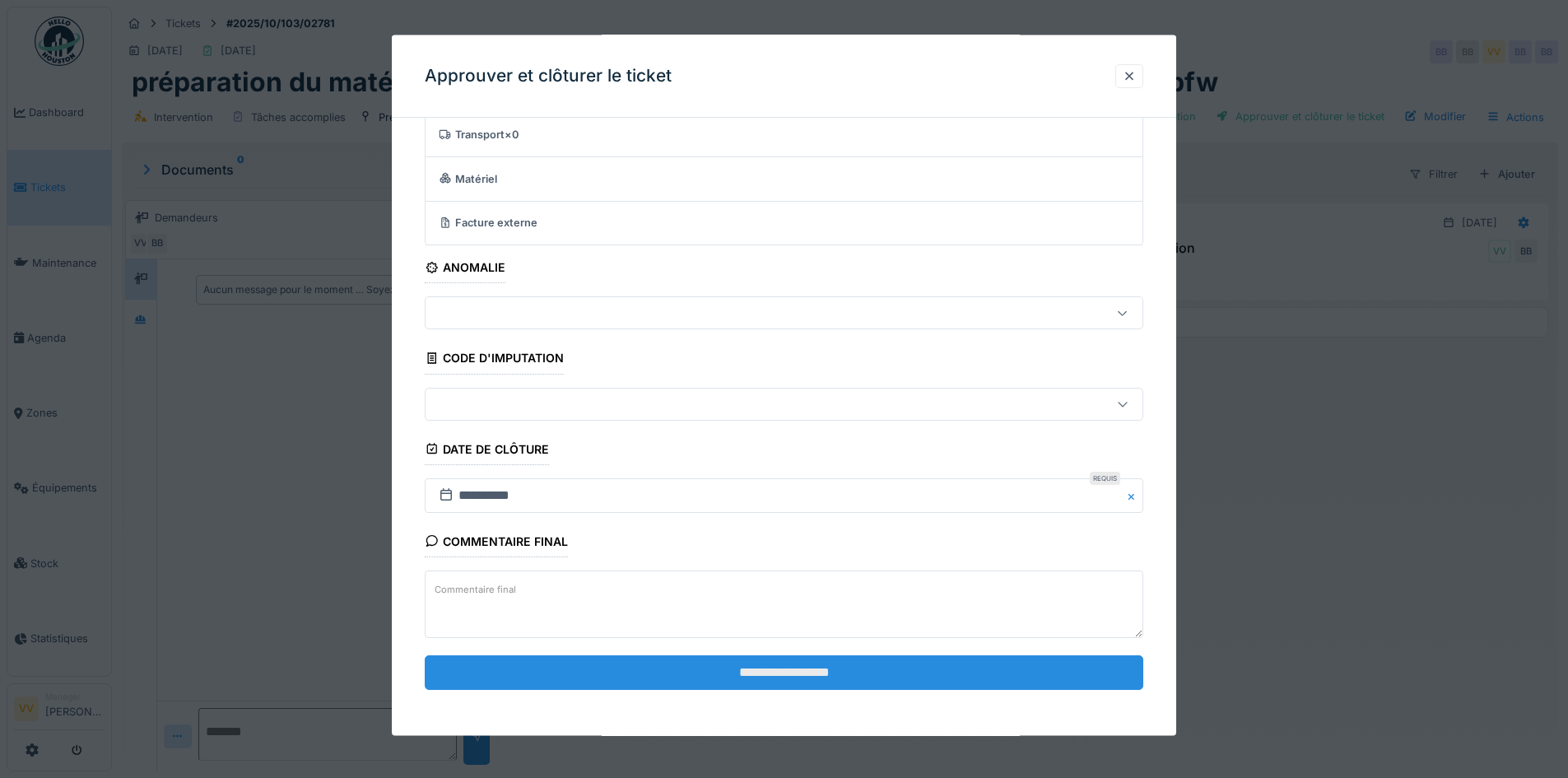
click at [962, 683] on input "**********" at bounding box center [783, 672] width 718 height 35
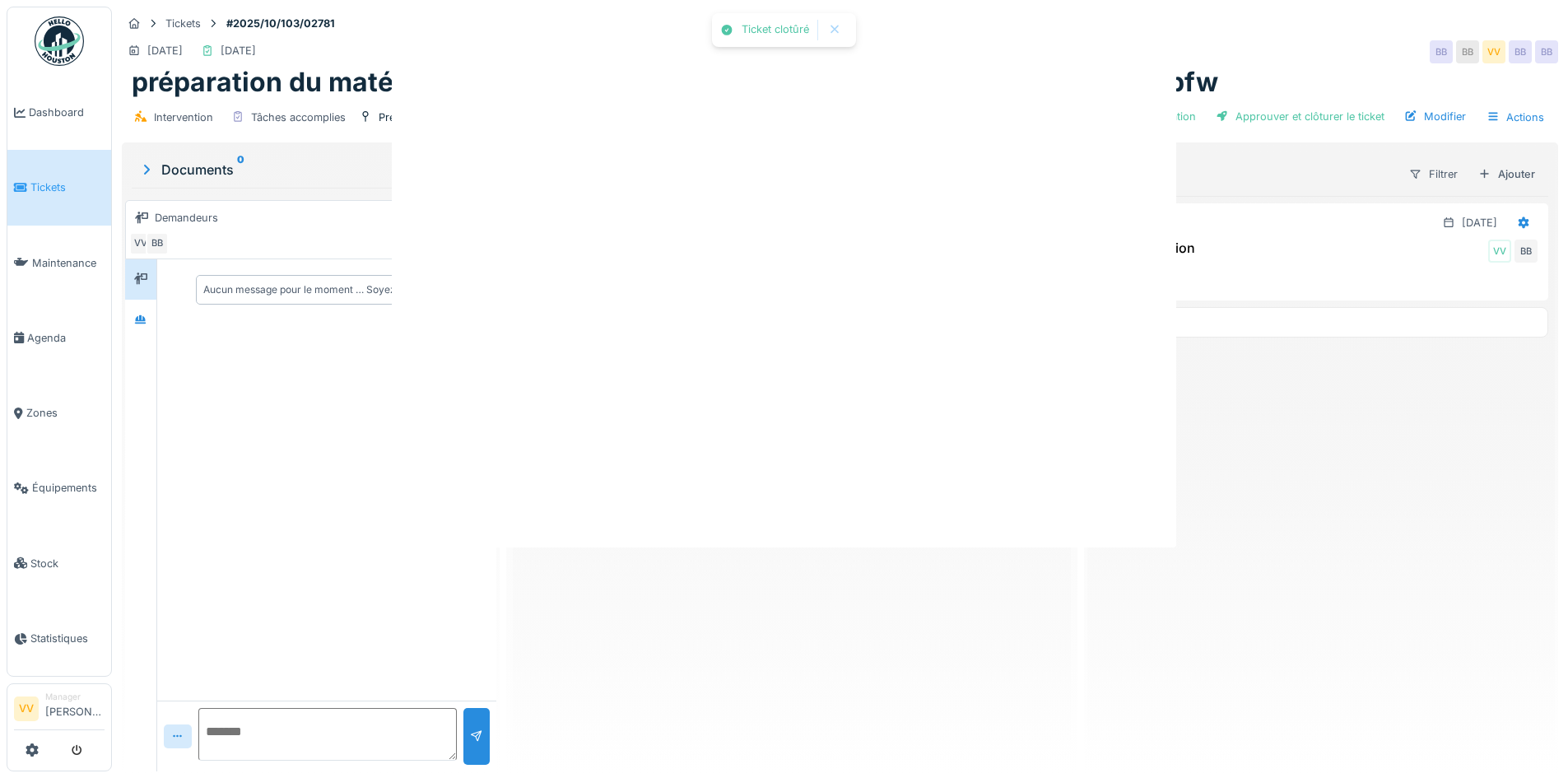
scroll to position [0, 0]
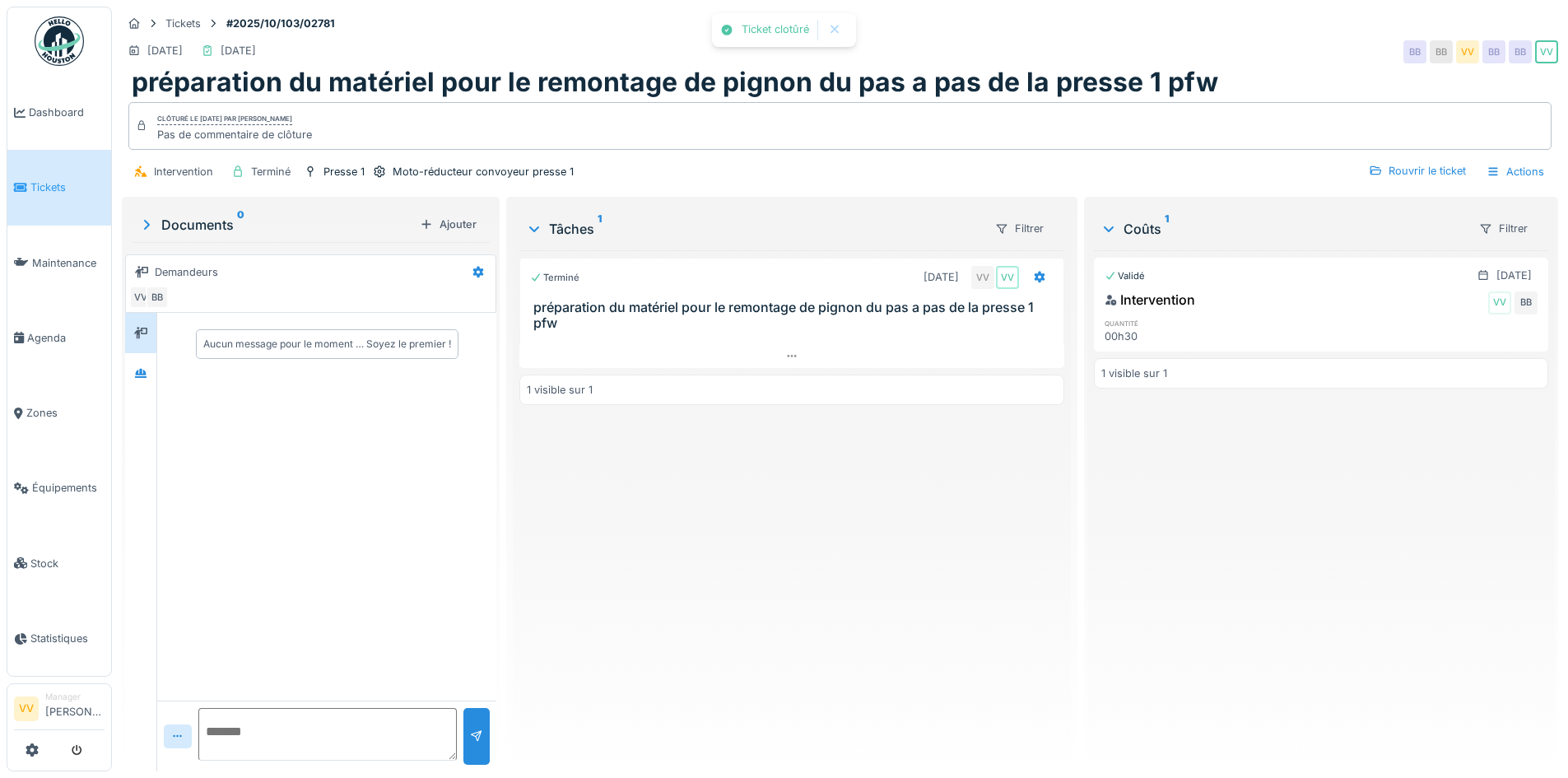
click at [1463, 426] on div "Validé 13/10/2025 Intervention VV BB quantité 00h30 1 visible sur 1" at bounding box center [1322, 505] width 455 height 508
click at [70, 199] on link "Tickets" at bounding box center [60, 187] width 104 height 75
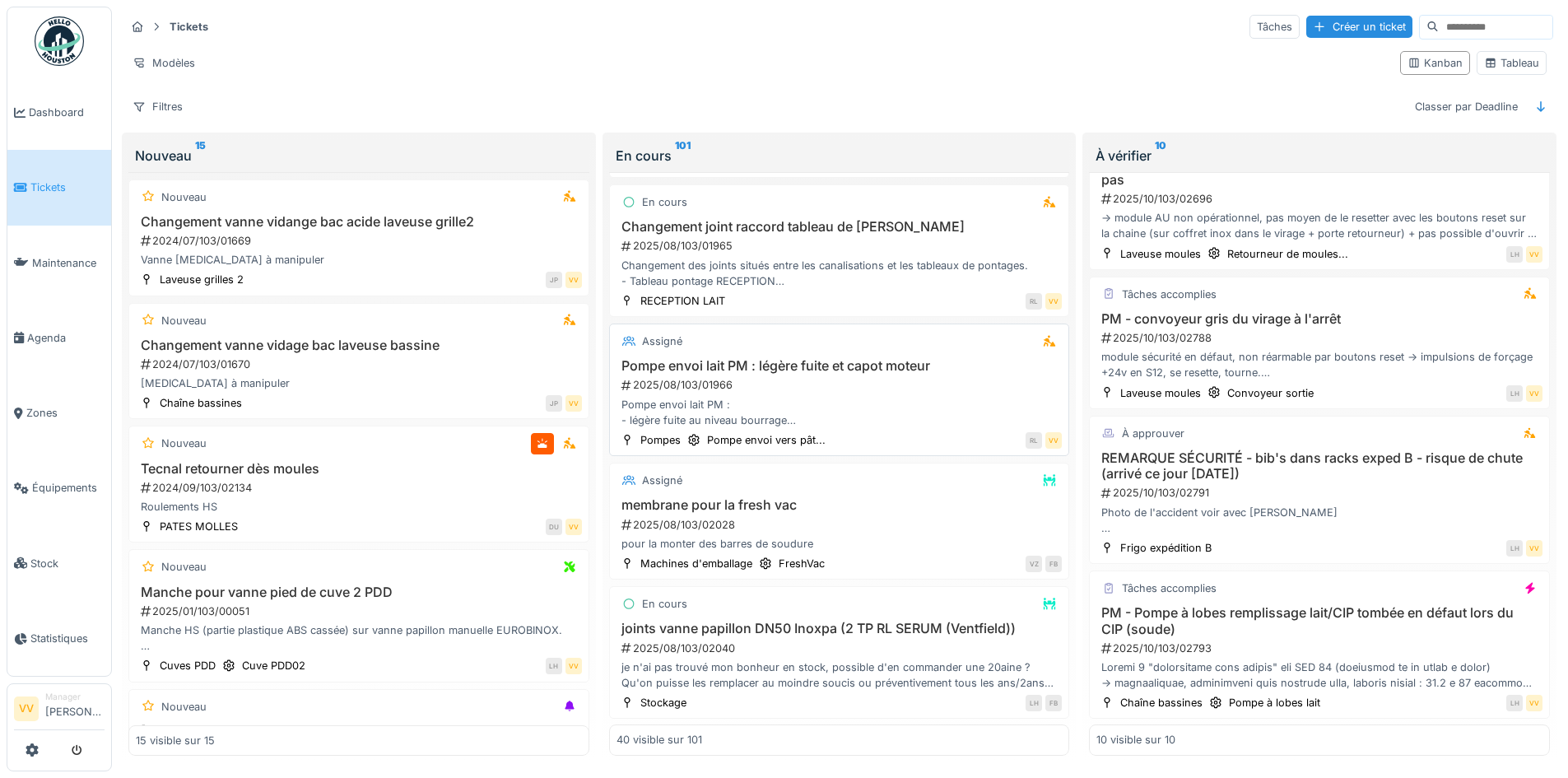
scroll to position [4731, 0]
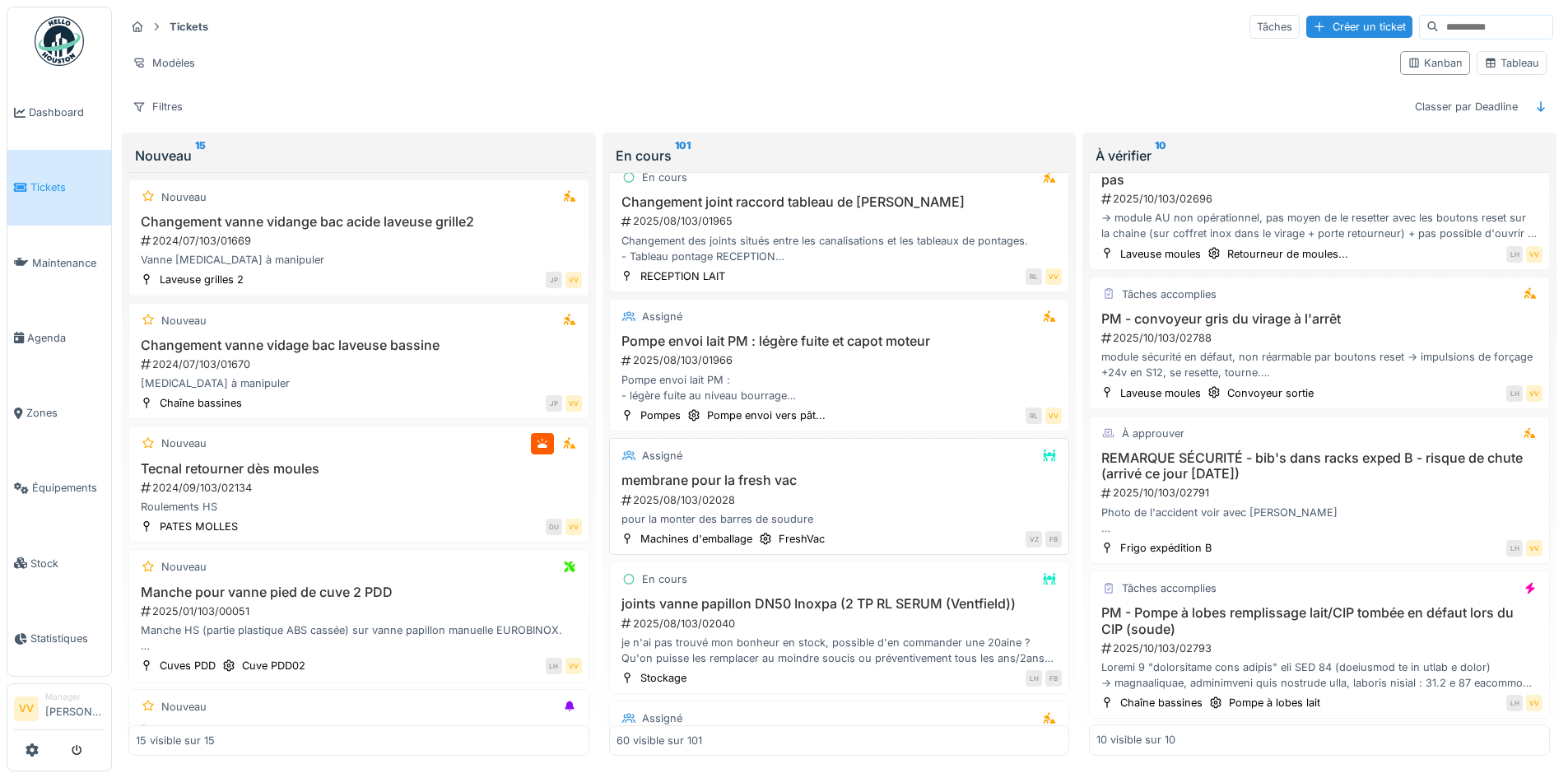
click at [870, 493] on div "2025/08/103/02028" at bounding box center [841, 501] width 443 height 16
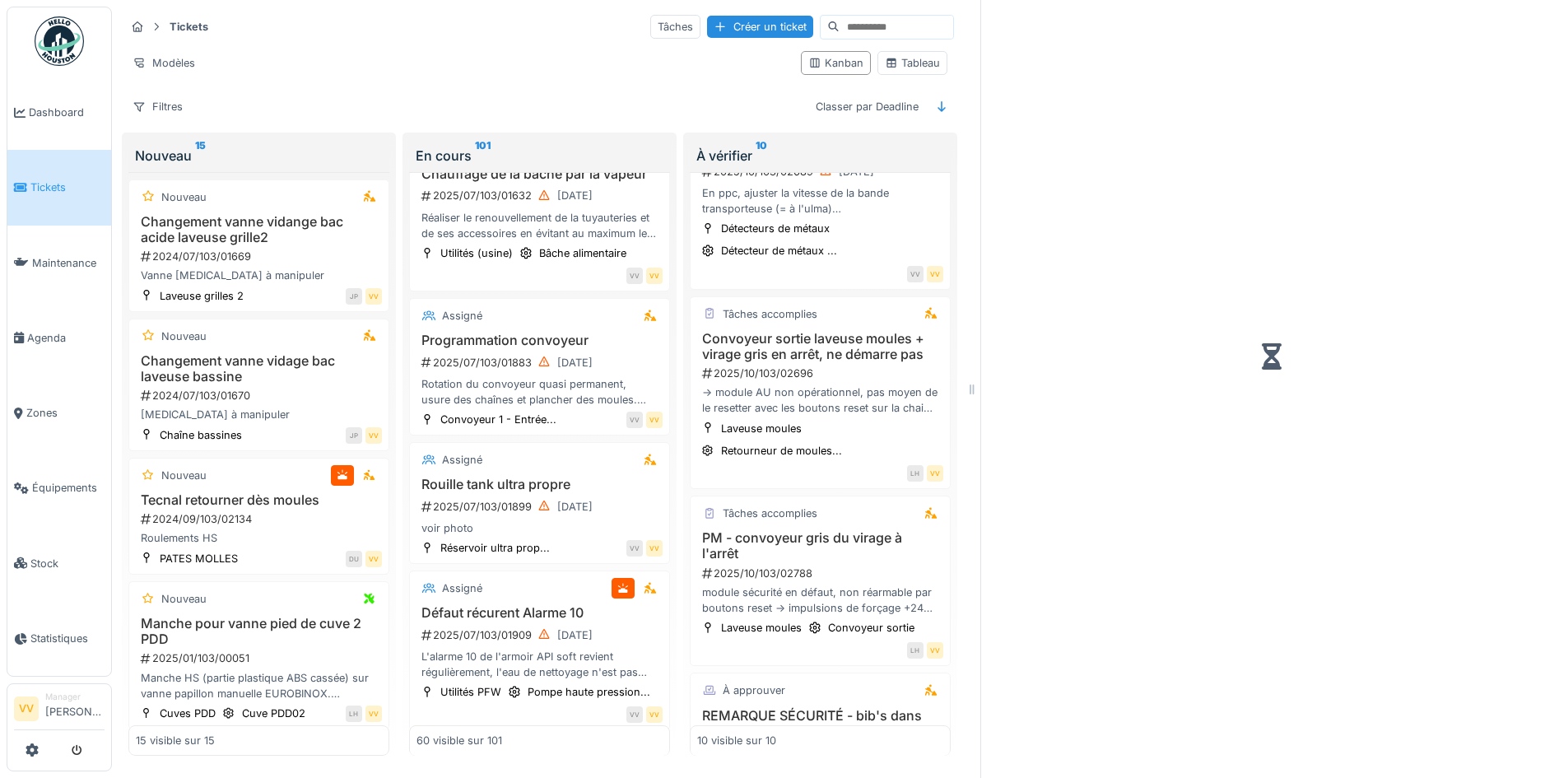
scroll to position [1018, 0]
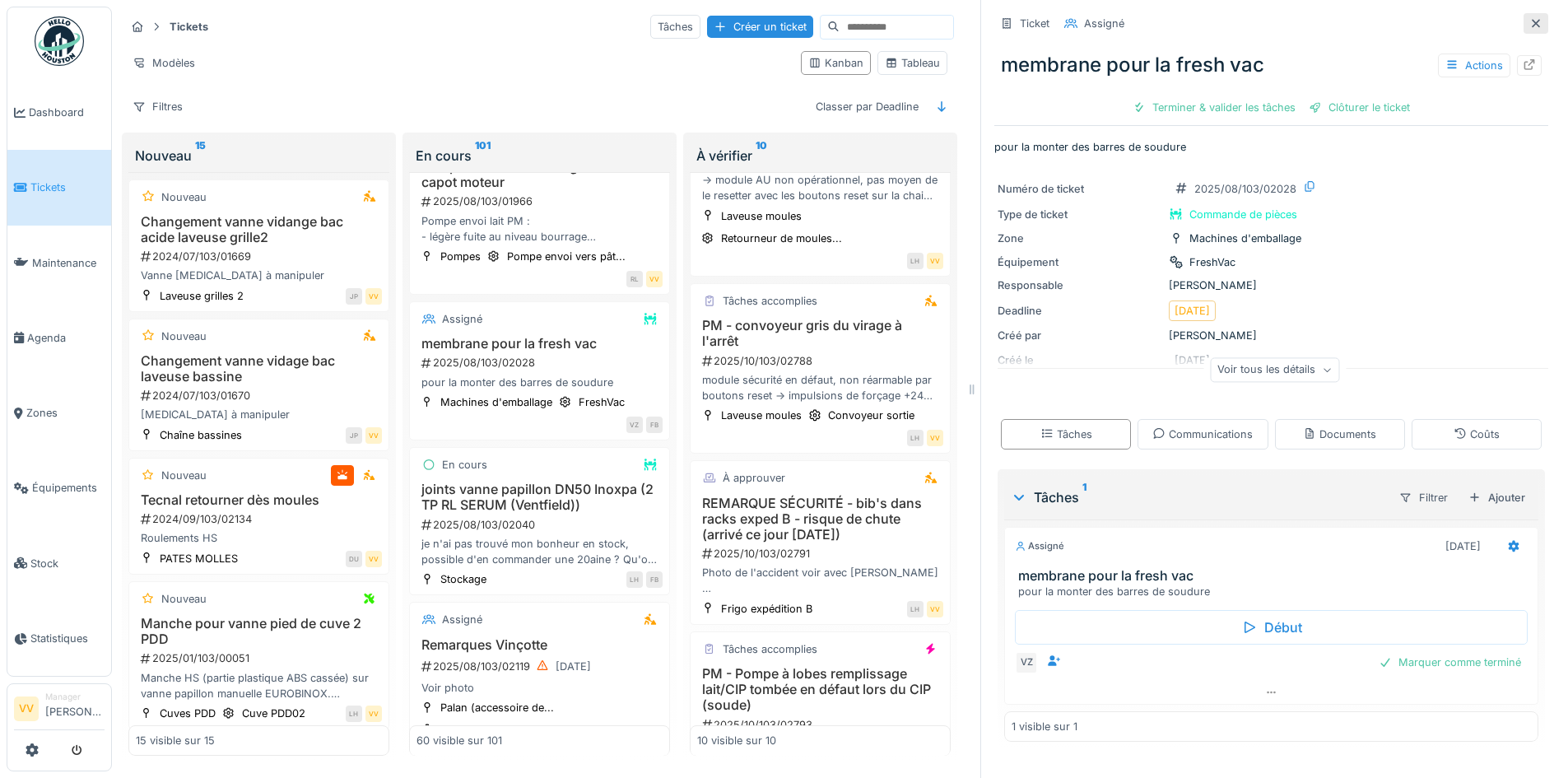
click at [1524, 15] on div at bounding box center [1536, 23] width 25 height 21
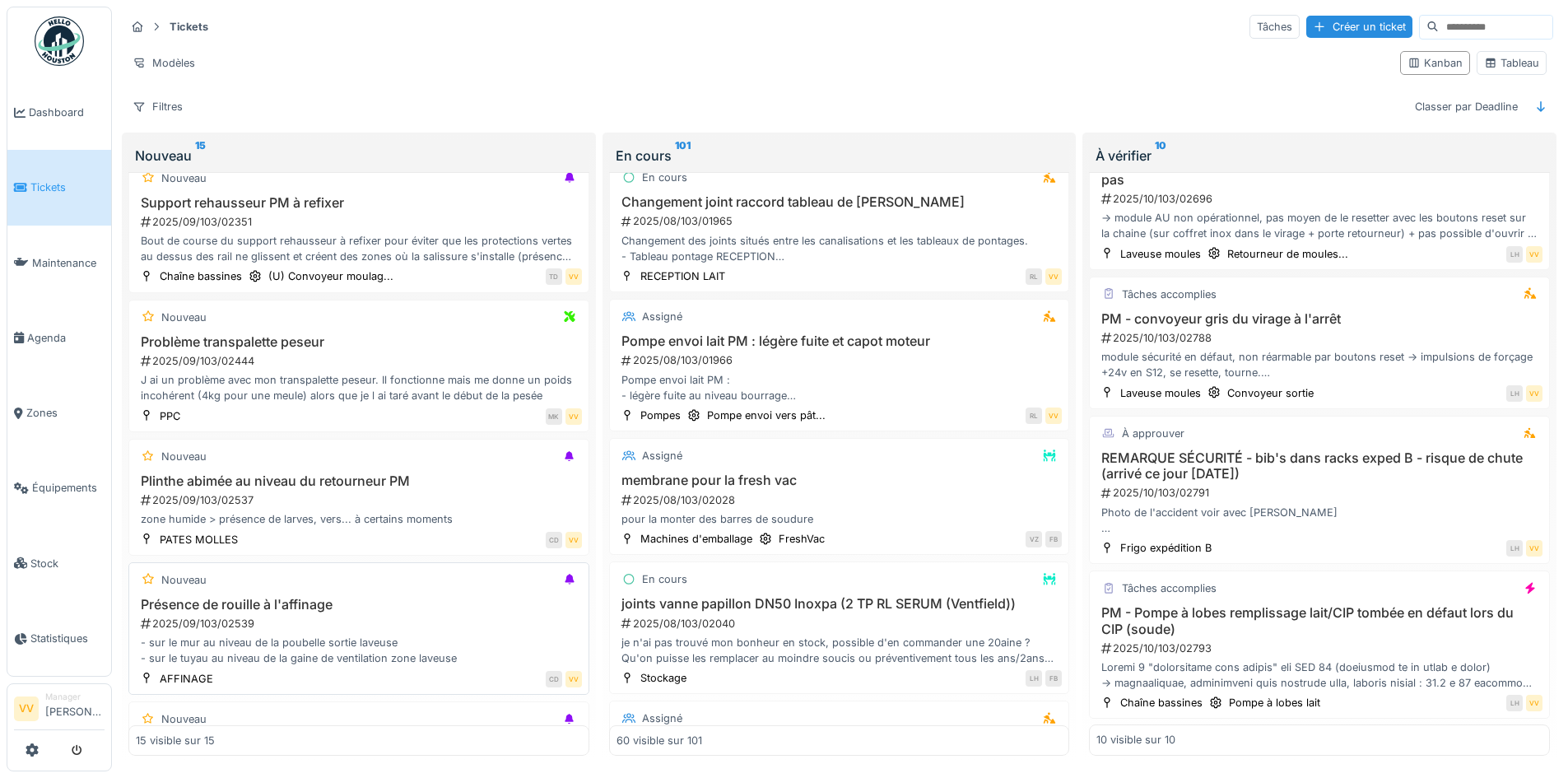
scroll to position [909, 0]
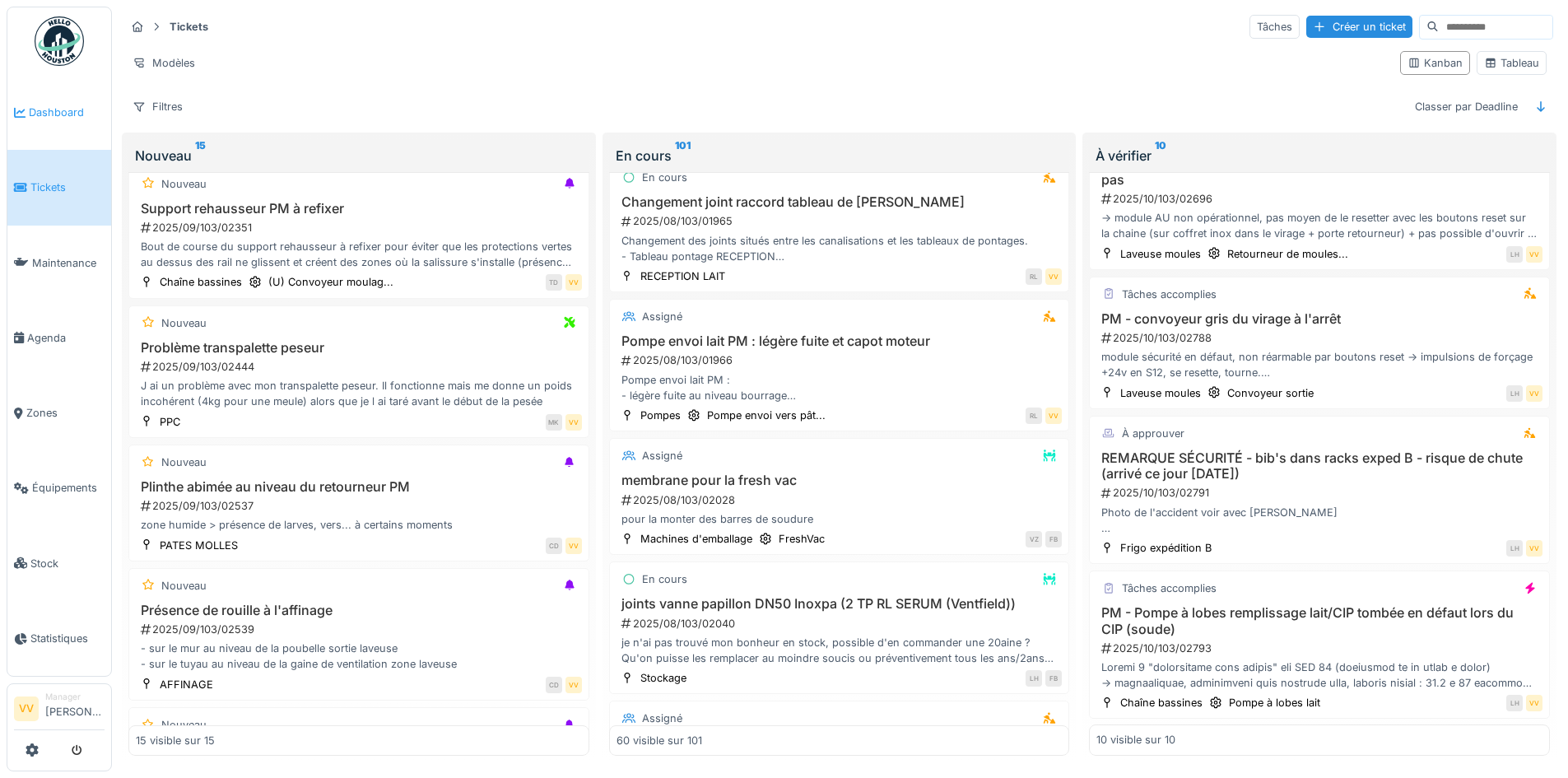
click at [44, 117] on span "Dashboard" at bounding box center [67, 112] width 76 height 16
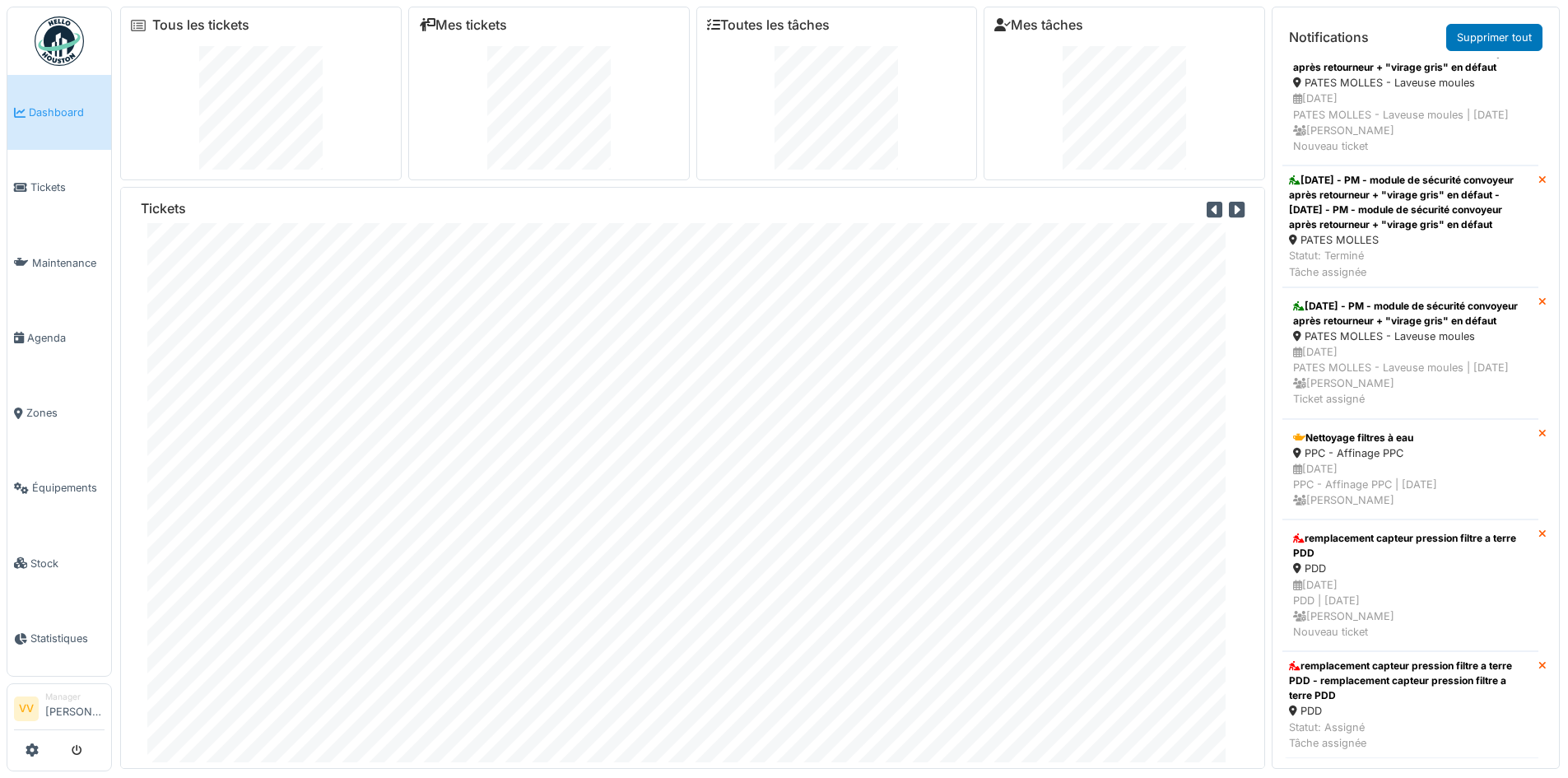
scroll to position [5600, 0]
click at [1408, 579] on div "[DATE] PDD | [DATE] [PERSON_NAME] Nouveau ticket" at bounding box center [1410, 609] width 234 height 63
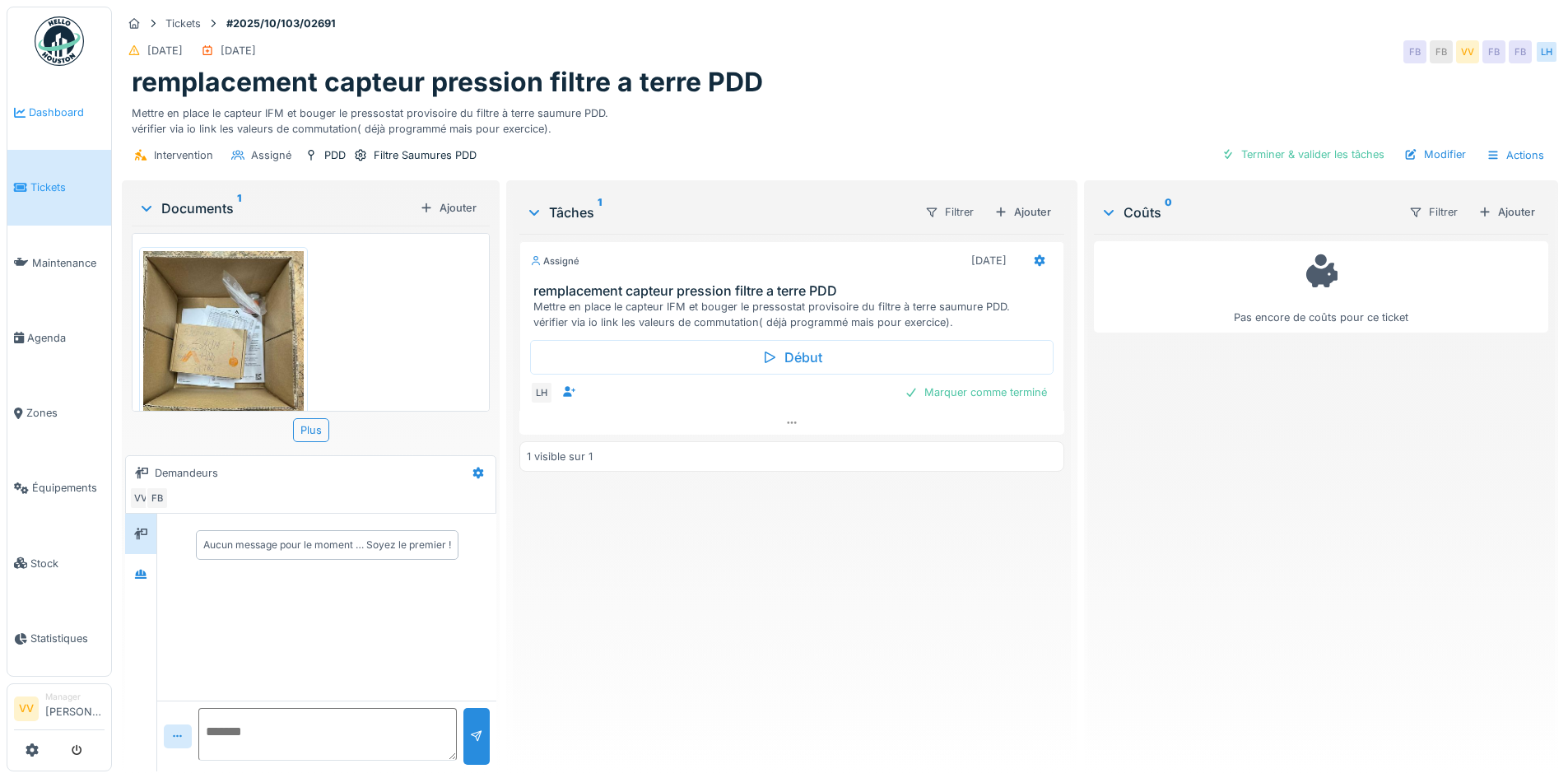
click at [51, 112] on span "Dashboard" at bounding box center [67, 112] width 76 height 16
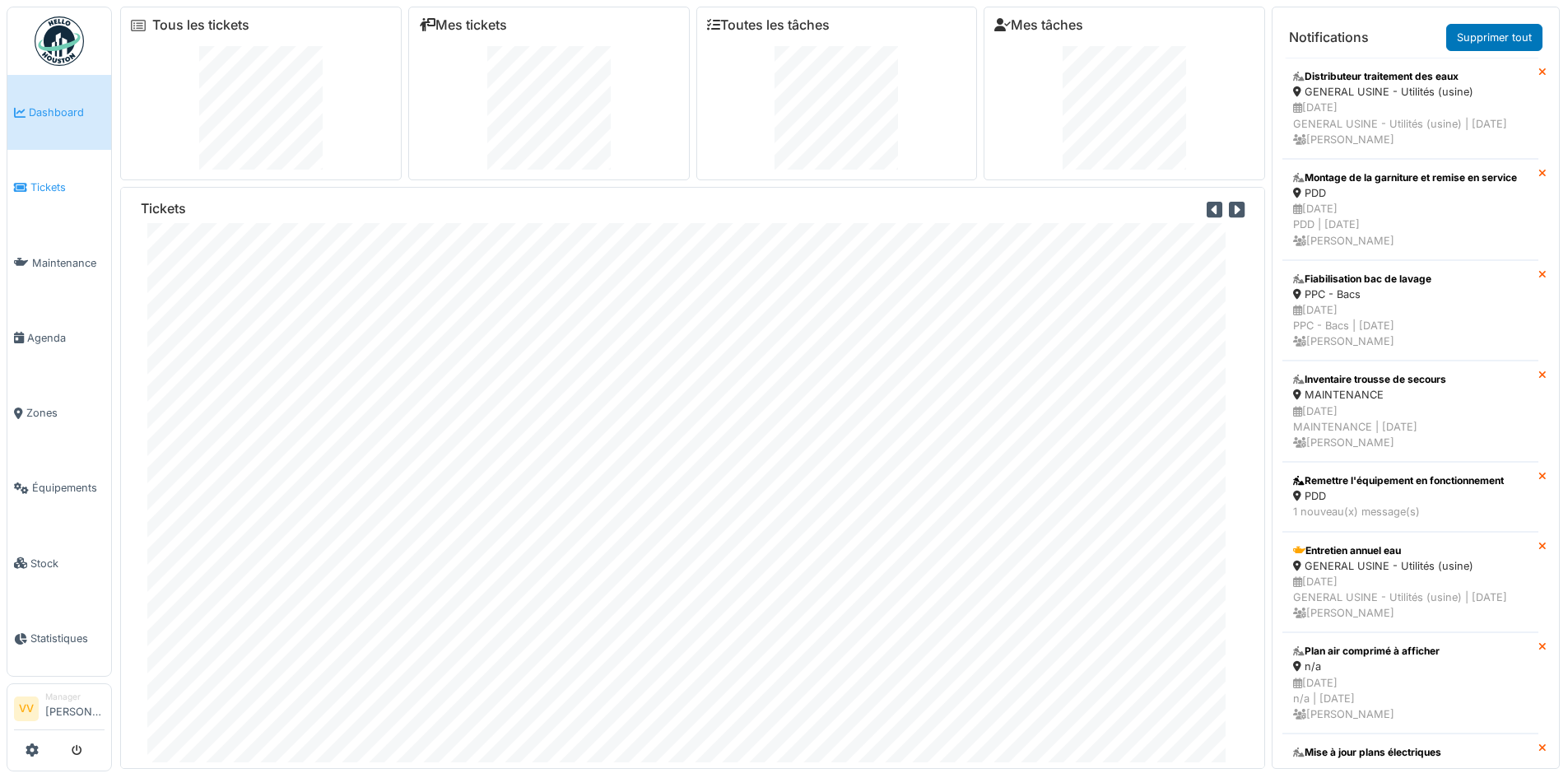
click at [31, 180] on span "Tickets" at bounding box center [67, 188] width 74 height 16
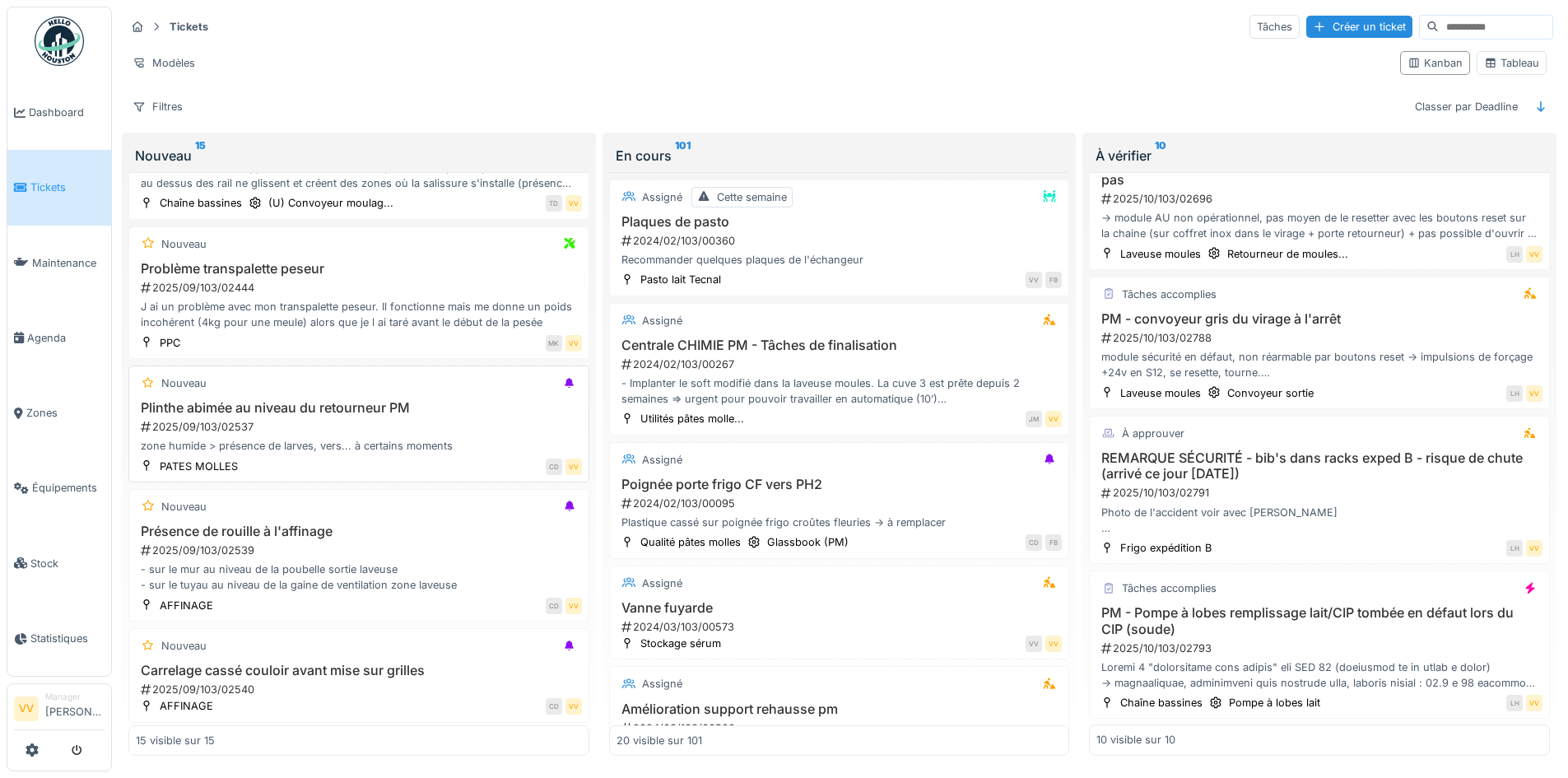
scroll to position [1070, 0]
